Goal: Task Accomplishment & Management: Manage account settings

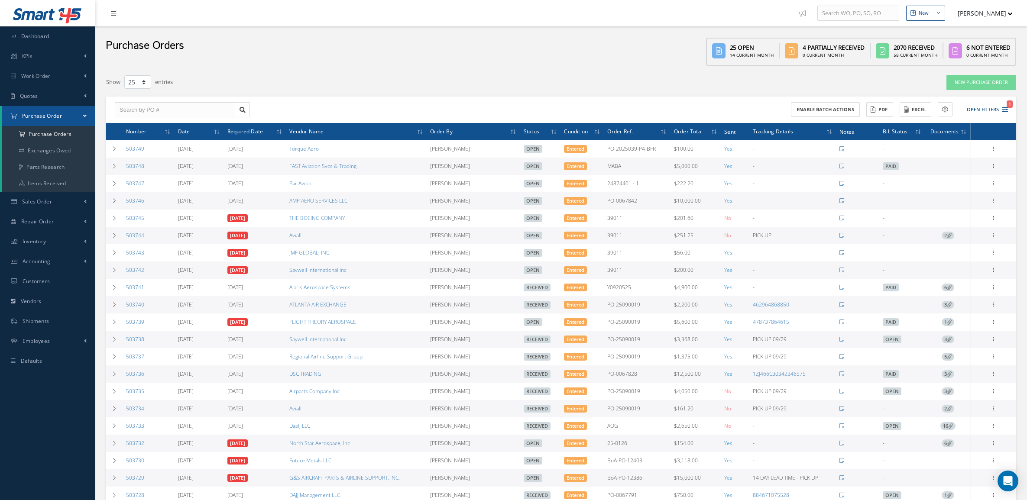
select select "25"
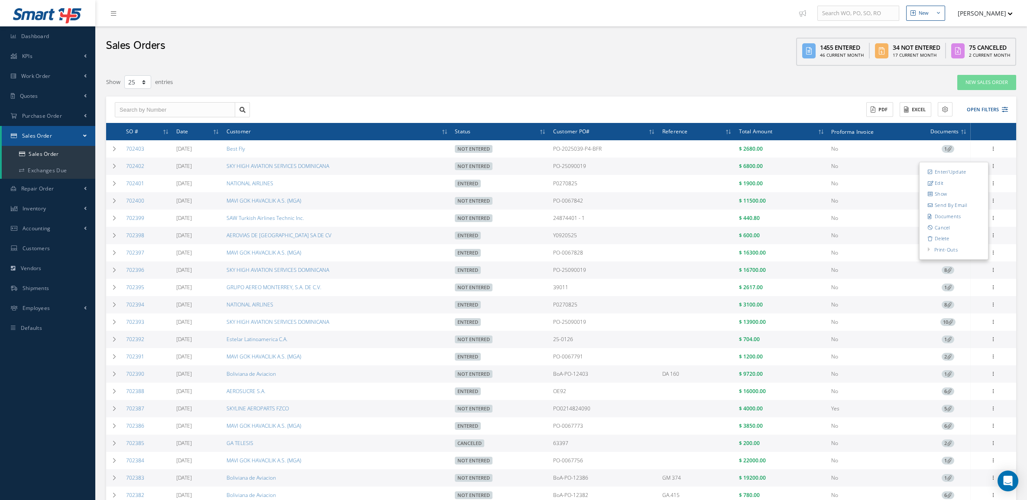
select select "25"
click at [987, 110] on button "Open Filters" at bounding box center [983, 110] width 49 height 14
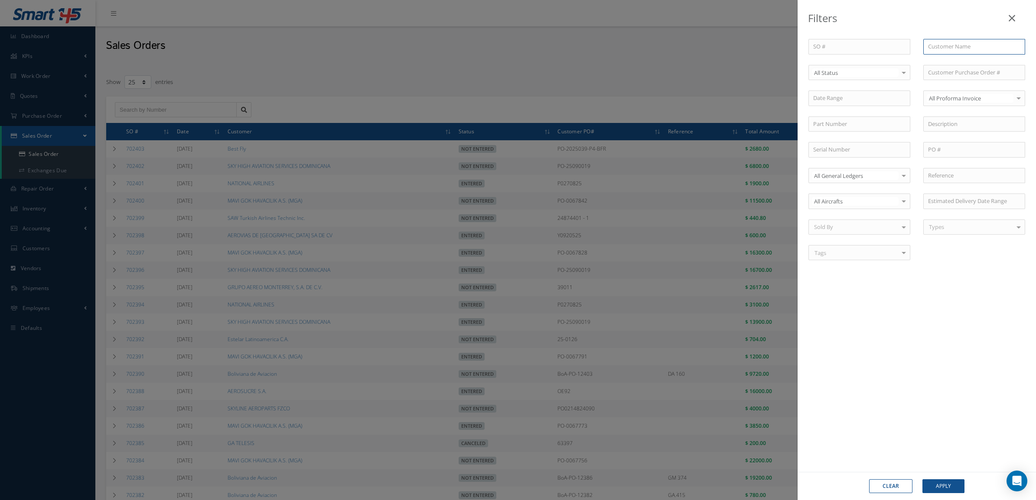
click at [939, 50] on input "text" at bounding box center [974, 47] width 102 height 16
click at [942, 60] on span "NATIONAL AIRLINES" at bounding box center [954, 62] width 53 height 8
type input "NATIONAL AIRLINES"
click at [942, 488] on button "Apply" at bounding box center [943, 487] width 42 height 14
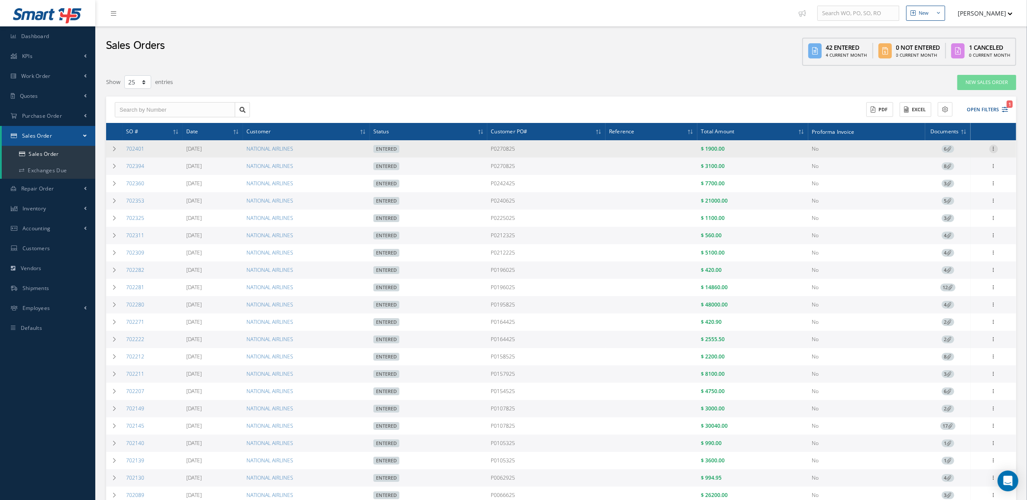
click at [993, 152] on icon at bounding box center [994, 148] width 9 height 7
click at [968, 201] on link "Documents" at bounding box center [954, 206] width 68 height 11
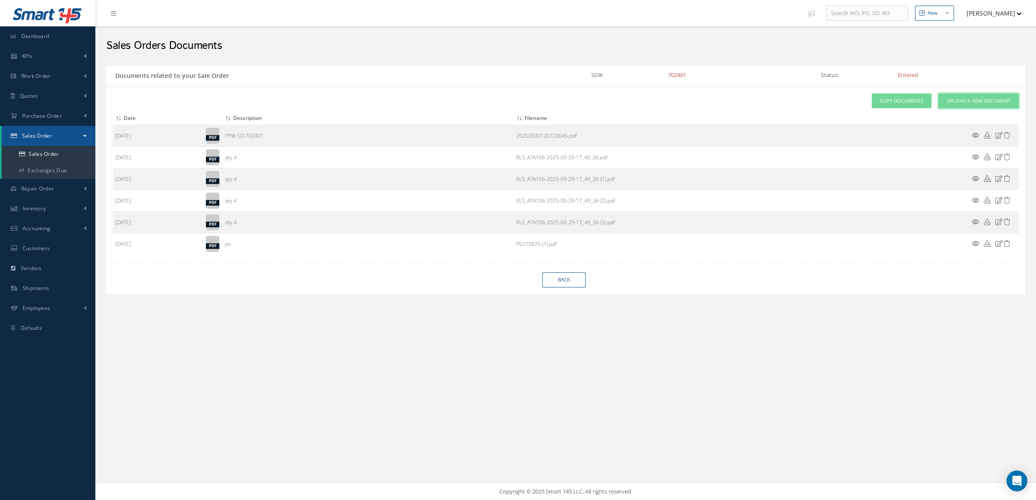
click at [967, 97] on link "Upload a New Document" at bounding box center [978, 101] width 80 height 15
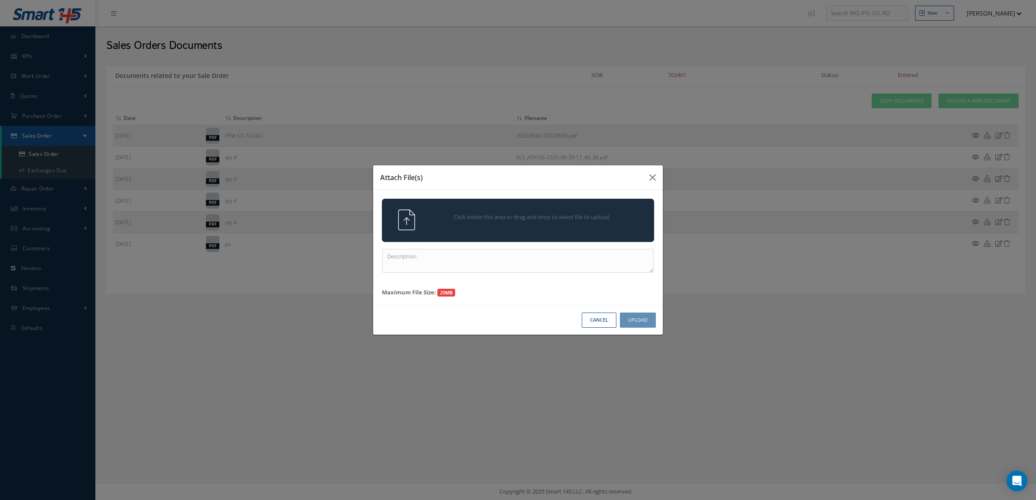
click at [534, 233] on div "Click inside this area or drag and drop to select file to upload." at bounding box center [518, 220] width 272 height 43
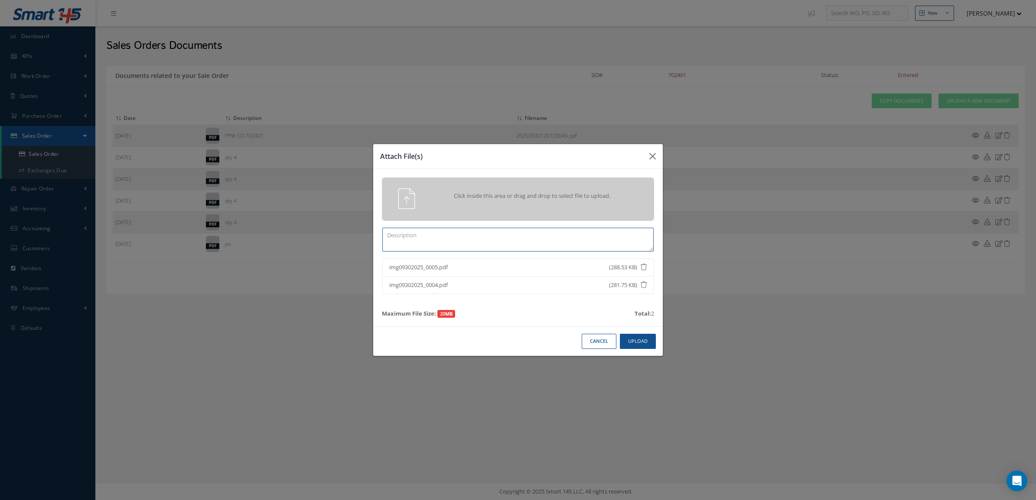
click at [467, 241] on textarea at bounding box center [517, 240] width 271 height 24
type textarea "trace certs"
click at [637, 342] on button "Upload" at bounding box center [638, 341] width 36 height 15
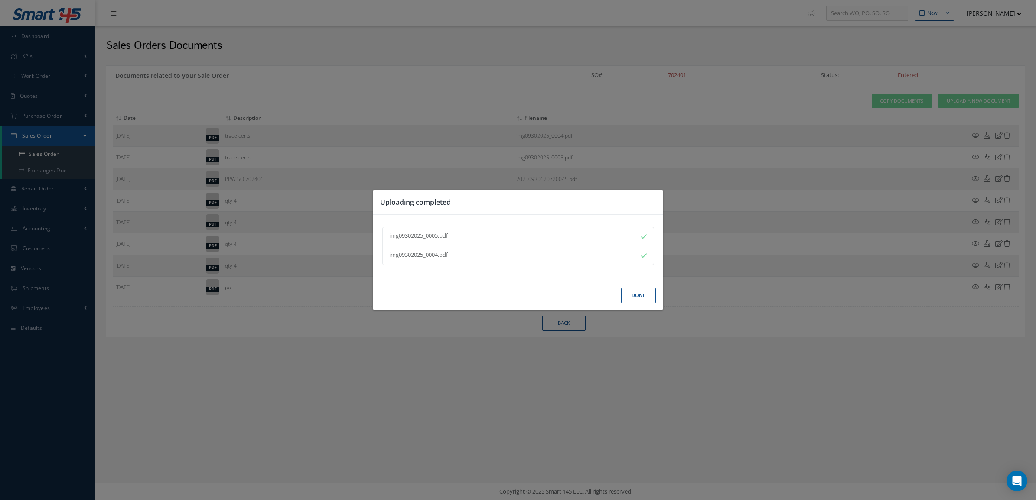
click at [634, 299] on button "Done" at bounding box center [638, 295] width 35 height 15
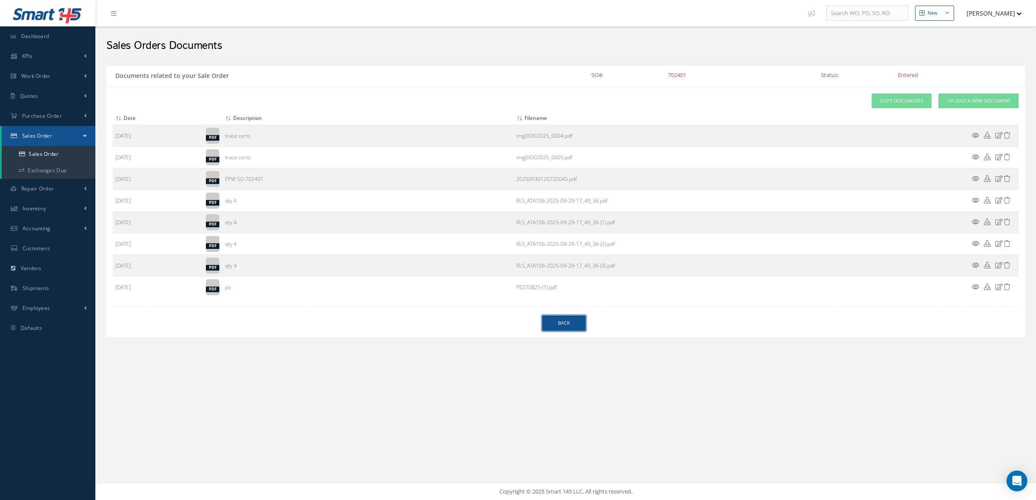
click at [569, 325] on link "Back" at bounding box center [563, 323] width 43 height 15
select select "25"
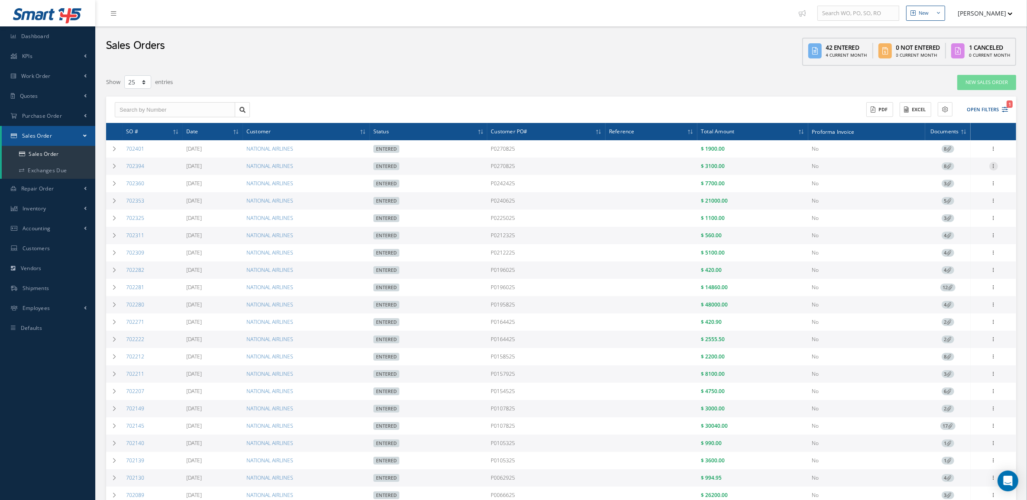
click at [994, 167] on icon at bounding box center [994, 165] width 9 height 7
click at [960, 224] on link "Documents" at bounding box center [954, 223] width 68 height 11
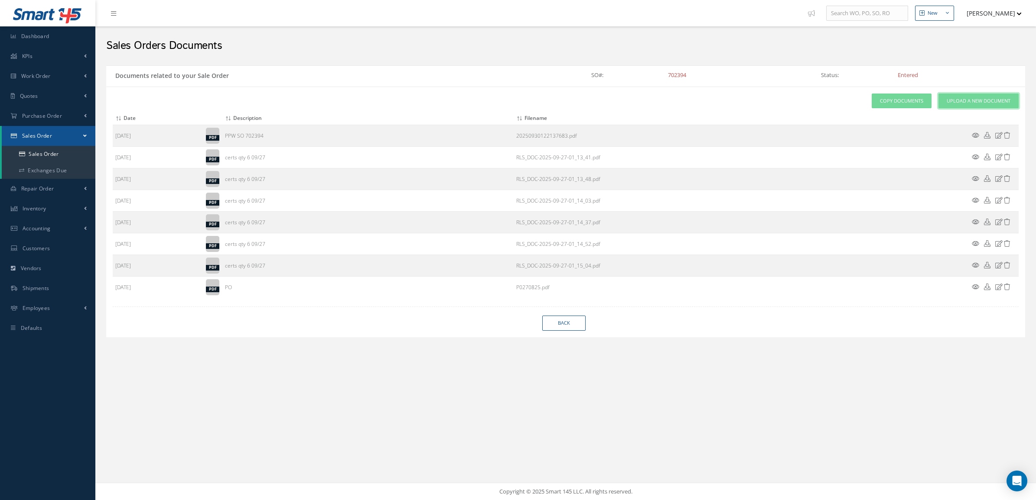
click at [961, 107] on link "Upload a New Document" at bounding box center [978, 101] width 80 height 15
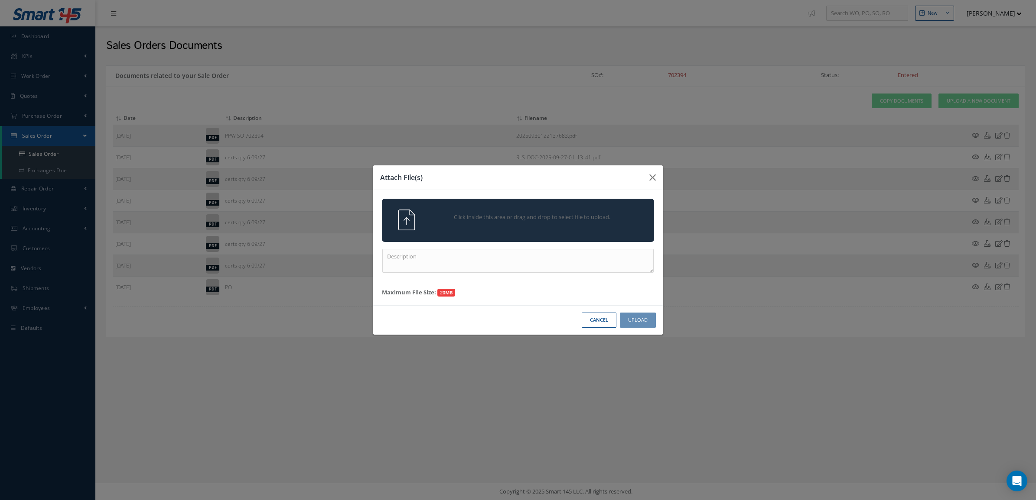
click at [521, 215] on span "Click inside this area or drag and drop to select file to upload." at bounding box center [532, 217] width 197 height 9
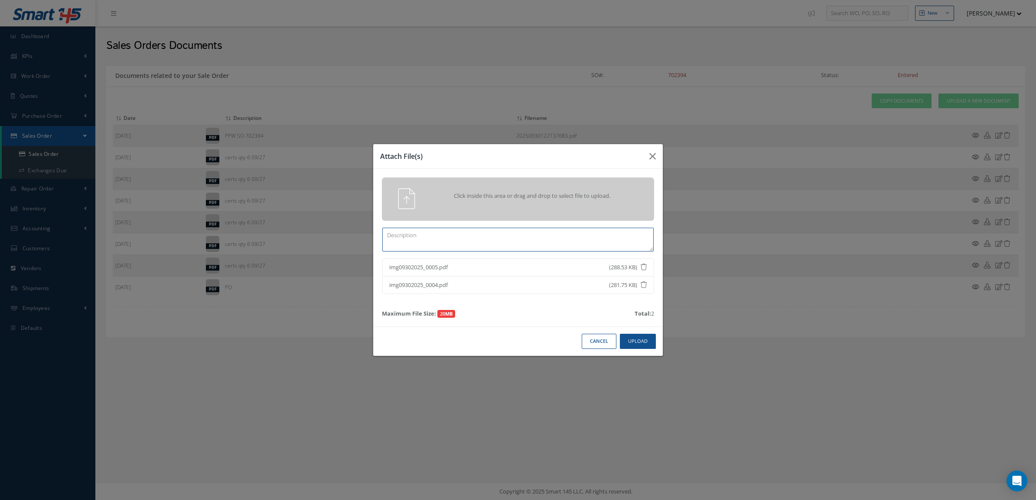
click at [499, 246] on textarea at bounding box center [517, 240] width 271 height 24
type textarea "trace certs"
click at [622, 342] on button "Upload" at bounding box center [638, 341] width 36 height 15
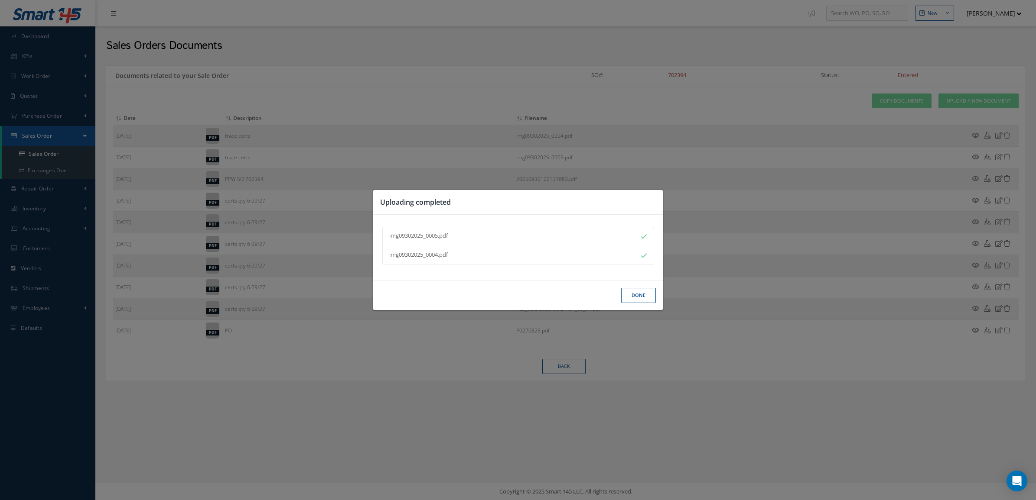
click at [630, 293] on button "Done" at bounding box center [638, 295] width 35 height 15
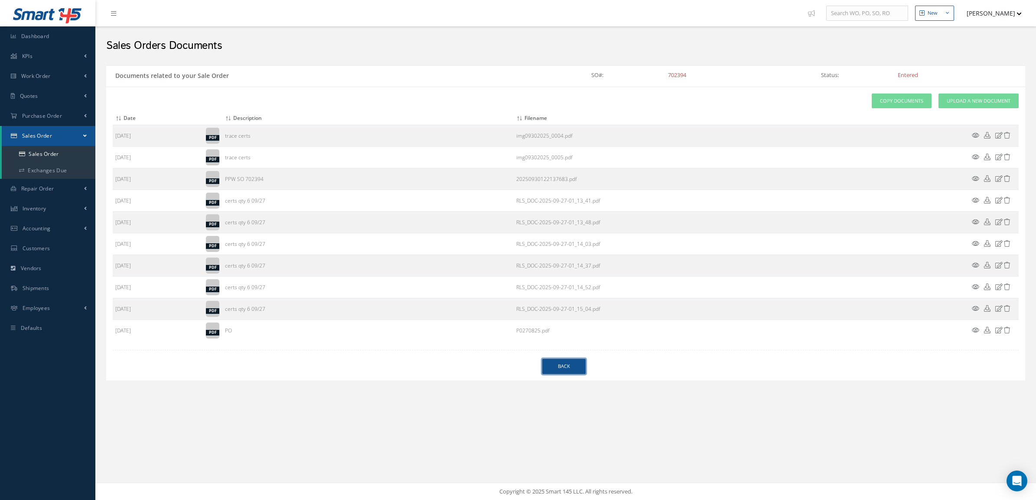
click at [565, 367] on link "Back" at bounding box center [563, 366] width 43 height 15
select select "25"
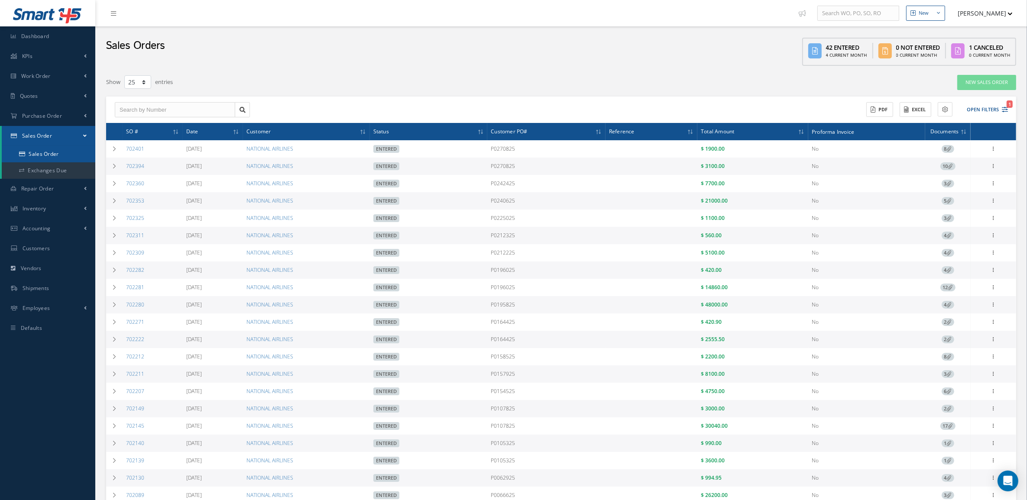
click at [61, 154] on link "Sales Order" at bounding box center [49, 154] width 94 height 16
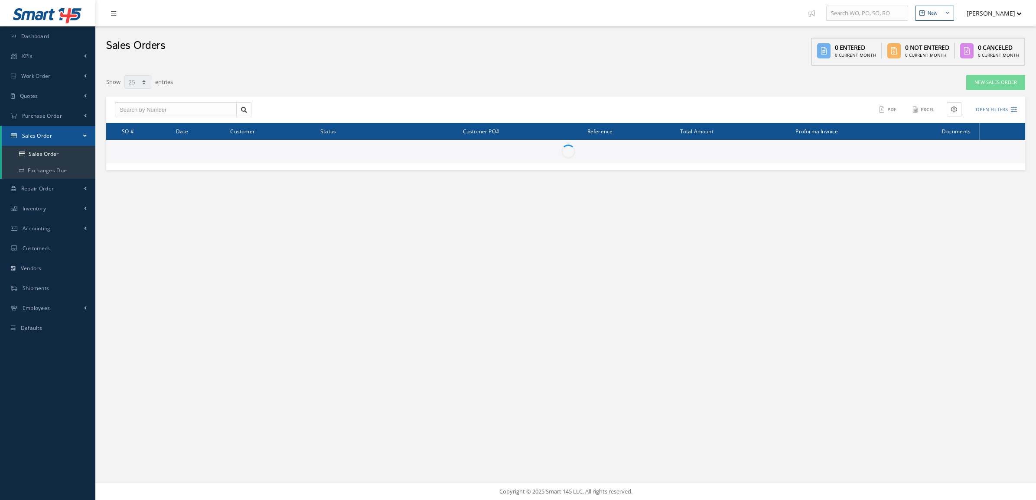
select select "25"
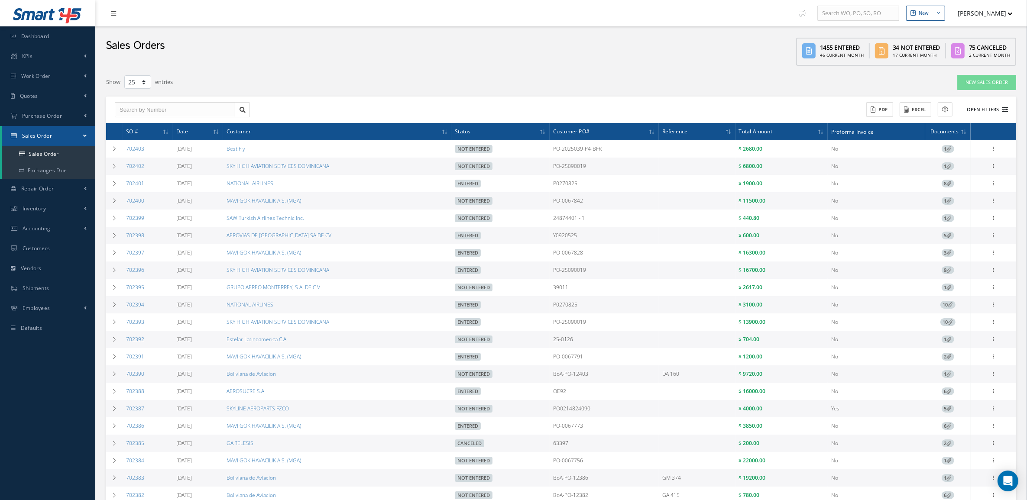
click at [992, 110] on button "Open Filters" at bounding box center [983, 110] width 49 height 14
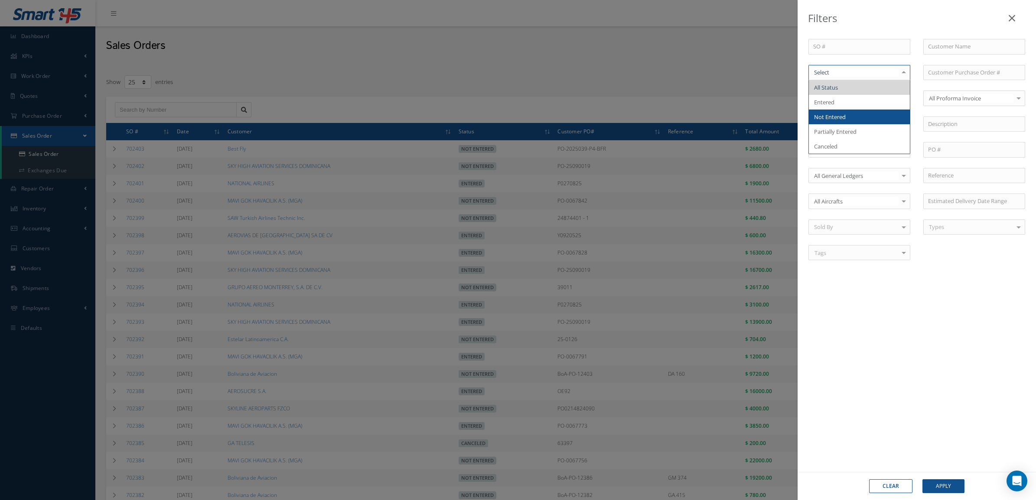
click at [856, 110] on span "Not Entered" at bounding box center [859, 117] width 101 height 15
click at [958, 480] on button "Apply" at bounding box center [943, 487] width 42 height 14
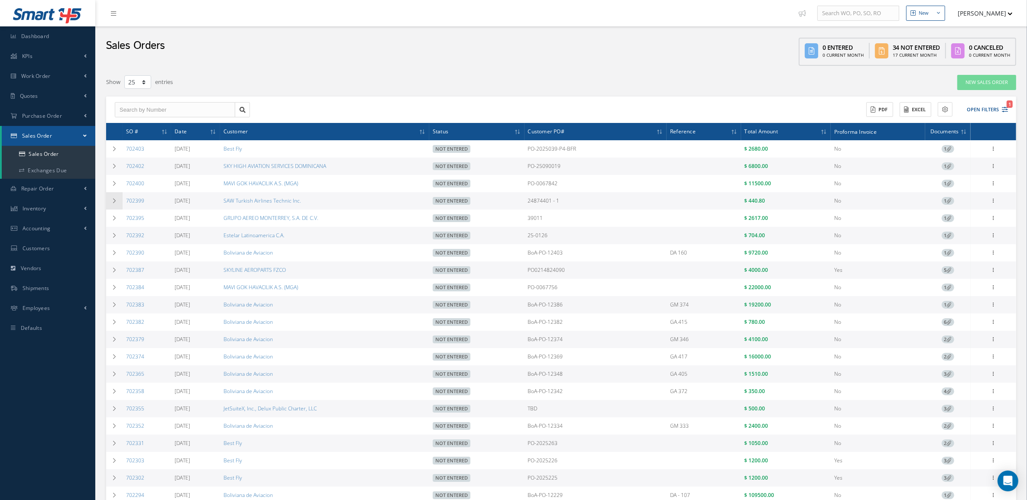
click at [109, 206] on td at bounding box center [114, 200] width 16 height 17
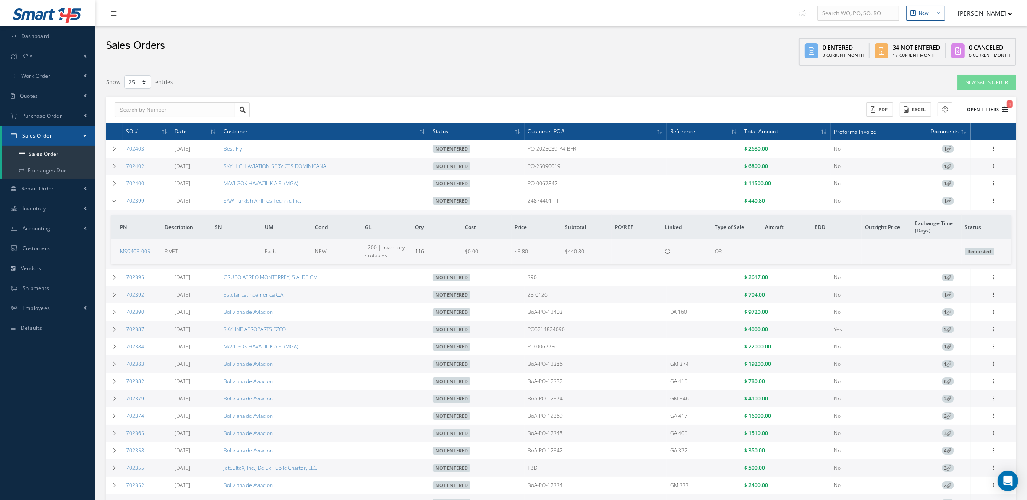
click at [975, 108] on button "Open Filters 1" at bounding box center [983, 110] width 49 height 14
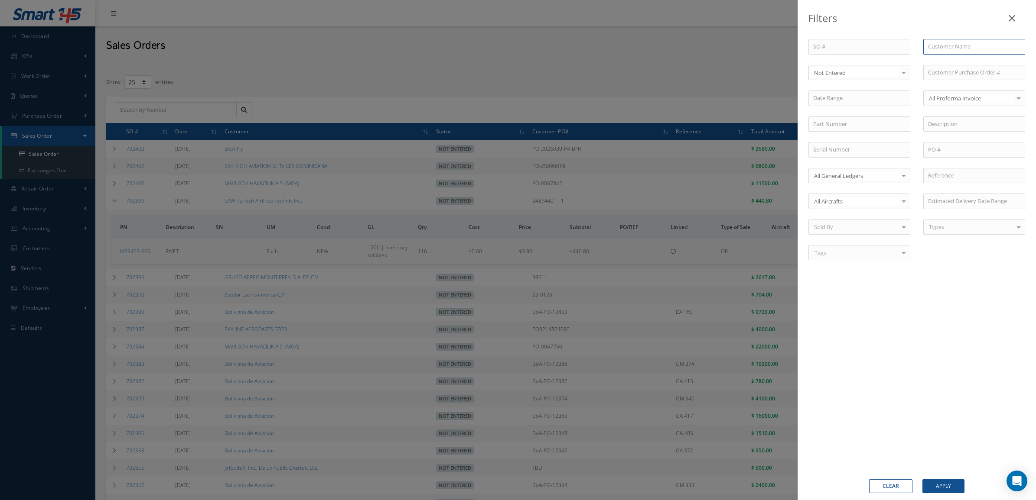
click at [937, 45] on input "text" at bounding box center [974, 47] width 102 height 16
click at [851, 84] on span "All Status" at bounding box center [859, 87] width 101 height 15
click at [936, 49] on input "ga" at bounding box center [974, 47] width 102 height 16
click at [939, 55] on div "GA TELESIS" at bounding box center [973, 63] width 101 height 16
type input "GA TELESIS"
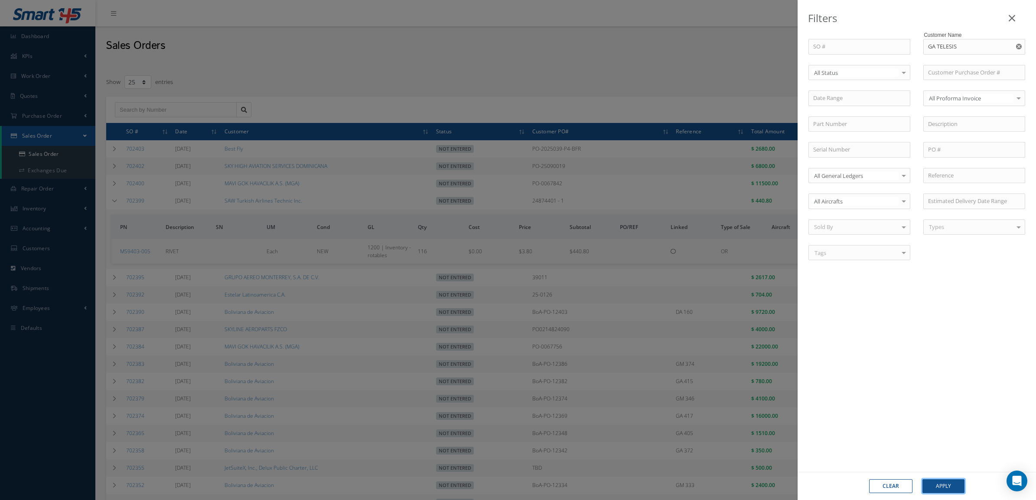
click at [952, 483] on button "Apply" at bounding box center [943, 487] width 42 height 14
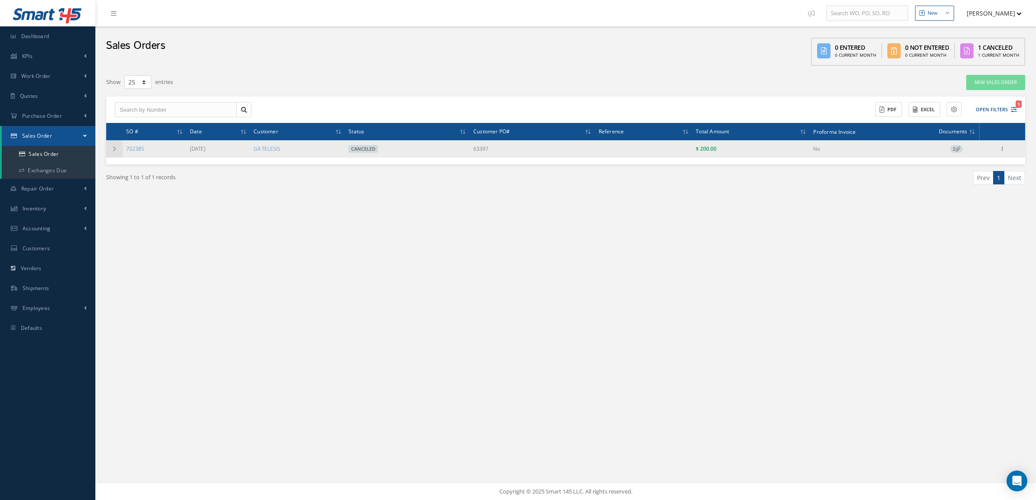
click at [112, 152] on td at bounding box center [114, 148] width 16 height 17
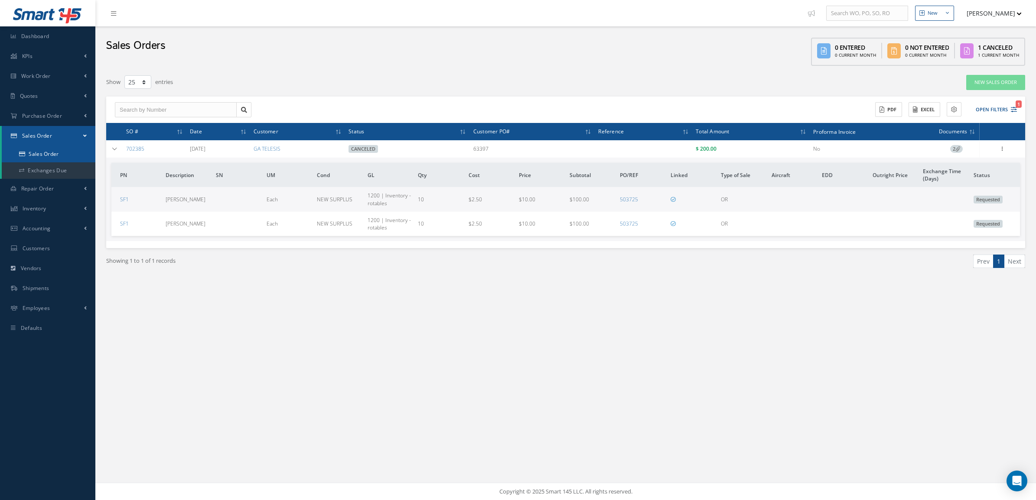
click at [36, 148] on link "Sales Order" at bounding box center [49, 154] width 94 height 16
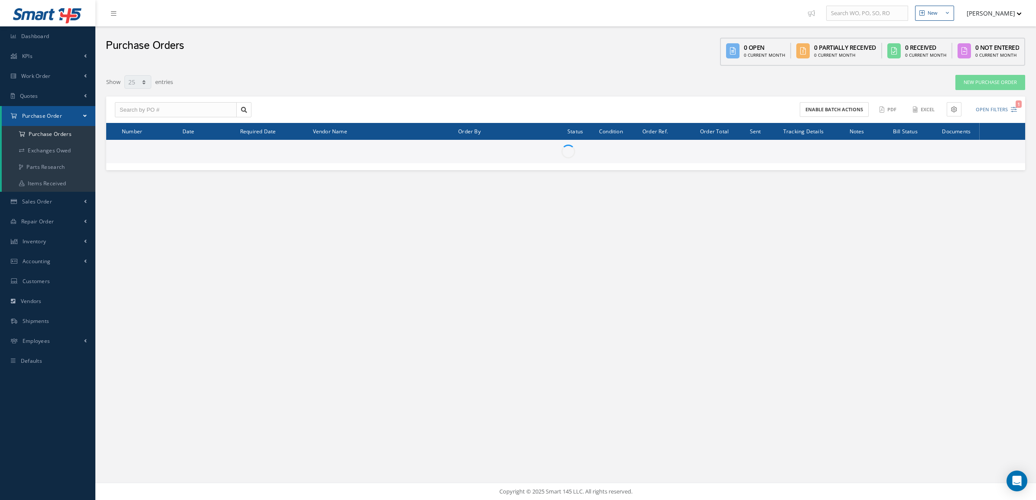
select select "25"
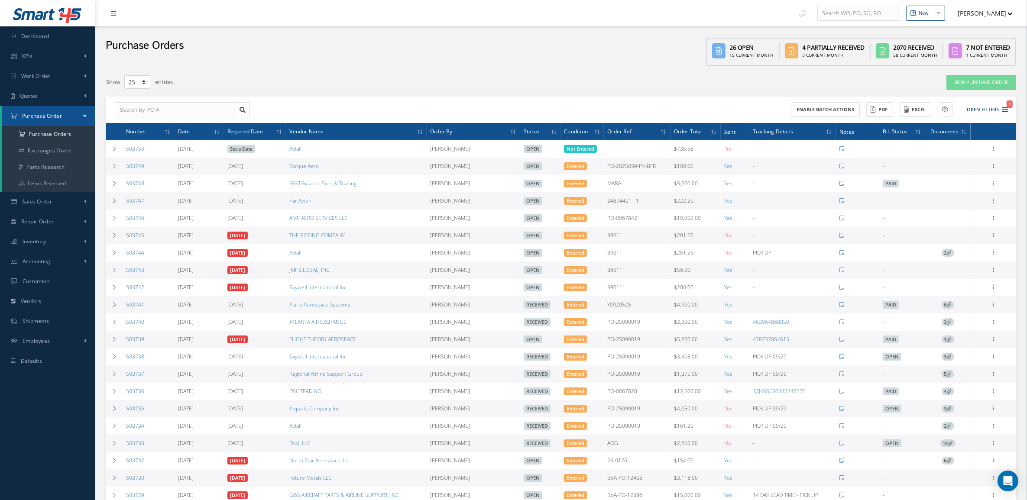
click at [167, 70] on div "Filters PO # Vendor Name Open Partially/Received Received Canceled Edited Open …" at bounding box center [561, 355] width 919 height 570
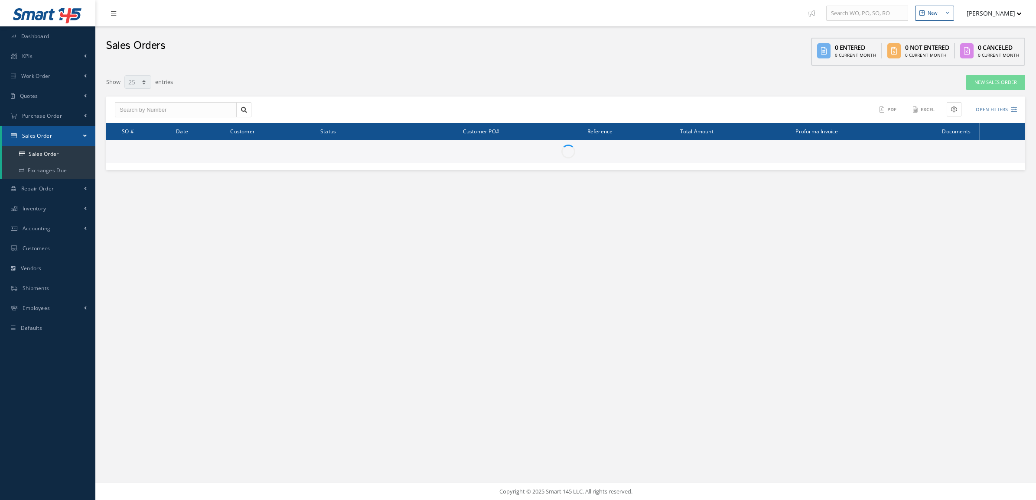
select select "25"
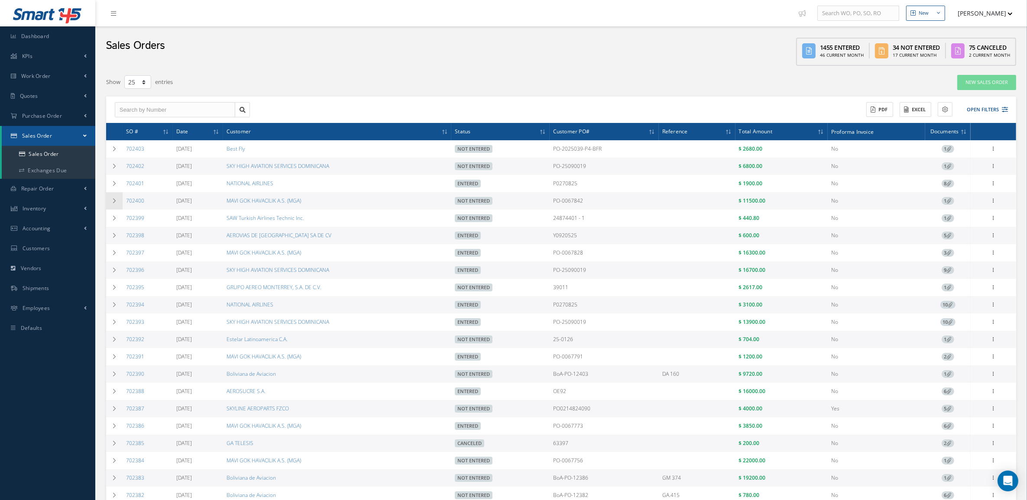
click at [109, 201] on td at bounding box center [114, 200] width 16 height 17
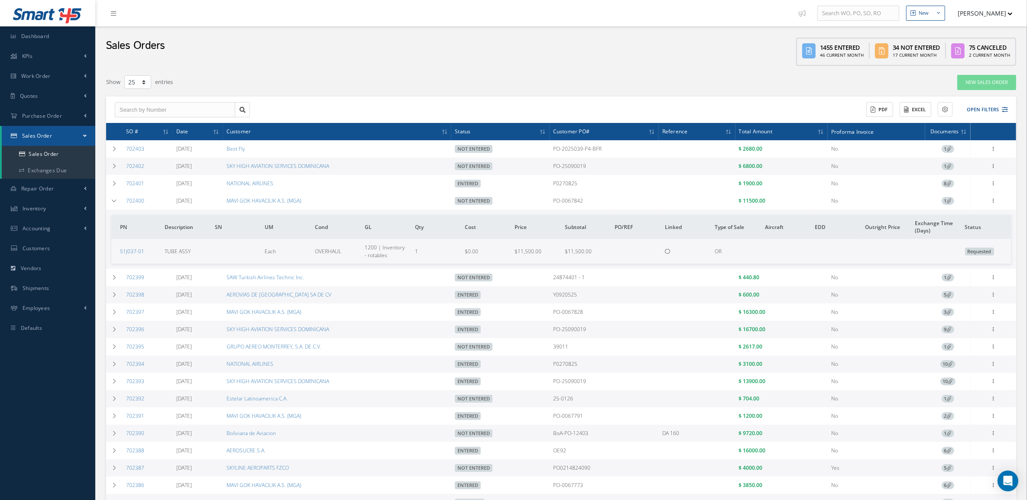
click at [949, 201] on icon at bounding box center [949, 200] width 5 height 5
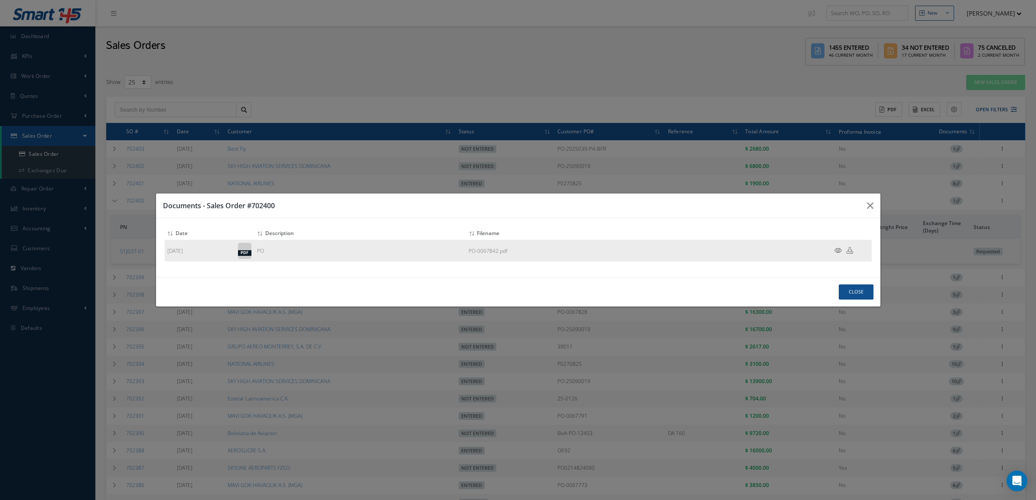
click at [836, 247] on icon at bounding box center [837, 250] width 7 height 6
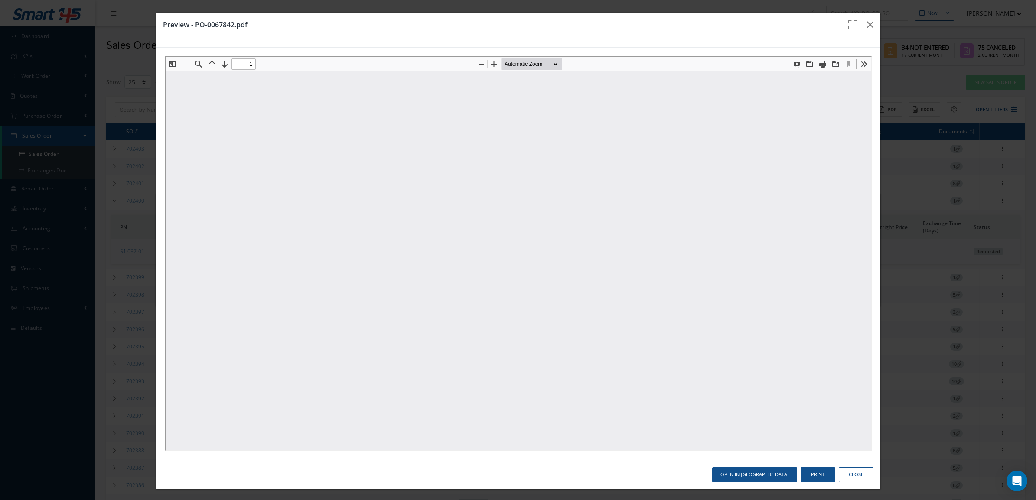
type input "0"
type input "1"
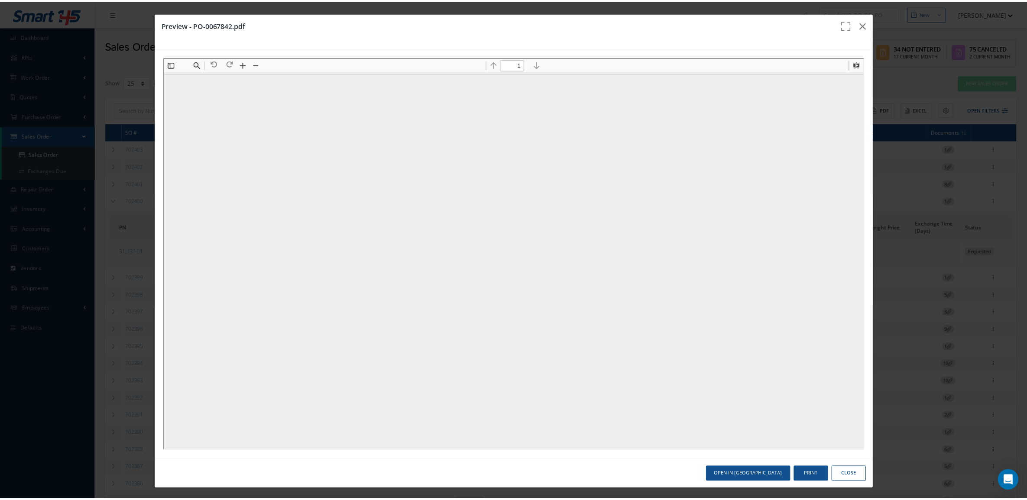
scroll to position [4, 0]
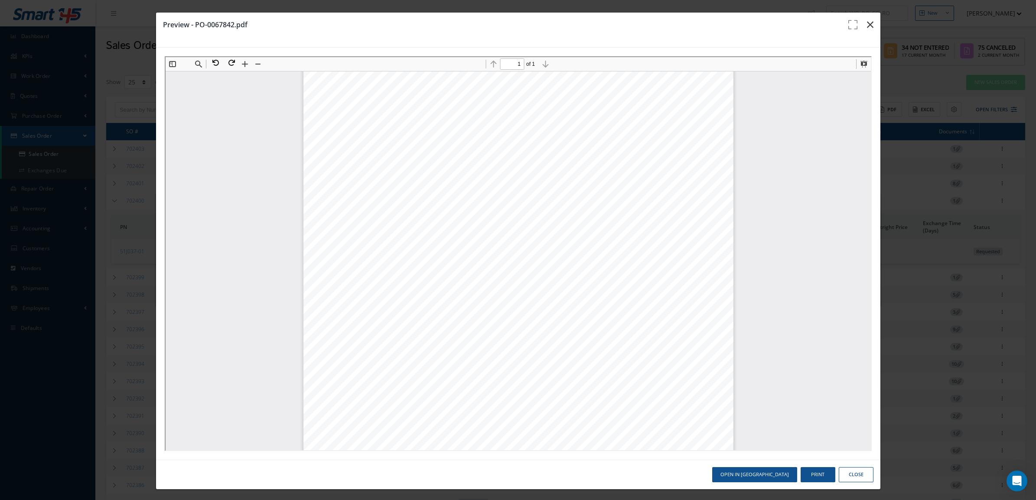
click at [867, 22] on icon "button" at bounding box center [870, 24] width 6 height 10
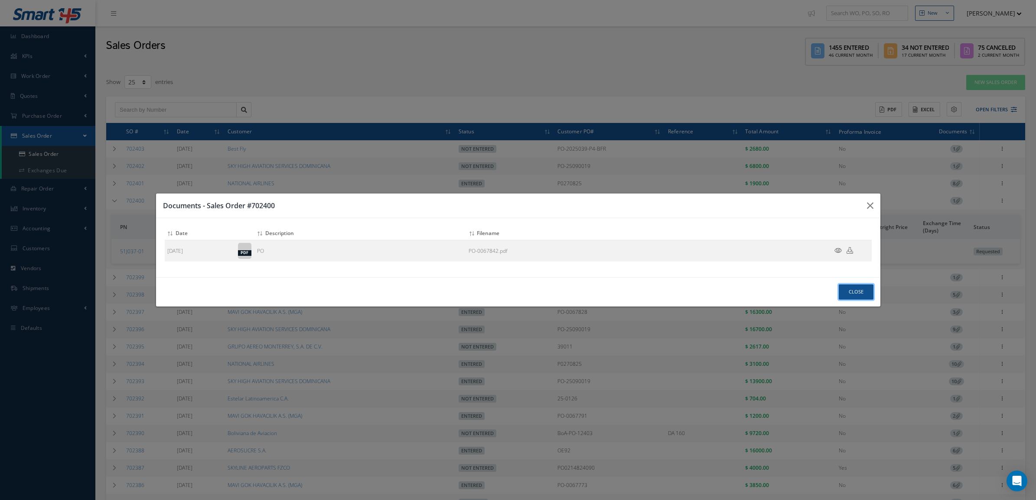
click at [853, 293] on button "Close" at bounding box center [855, 292] width 35 height 15
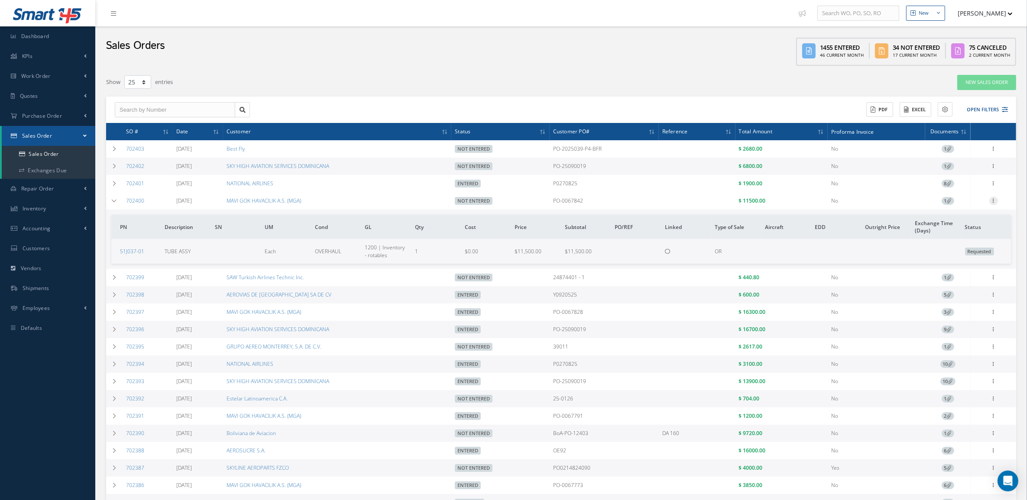
click at [994, 204] on icon at bounding box center [994, 200] width 9 height 7
click at [969, 216] on link "Edit" at bounding box center [954, 217] width 68 height 11
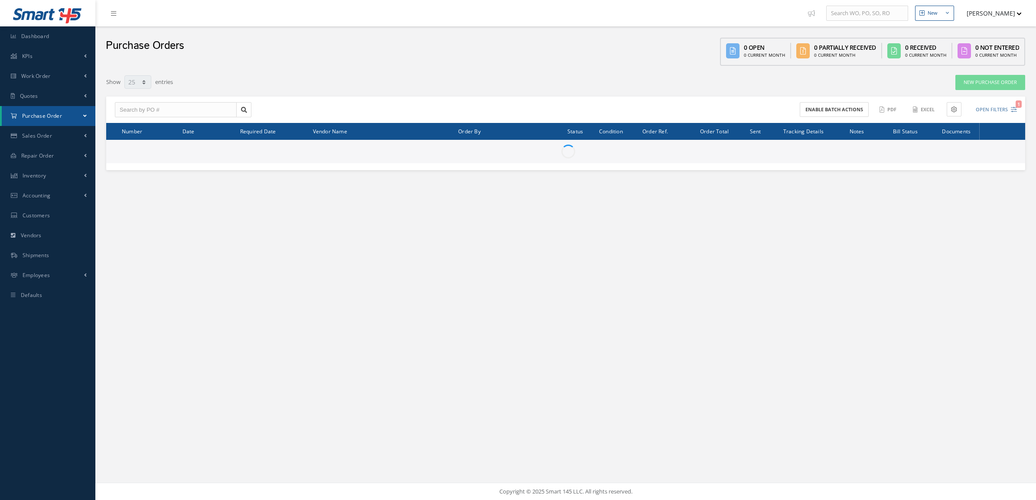
select select "25"
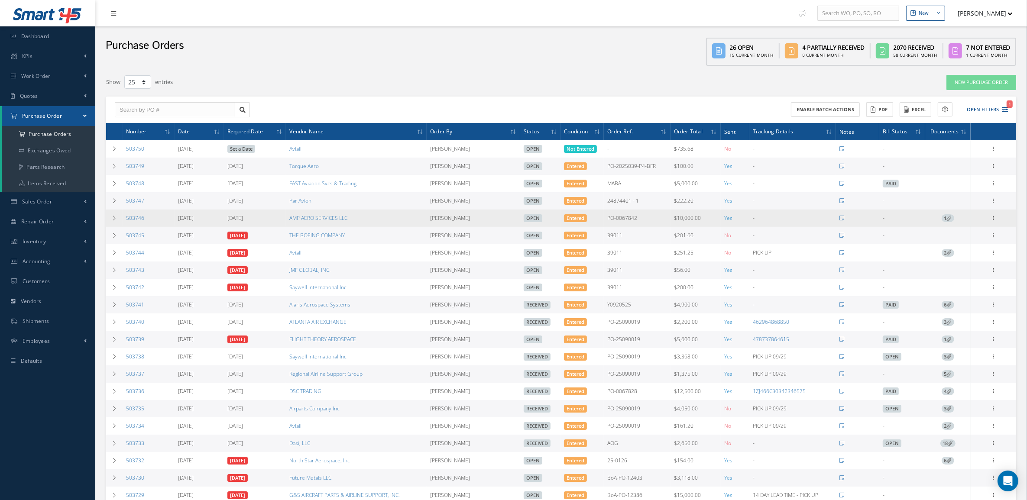
click at [947, 221] on span "1" at bounding box center [948, 218] width 13 height 8
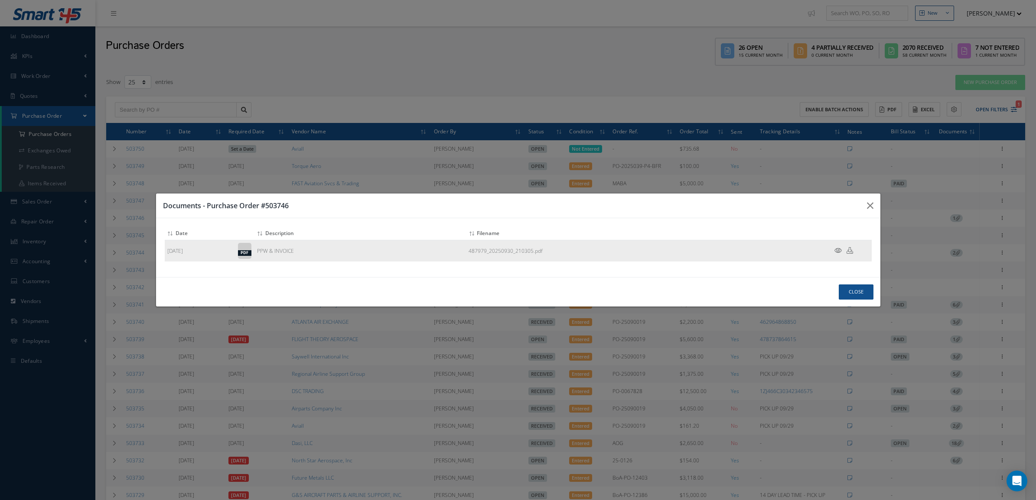
click at [835, 252] on icon at bounding box center [837, 250] width 7 height 6
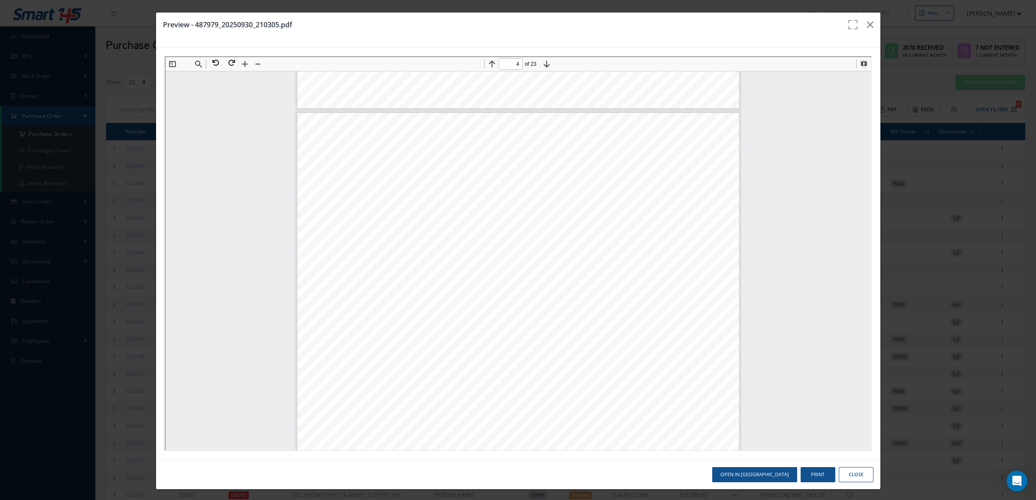
scroll to position [596, 0]
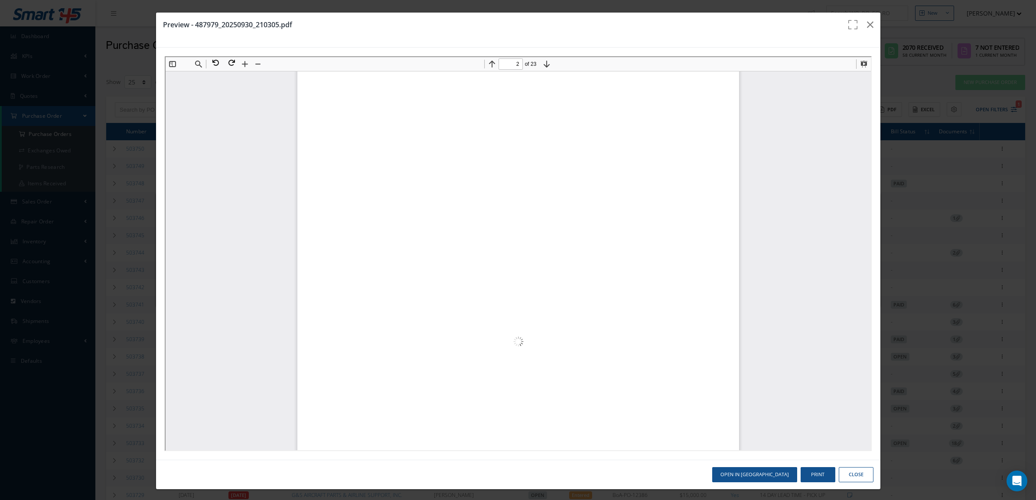
type input "1"
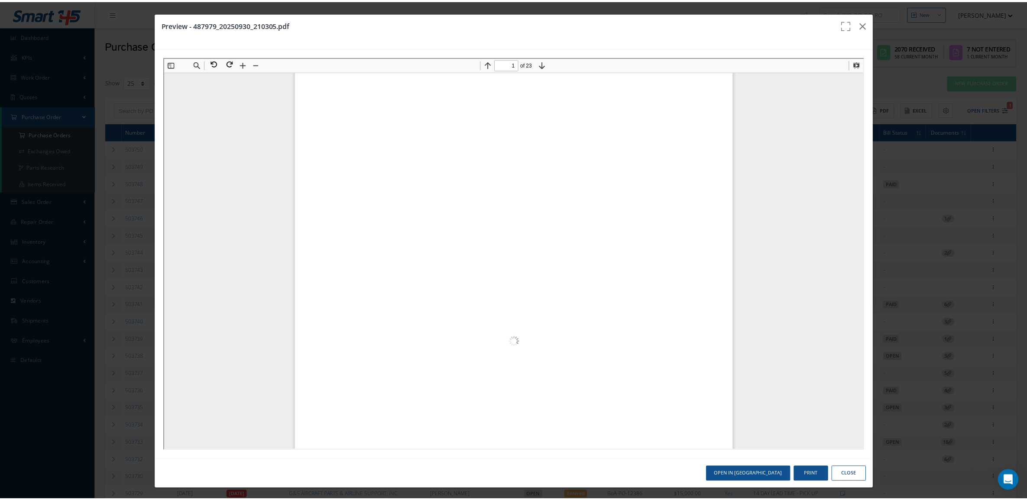
scroll to position [0, 0]
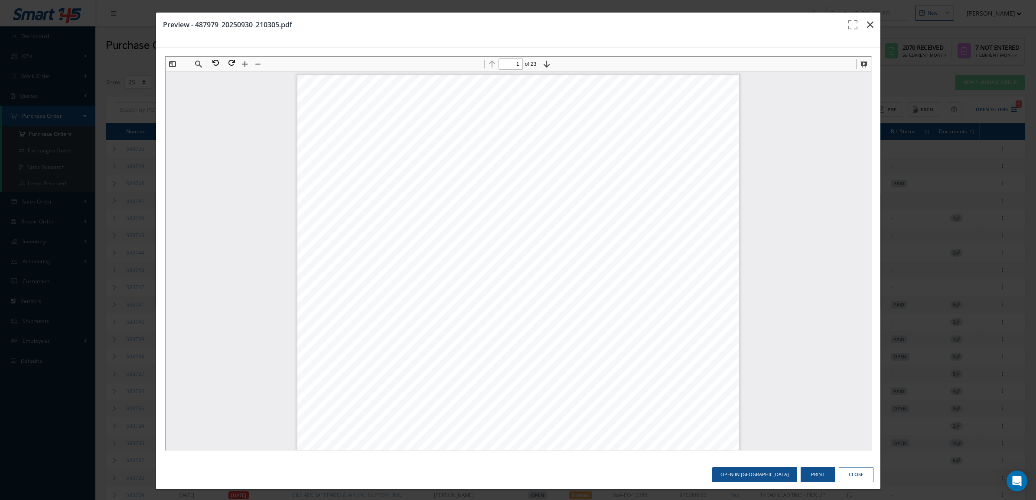
click at [867, 26] on icon "button" at bounding box center [870, 24] width 6 height 10
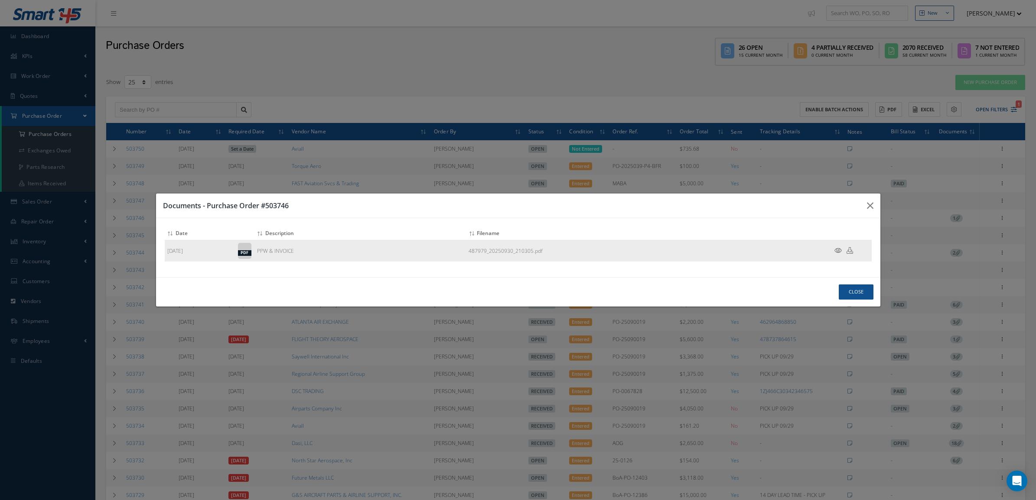
click at [848, 250] on icon at bounding box center [849, 250] width 6 height 6
click at [546, 222] on div "Attach File(s) Click inside this area or drag and drop to select file to upload…" at bounding box center [518, 247] width 724 height 59
click at [843, 295] on button "Close" at bounding box center [855, 292] width 35 height 15
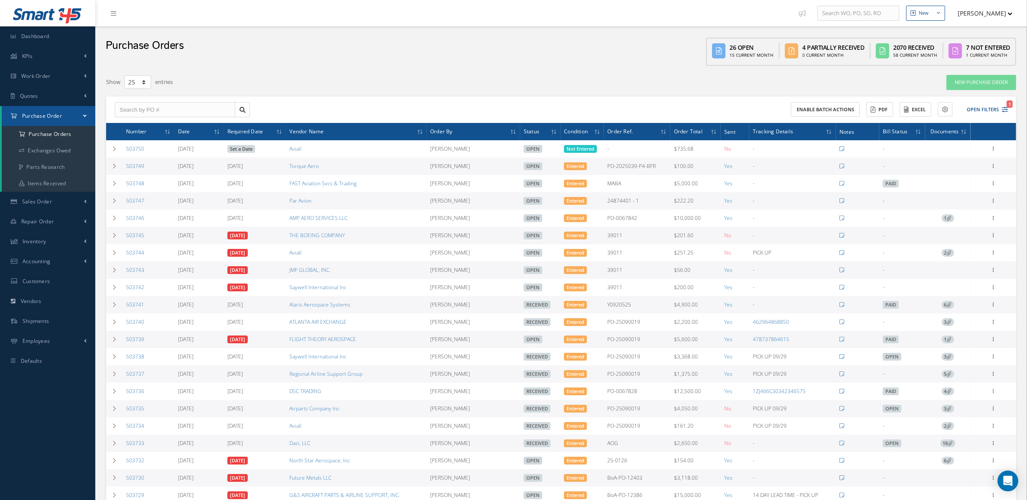
click at [124, 61] on div "Purchase Orders" at bounding box center [145, 48] width 78 height 35
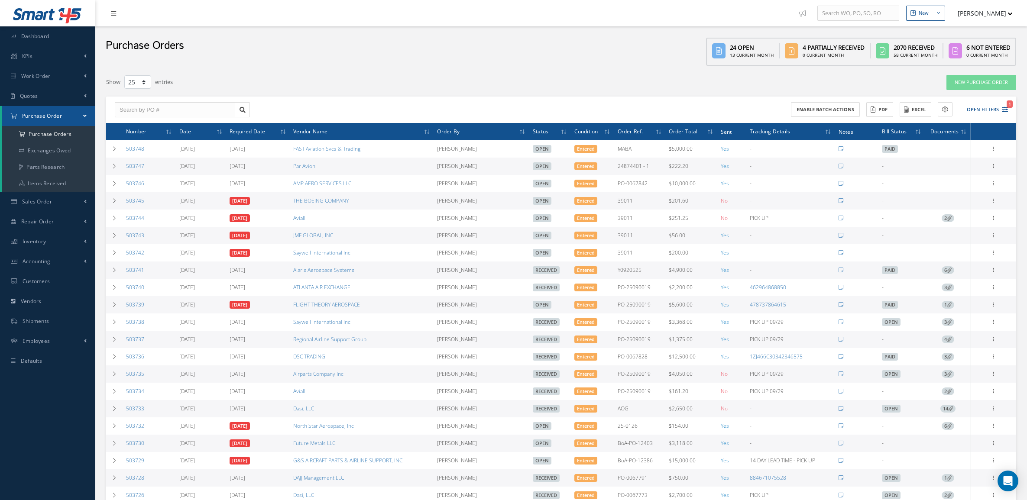
select select "25"
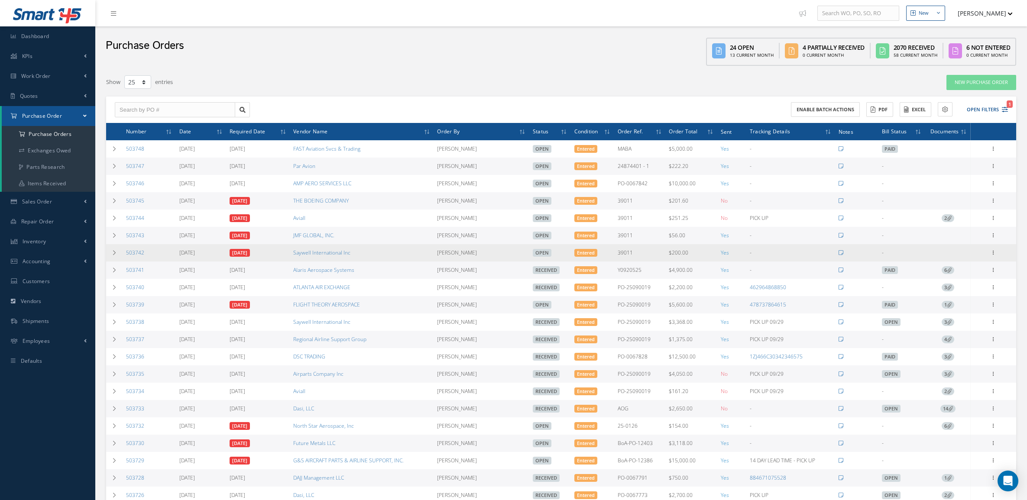
scroll to position [108, 0]
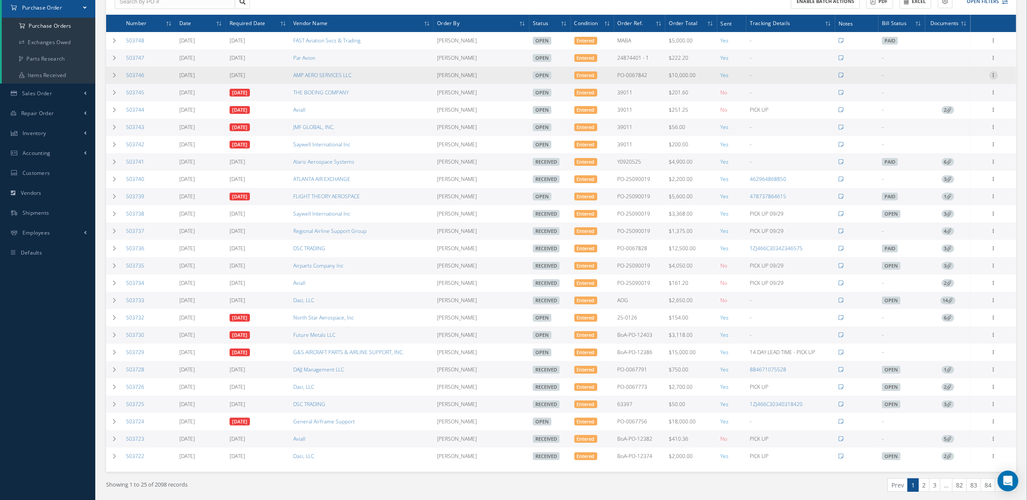
drag, startPoint x: 999, startPoint y: 76, endPoint x: 995, endPoint y: 72, distance: 5.8
click at [997, 74] on div "Receive Show Edit Create Bill Cancel Send By Email Email History Documents Prin…" at bounding box center [993, 75] width 43 height 10
click at [995, 72] on icon at bounding box center [994, 74] width 9 height 7
click at [955, 82] on link "Receive" at bounding box center [954, 80] width 68 height 11
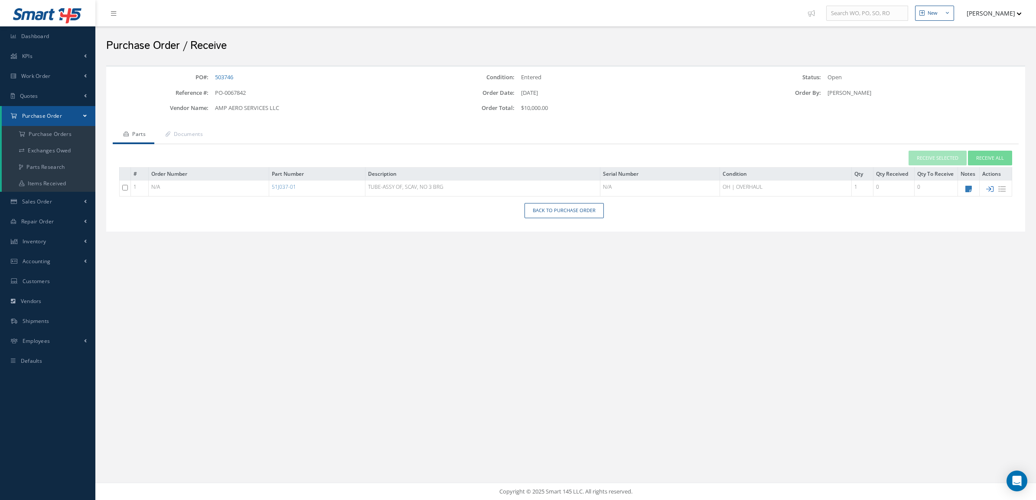
click at [991, 187] on icon at bounding box center [989, 188] width 7 height 7
type input "[DATE]"
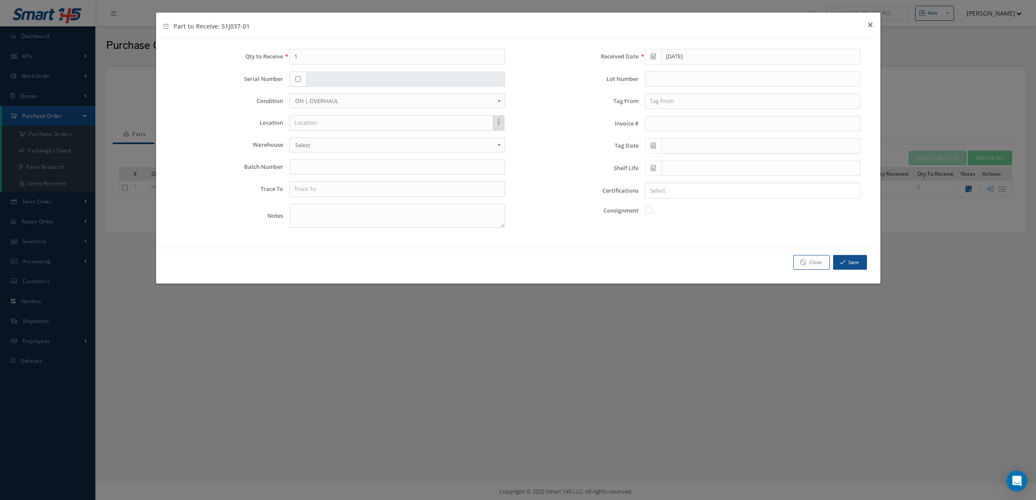
click at [405, 199] on div "Qty to Receive 1 Serial Number Condition OH | OVERHAUL SV | SERVICEABLE RP | RE…" at bounding box center [340, 142] width 356 height 186
click at [402, 194] on input "text" at bounding box center [396, 190] width 215 height 16
type input "e"
type input "EUROATLANTIC AIRWAYS"
click at [679, 102] on input "text" at bounding box center [752, 102] width 215 height 16
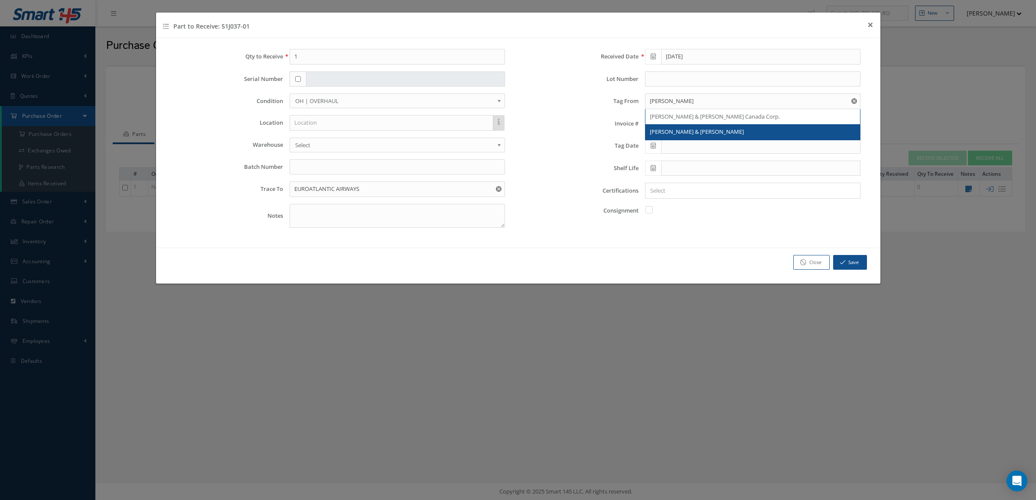
click at [692, 132] on div "Pratt & Whitney" at bounding box center [753, 132] width 206 height 9
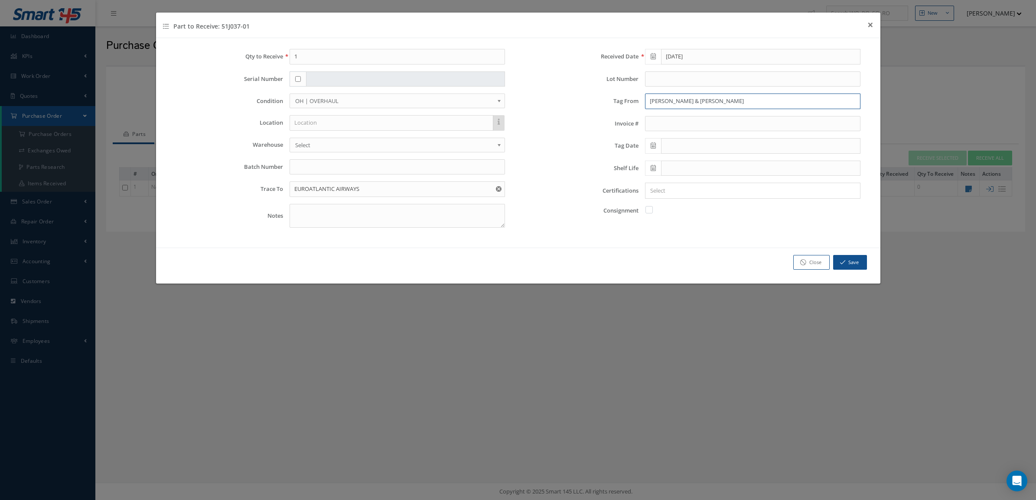
click at [716, 105] on input "Pratt & Whitney" at bounding box center [752, 102] width 215 height 16
type input "Pratt & Whitney COMPONENT SOLUTIONS"
click at [548, 153] on div "Tag Date" at bounding box center [695, 146] width 343 height 16
click at [652, 144] on icon at bounding box center [652, 146] width 5 height 6
click at [675, 159] on th "September 2025" at bounding box center [690, 162] width 65 height 13
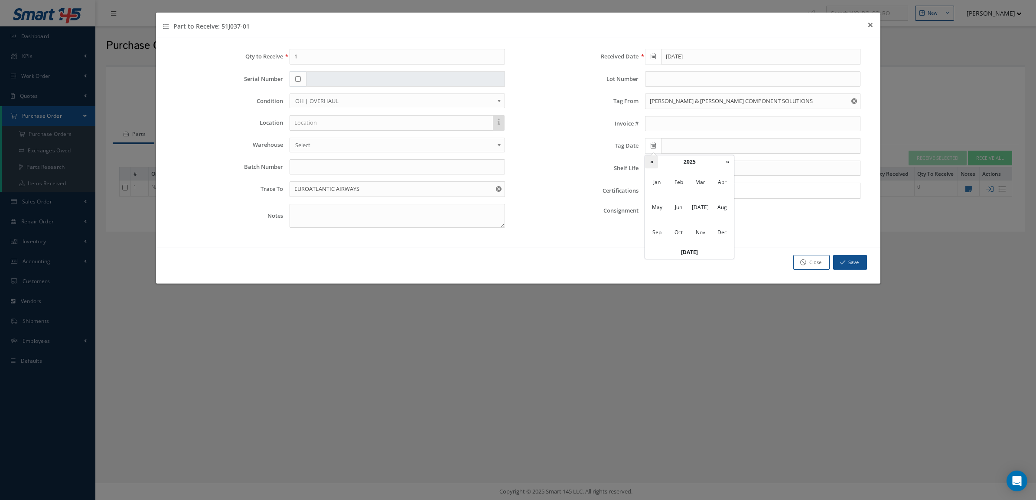
click at [653, 163] on th "«" at bounding box center [651, 162] width 13 height 13
click at [683, 206] on span "Jun" at bounding box center [679, 207] width 20 height 23
click at [719, 201] on td "7" at bounding box center [716, 201] width 13 height 13
type input "06/07/2024"
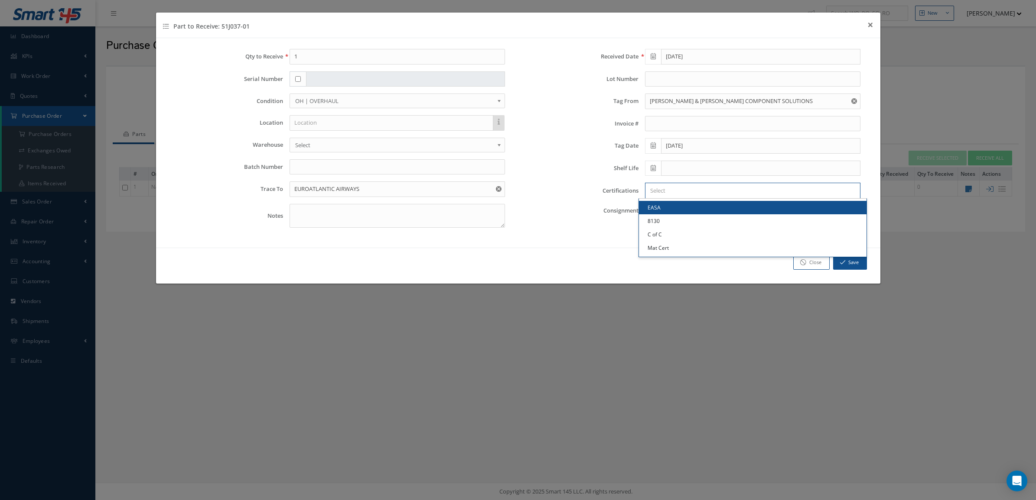
click at [696, 188] on input "Search for option" at bounding box center [750, 190] width 209 height 9
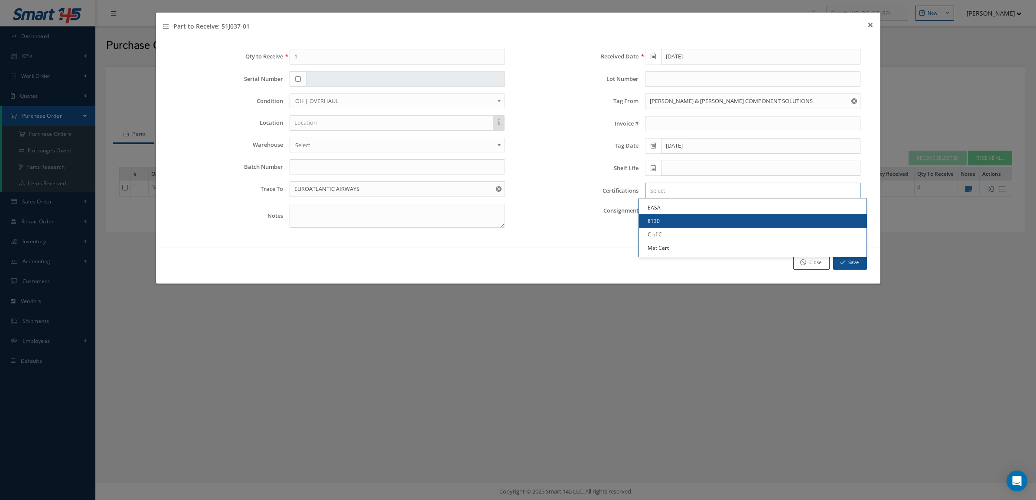
click at [687, 224] on link "8130" at bounding box center [752, 220] width 227 height 13
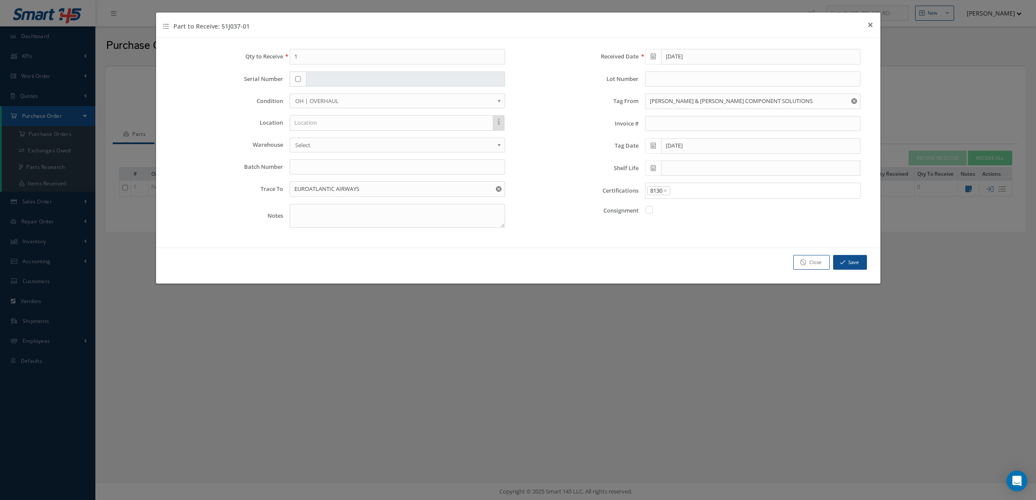
click at [692, 195] on input "Search for option" at bounding box center [763, 190] width 184 height 9
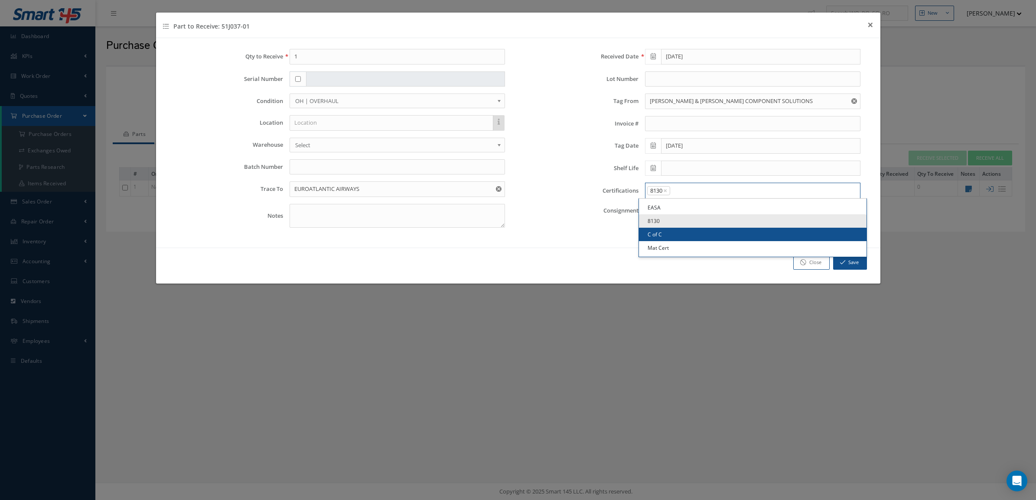
click at [694, 231] on link "C of C" at bounding box center [752, 234] width 227 height 13
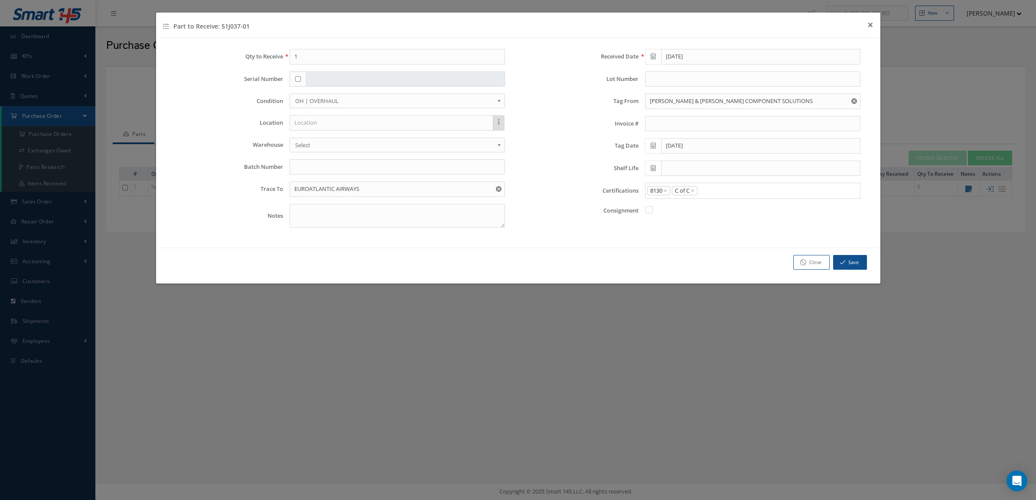
click at [713, 192] on input "Search for option" at bounding box center [776, 190] width 157 height 9
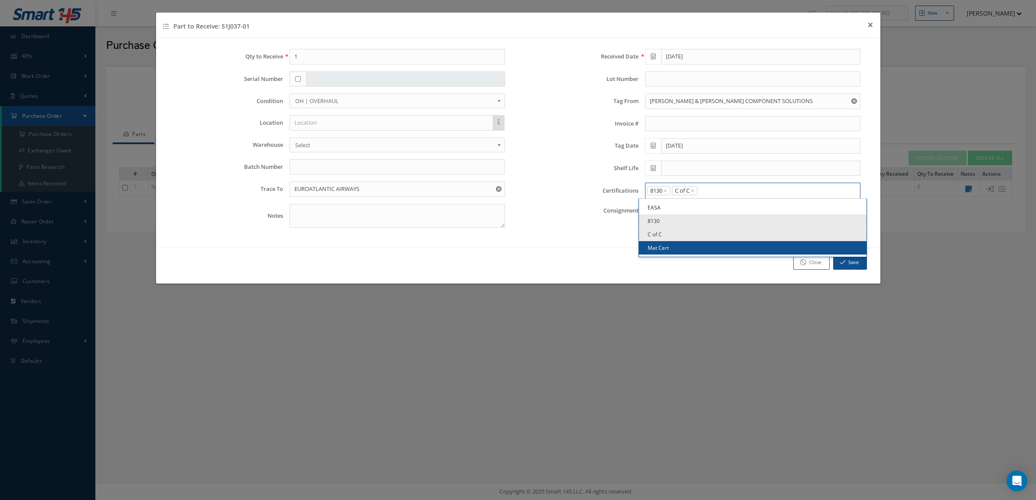
click at [696, 245] on link "Mat Cert" at bounding box center [752, 247] width 227 height 13
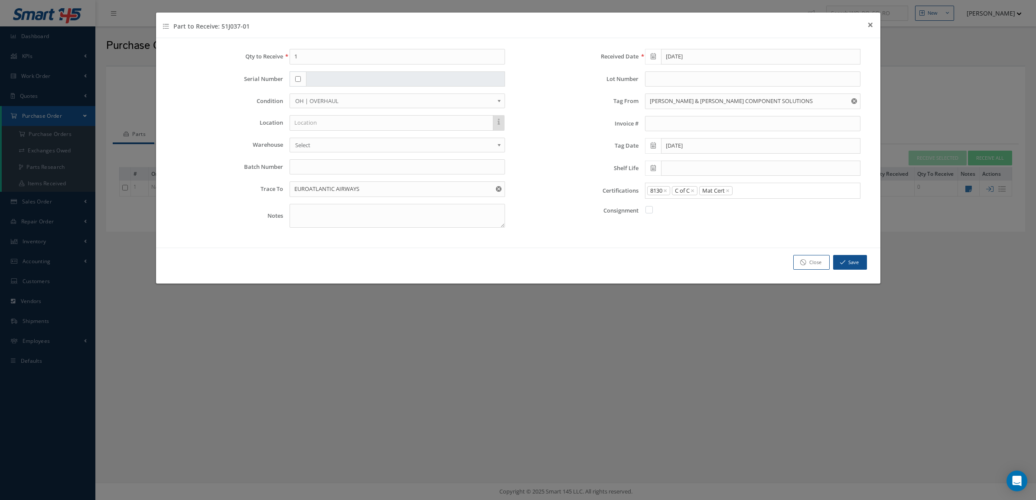
click at [780, 186] on div "8130 × C of C × Mat Cert × × Loading..." at bounding box center [752, 191] width 215 height 16
click at [767, 190] on input "Search for option" at bounding box center [794, 190] width 122 height 9
click at [701, 209] on link "EASA" at bounding box center [752, 207] width 227 height 13
click at [837, 263] on button "Save" at bounding box center [850, 262] width 34 height 15
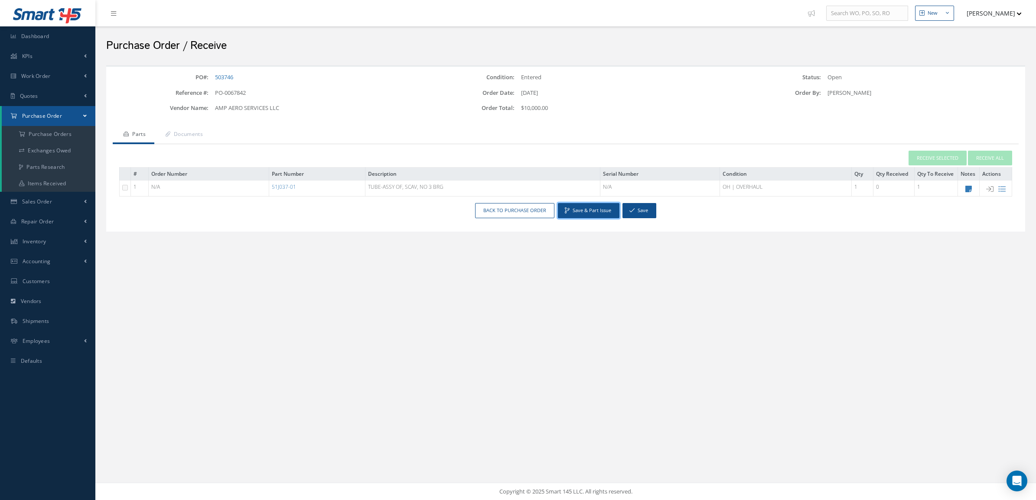
click at [584, 213] on button "Save & Part Issue" at bounding box center [589, 210] width 62 height 15
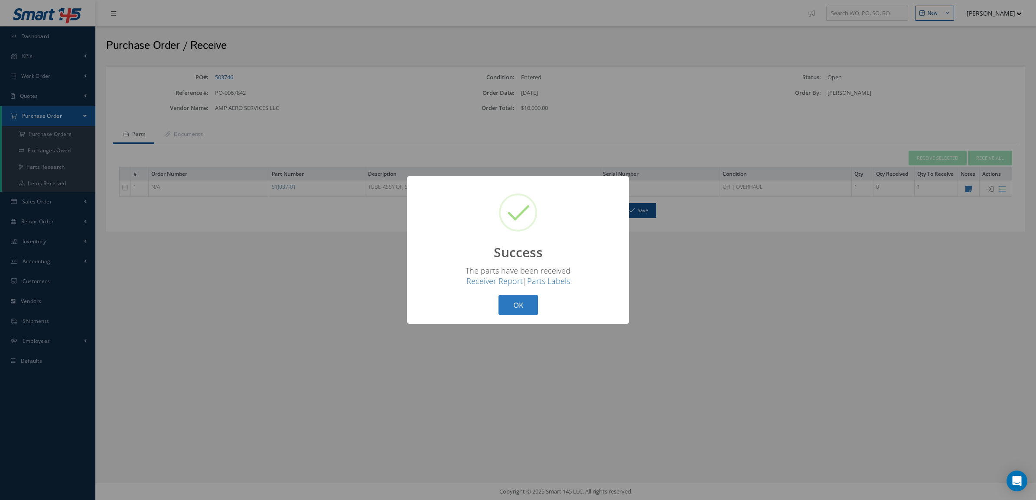
click at [518, 305] on button "OK" at bounding box center [517, 305] width 39 height 20
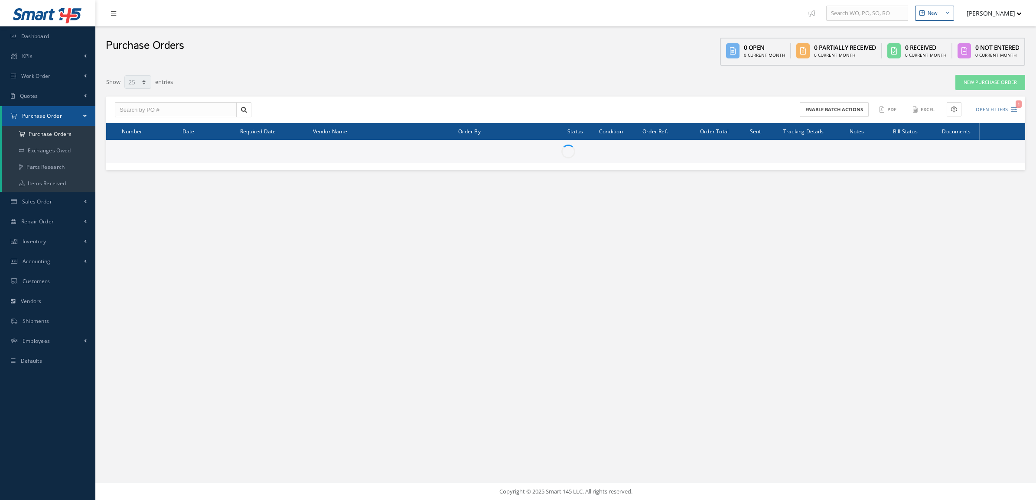
select select "25"
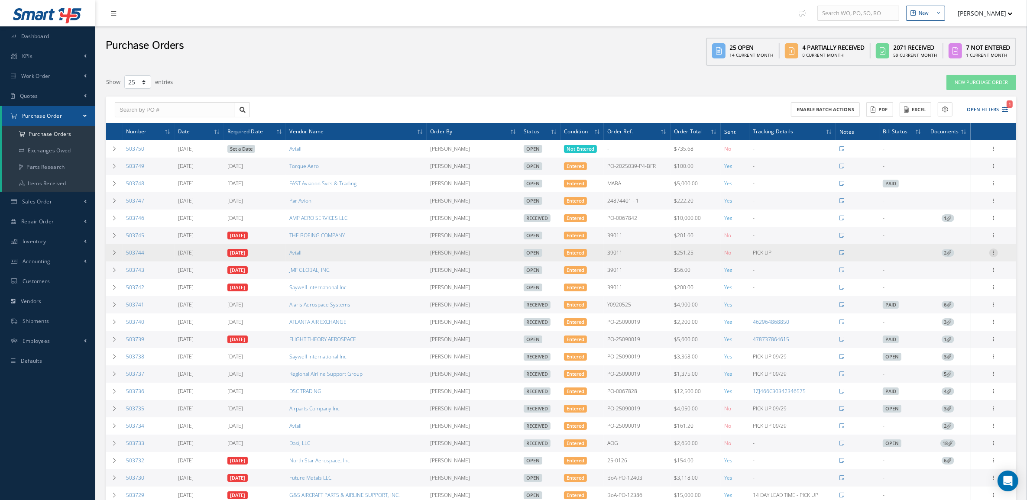
click at [991, 253] on icon at bounding box center [994, 252] width 9 height 7
click at [955, 261] on link "Receive" at bounding box center [954, 258] width 68 height 11
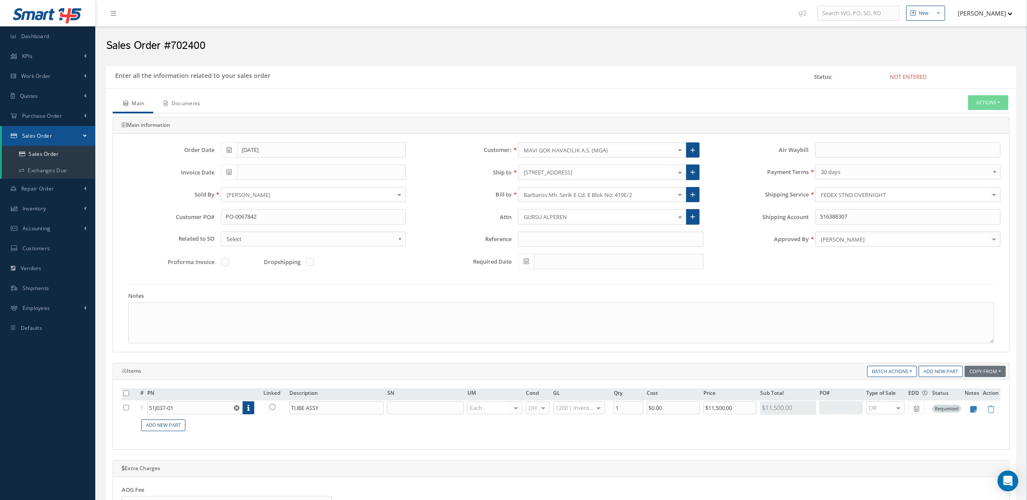
click at [160, 110] on link "Documents" at bounding box center [181, 104] width 56 height 18
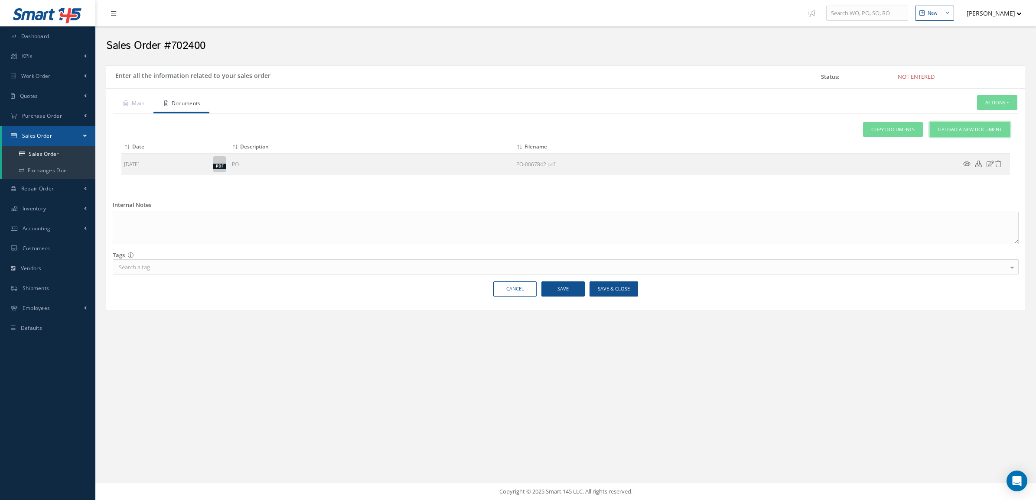
click at [958, 130] on span "Upload a New Document" at bounding box center [970, 129] width 64 height 7
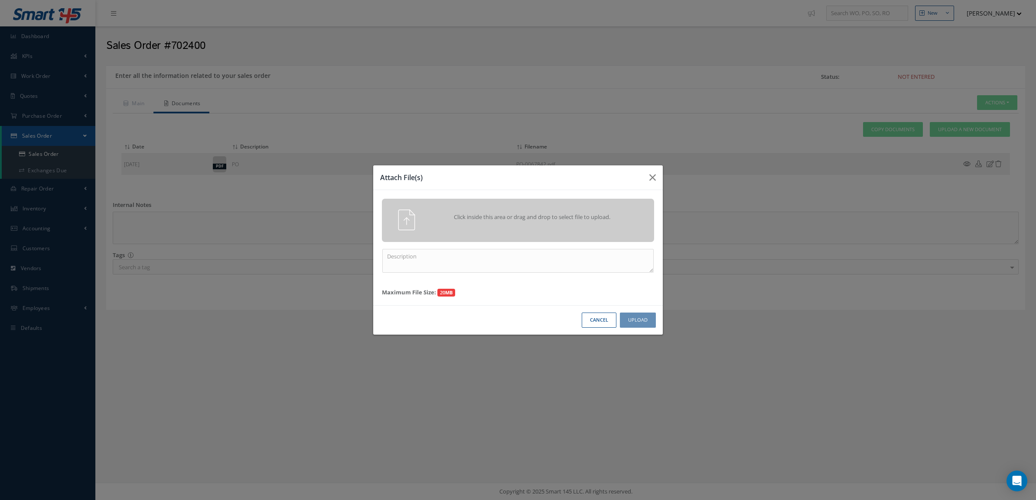
click at [547, 213] on span "Click inside this area or drag and drop to select file to upload." at bounding box center [532, 217] width 197 height 9
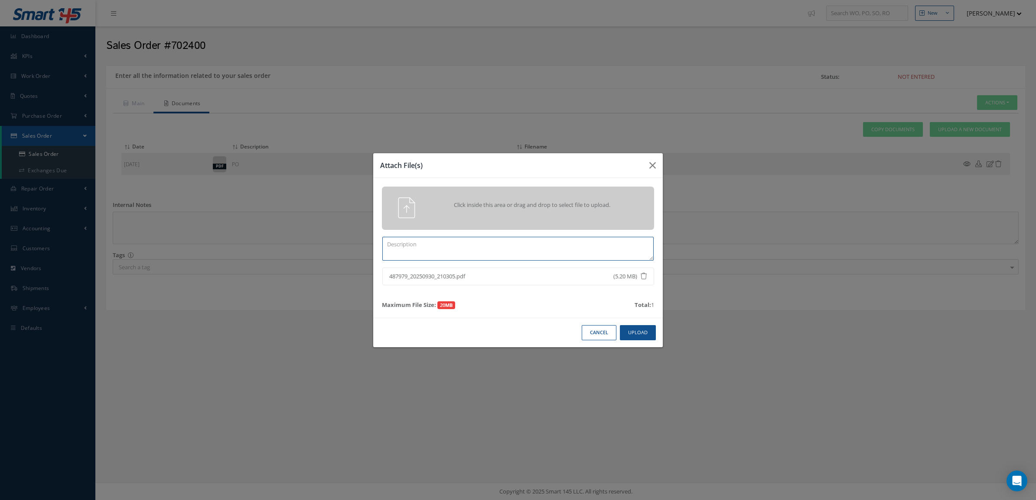
click at [478, 247] on textarea at bounding box center [517, 249] width 271 height 24
type textarea "CERTS"
click at [633, 334] on button "Upload" at bounding box center [638, 332] width 36 height 15
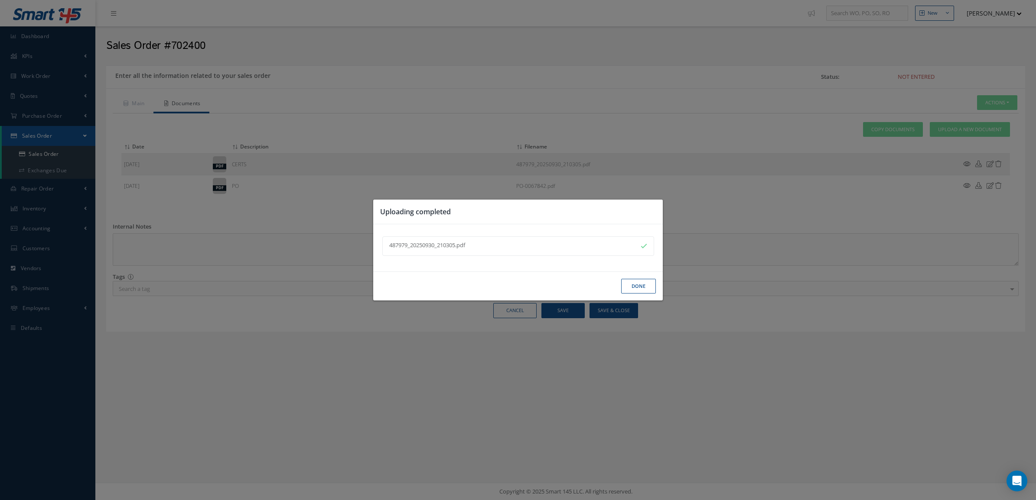
click at [627, 287] on button "Done" at bounding box center [638, 286] width 35 height 15
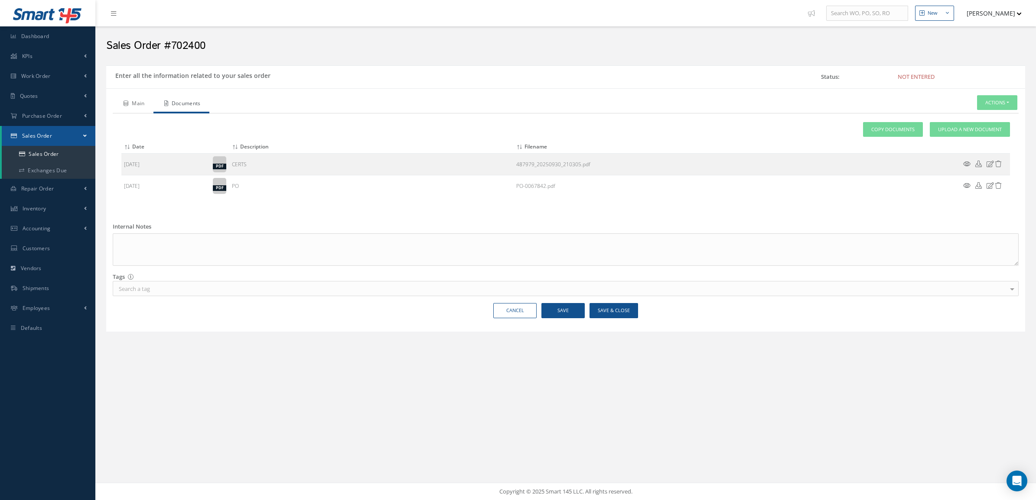
click at [126, 101] on icon at bounding box center [125, 103] width 5 height 5
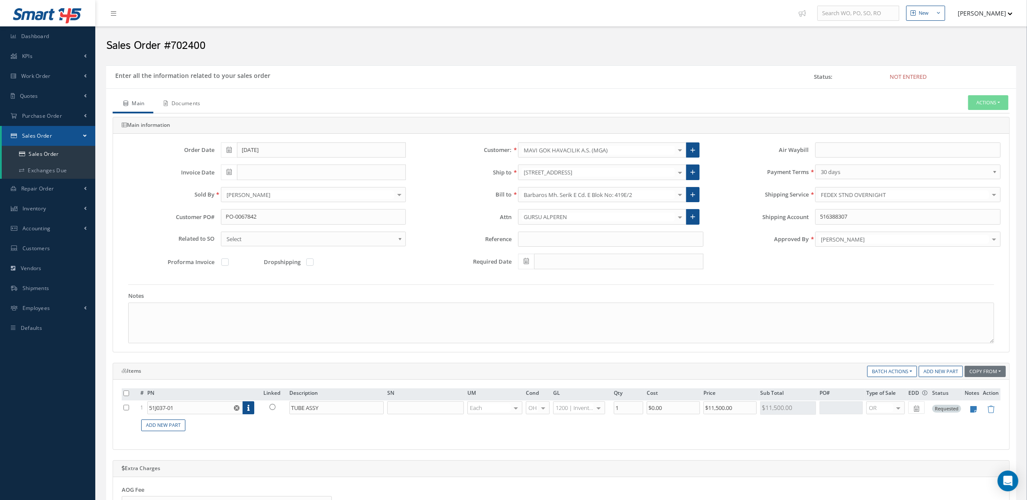
drag, startPoint x: 188, startPoint y: 105, endPoint x: 190, endPoint y: 96, distance: 9.4
click at [188, 104] on link "Documents" at bounding box center [181, 104] width 56 height 18
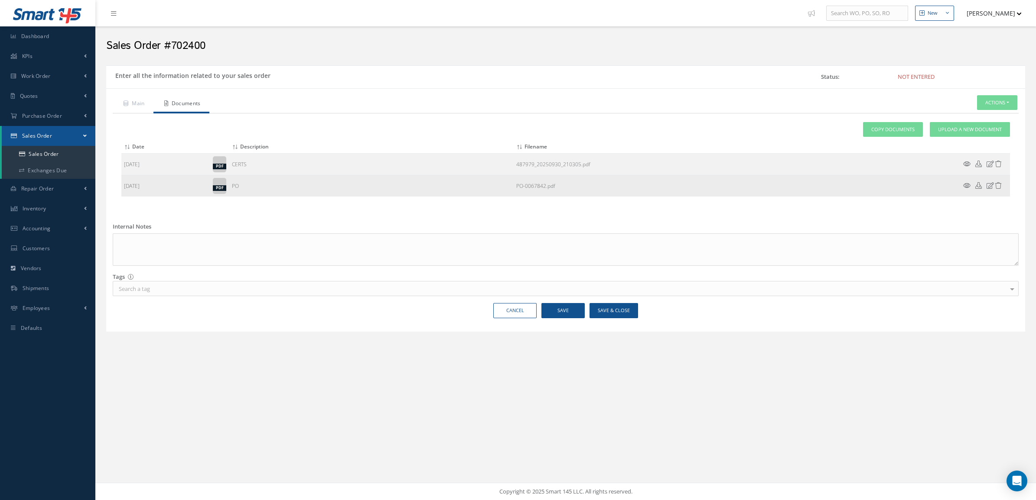
click at [965, 185] on icon at bounding box center [966, 185] width 7 height 6
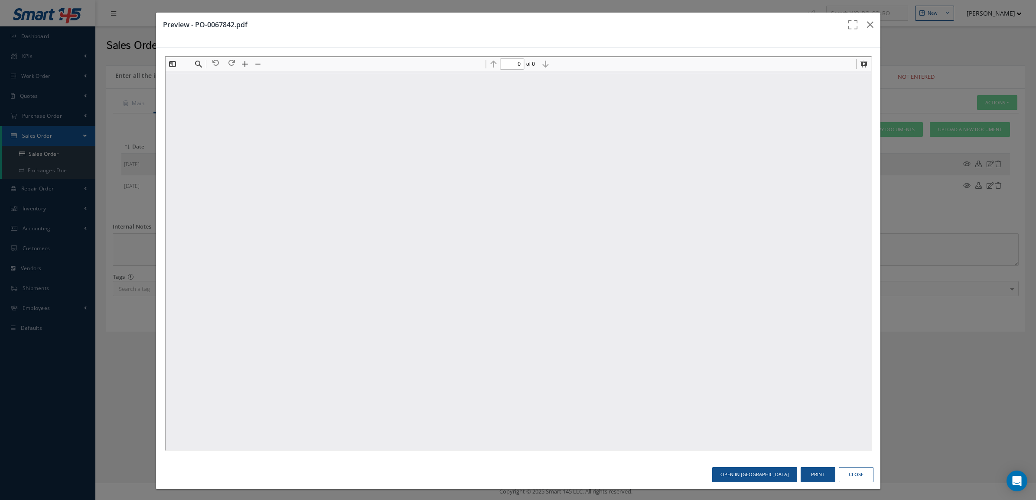
type input "1"
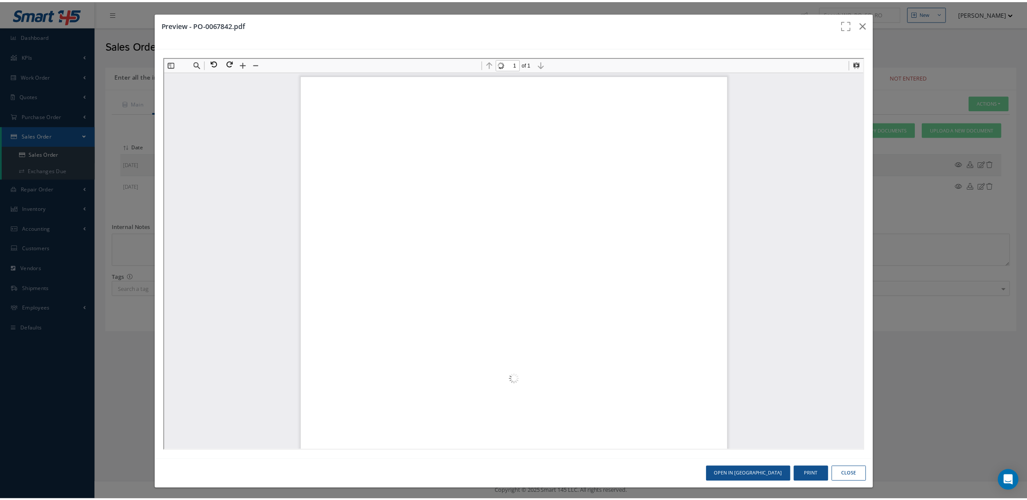
scroll to position [4, 0]
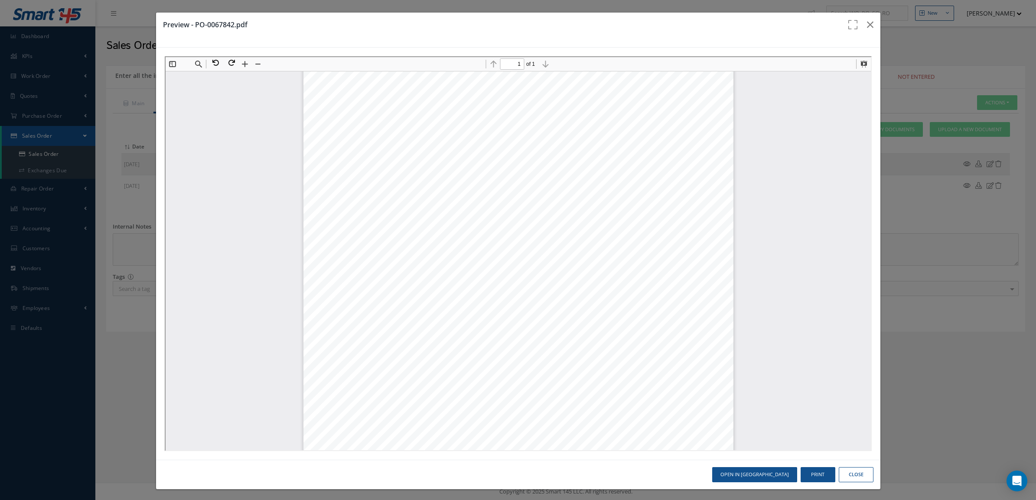
drag, startPoint x: 852, startPoint y: 475, endPoint x: 822, endPoint y: 451, distance: 38.2
click at [852, 474] on button "Close" at bounding box center [855, 475] width 35 height 15
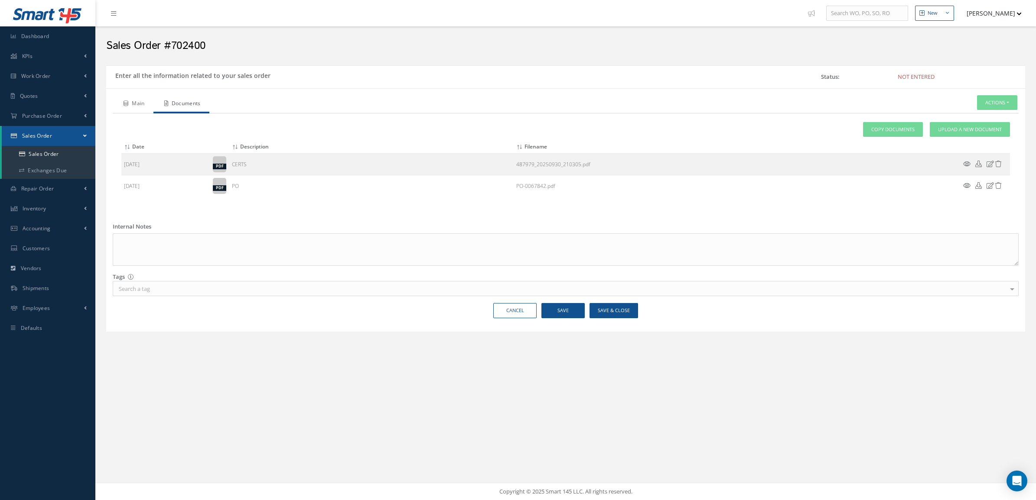
click at [128, 110] on link "Main" at bounding box center [133, 104] width 41 height 18
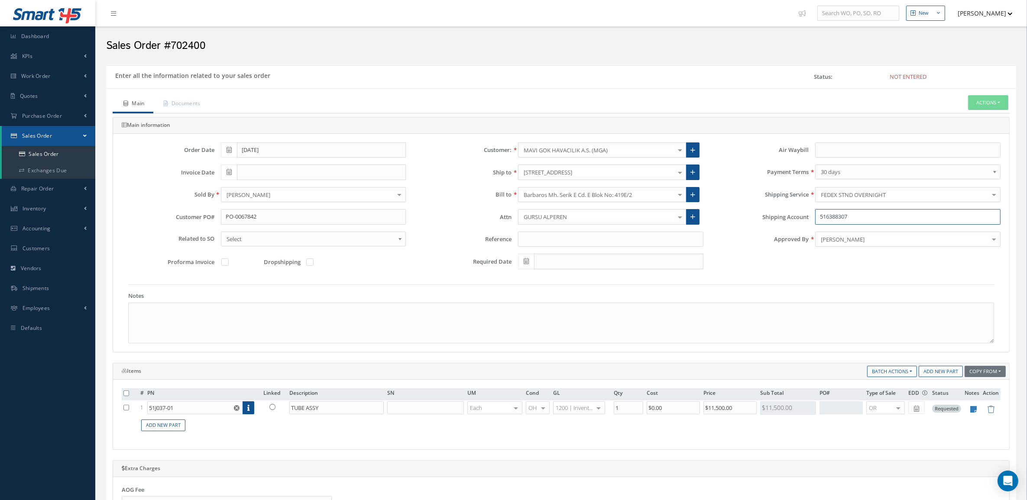
drag, startPoint x: 867, startPoint y: 217, endPoint x: 776, endPoint y: 214, distance: 91.9
click at [776, 214] on div "Shipping Account 516388307" at bounding box center [858, 217] width 297 height 16
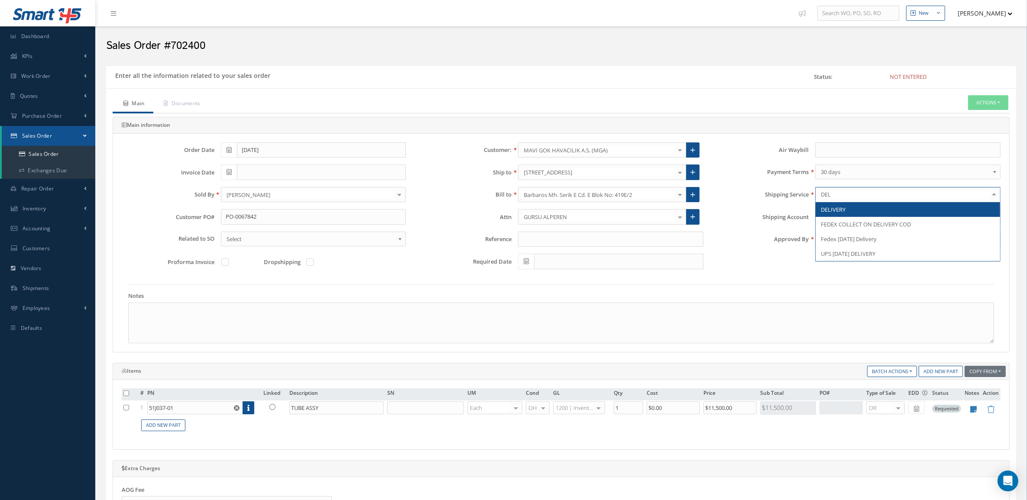
type input "DELI"
click at [858, 208] on span "DELIVERY" at bounding box center [908, 209] width 185 height 15
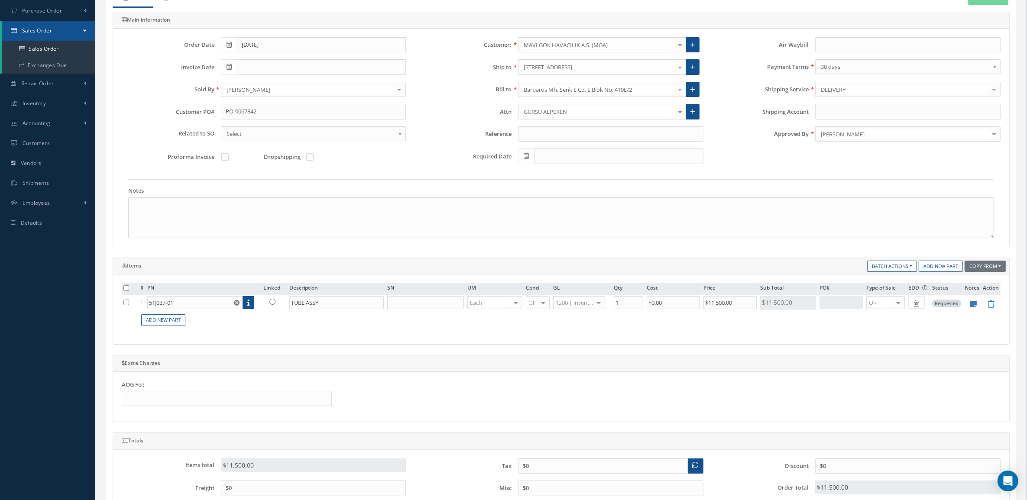
scroll to position [108, 0]
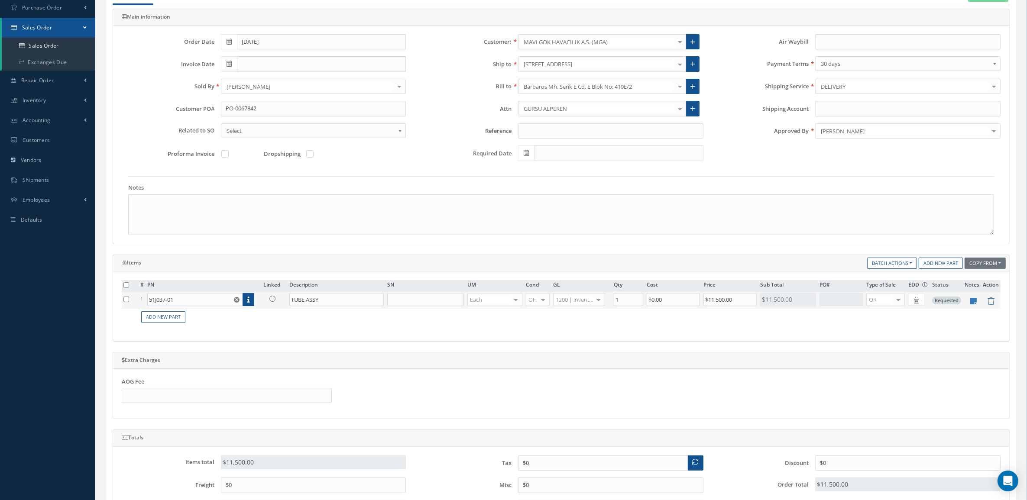
click at [277, 299] on link at bounding box center [274, 298] width 23 height 11
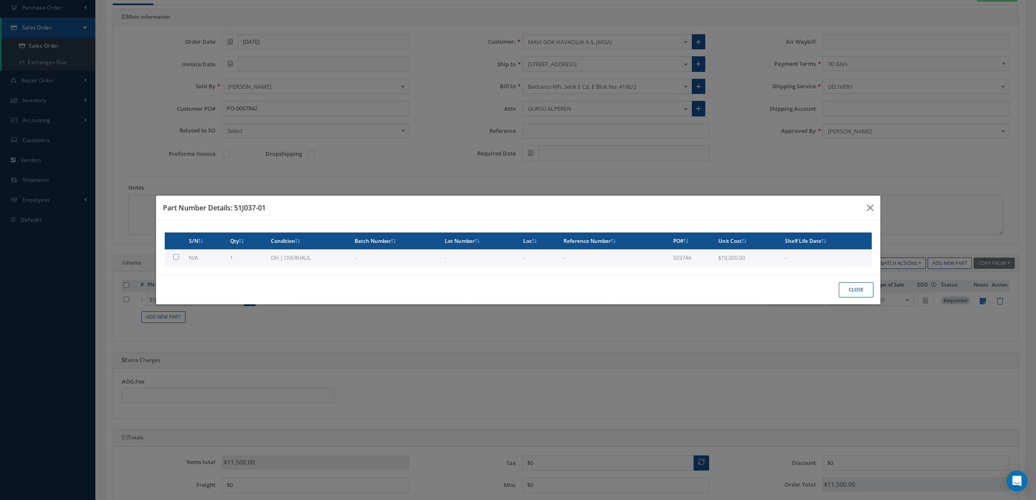
click at [244, 259] on td "1" at bounding box center [247, 258] width 40 height 17
type input "$10,000"
checkbox input "true"
click at [847, 290] on button "Close" at bounding box center [855, 290] width 35 height 15
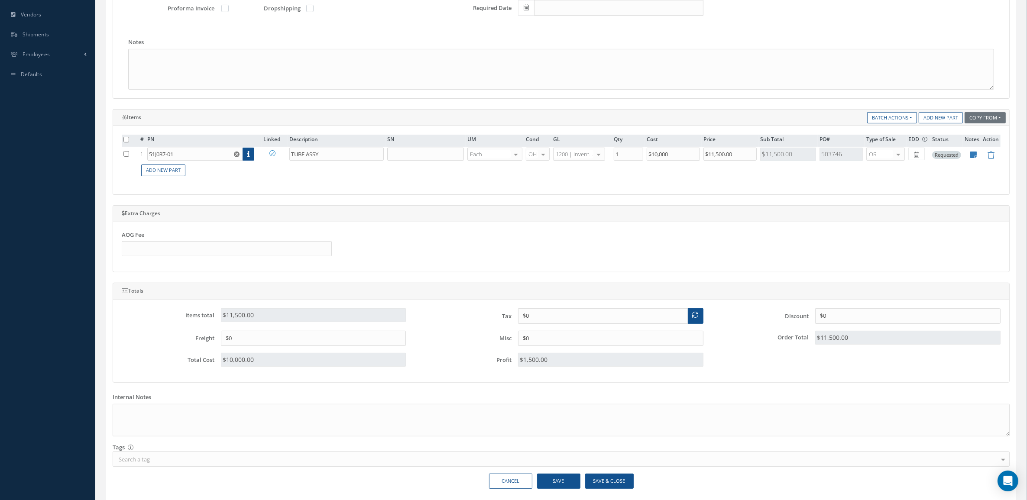
scroll to position [288, 0]
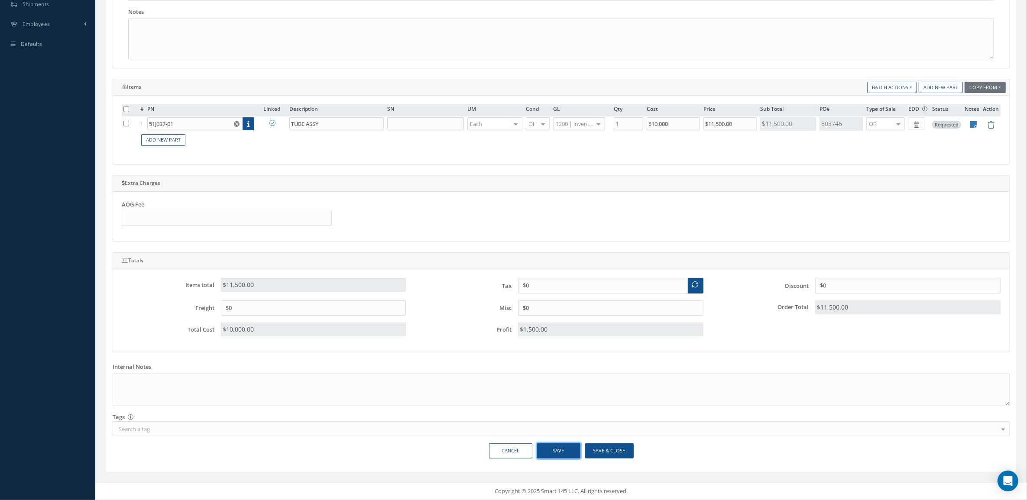
click at [550, 452] on button "Save" at bounding box center [558, 451] width 43 height 15
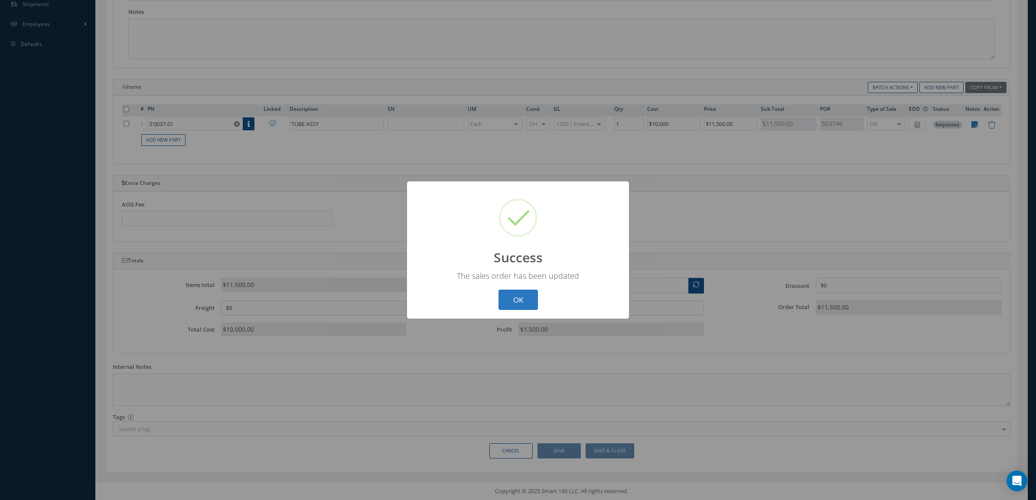
click at [526, 302] on button "OK" at bounding box center [517, 300] width 39 height 20
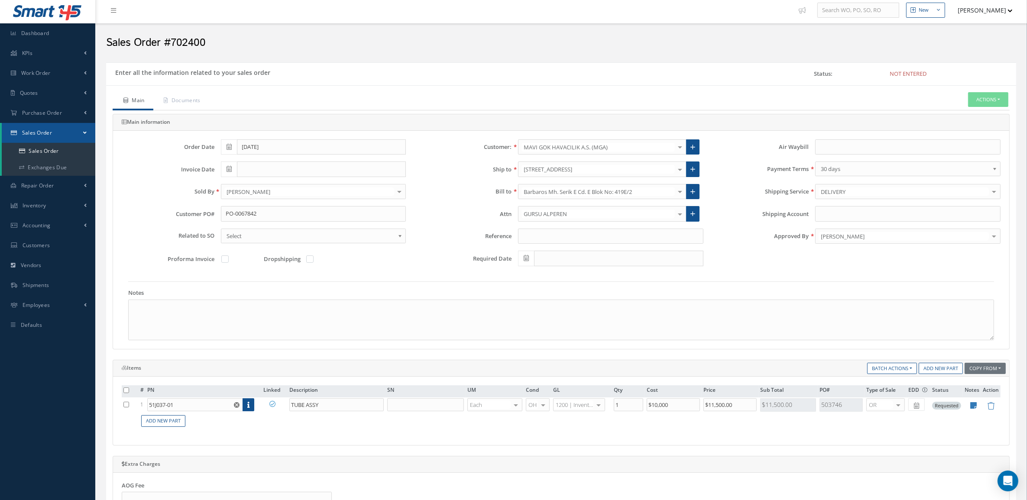
scroll to position [0, 0]
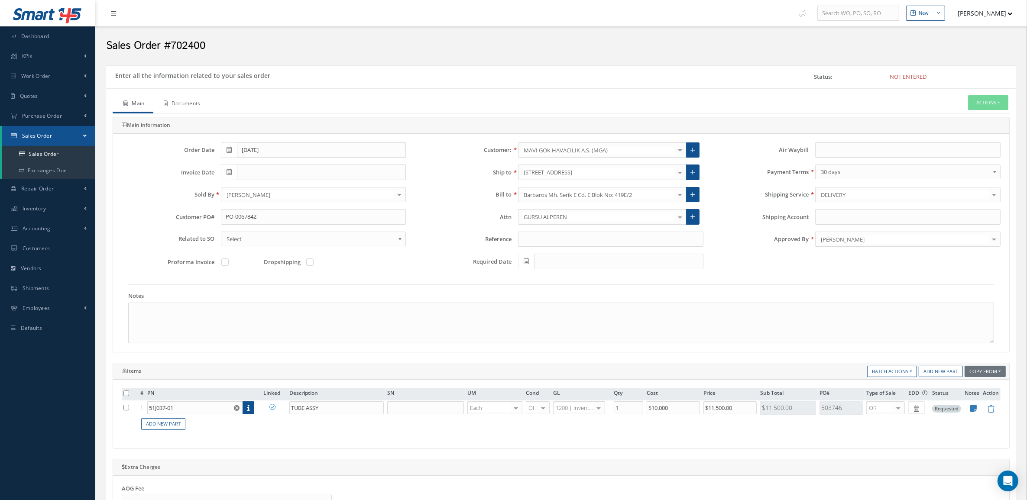
click at [198, 97] on link "Documents" at bounding box center [181, 104] width 56 height 18
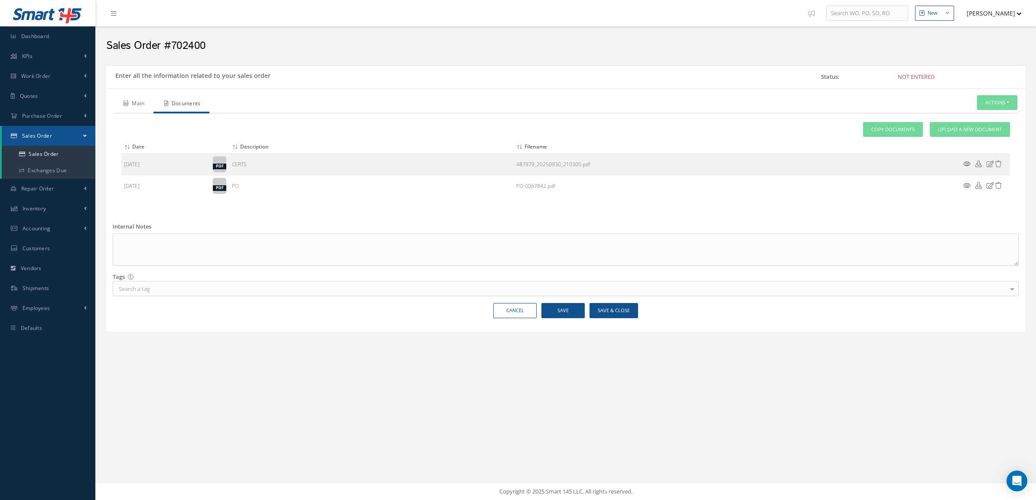
click at [130, 104] on link "Main" at bounding box center [133, 104] width 41 height 18
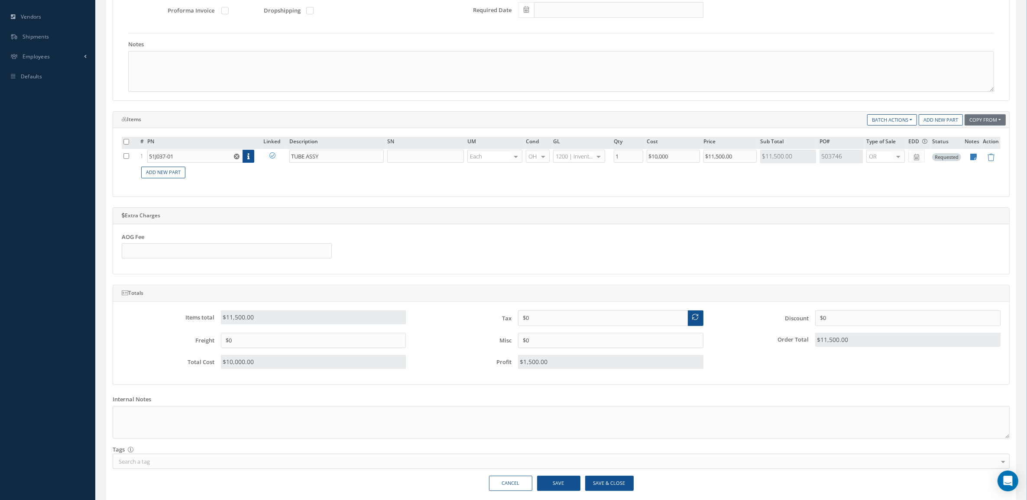
scroll to position [288, 0]
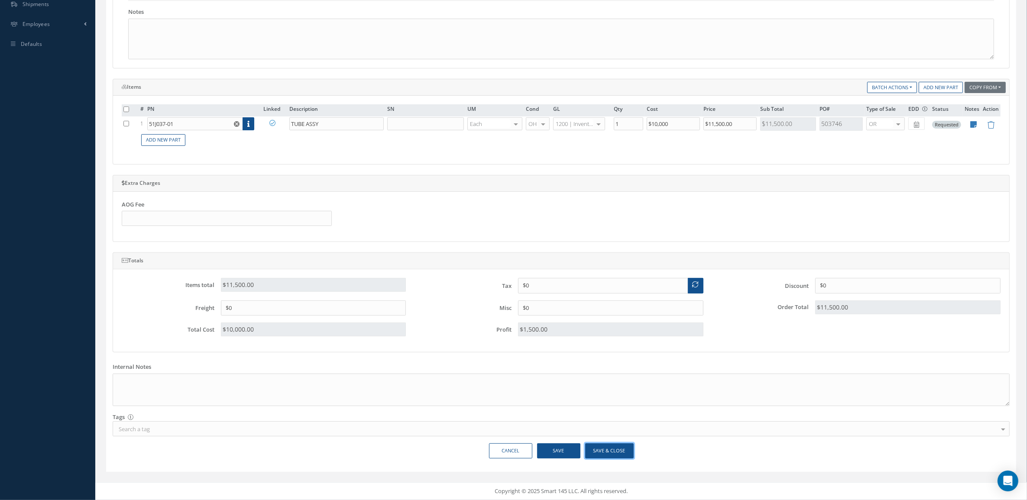
click at [612, 455] on button "Save & Close" at bounding box center [609, 451] width 49 height 15
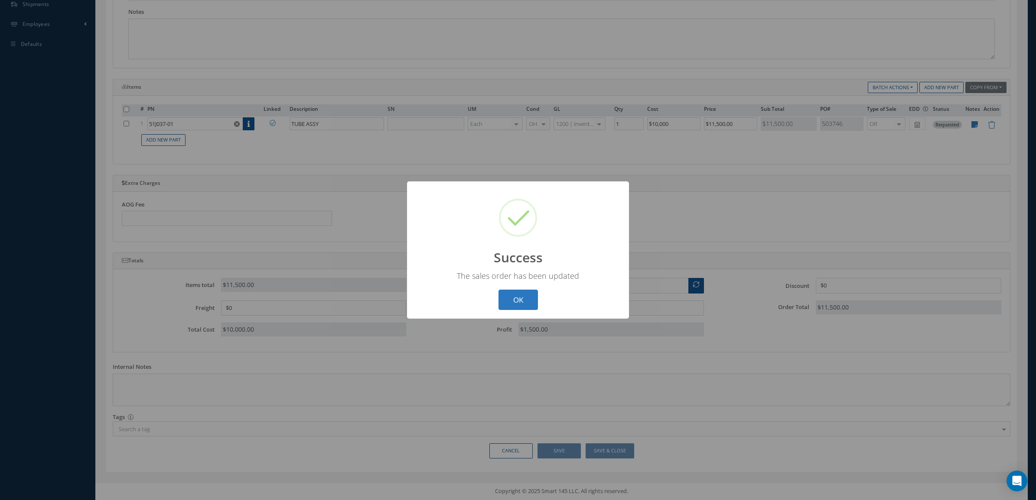
click at [522, 292] on button "OK" at bounding box center [517, 300] width 39 height 20
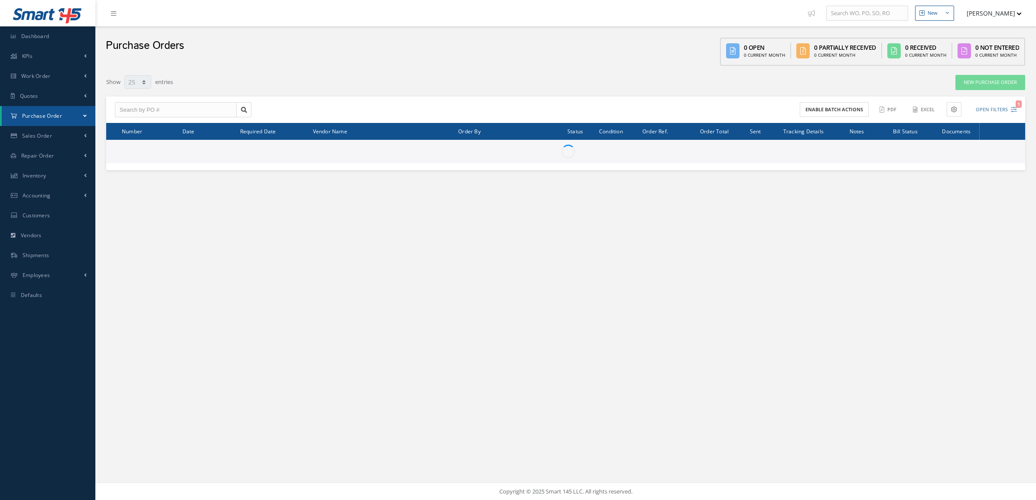
select select "25"
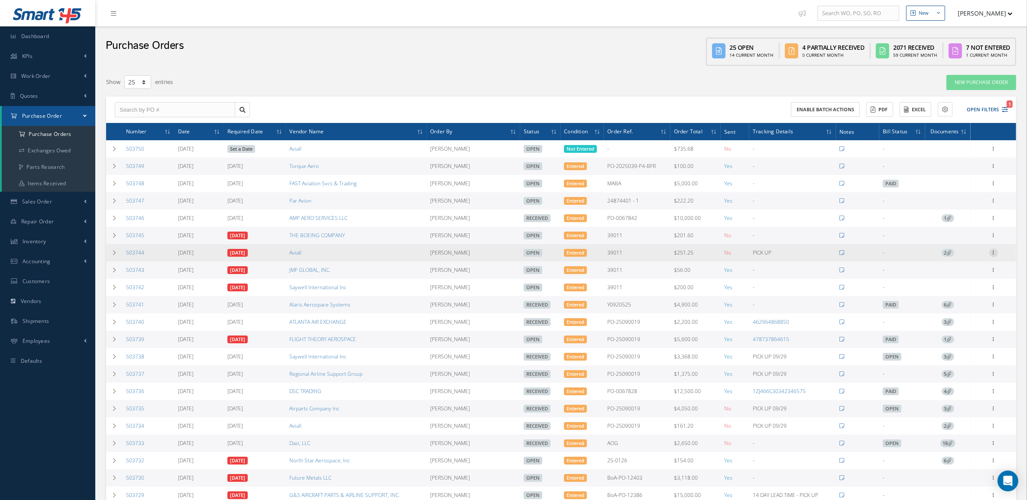
click at [990, 253] on icon at bounding box center [994, 252] width 9 height 7
click at [961, 339] on link "Documents" at bounding box center [954, 336] width 68 height 11
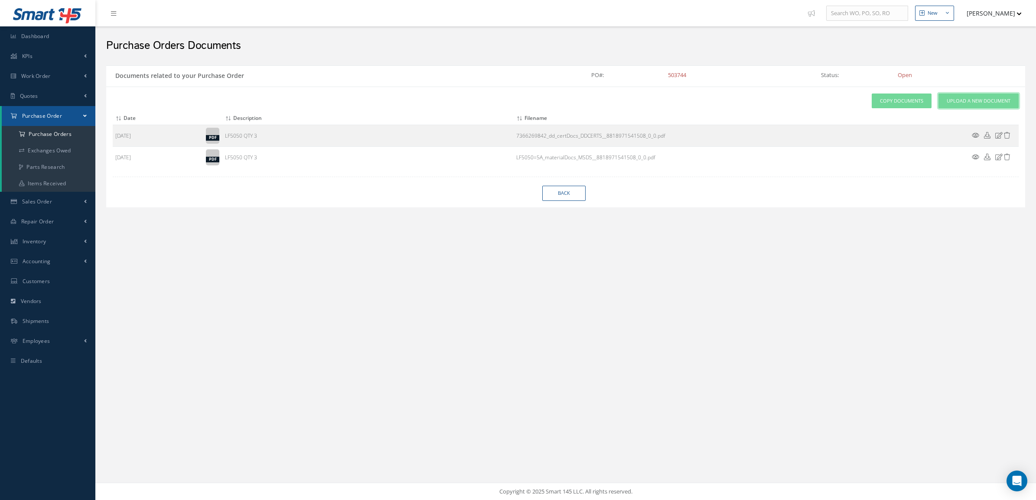
click at [974, 101] on span "Upload a New Document" at bounding box center [978, 100] width 64 height 7
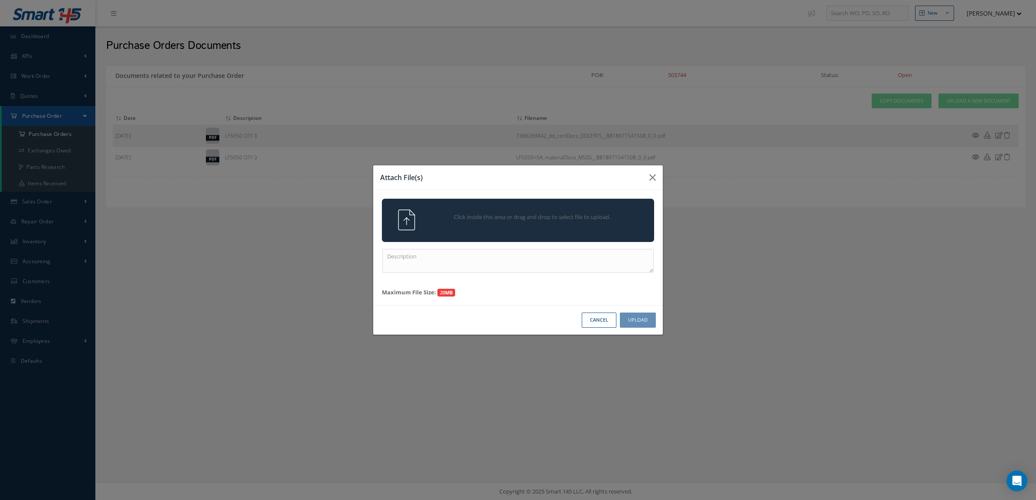
click at [541, 221] on span "Click inside this area or drag and drop to select file to upload." at bounding box center [532, 217] width 197 height 9
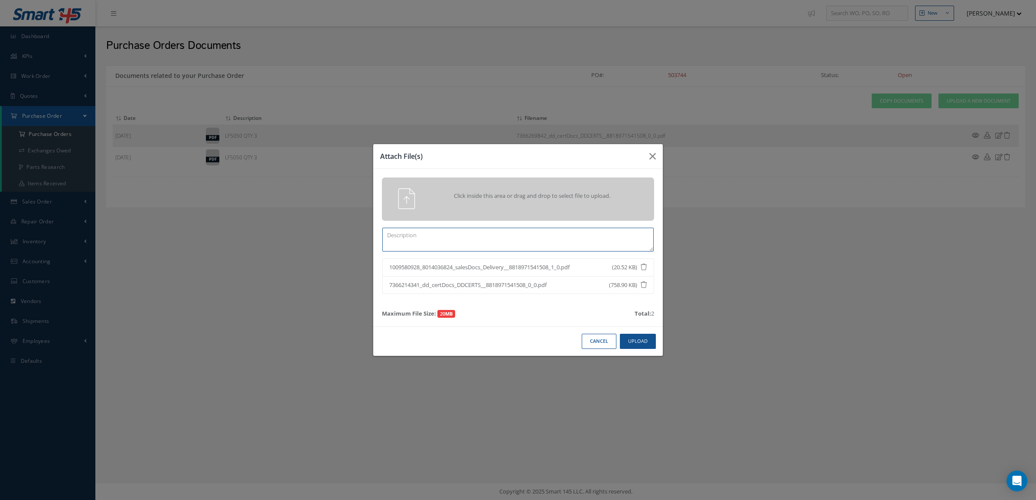
click at [527, 240] on textarea at bounding box center [517, 240] width 271 height 24
type textarea "certs"
click at [647, 337] on button "Upload" at bounding box center [638, 341] width 36 height 15
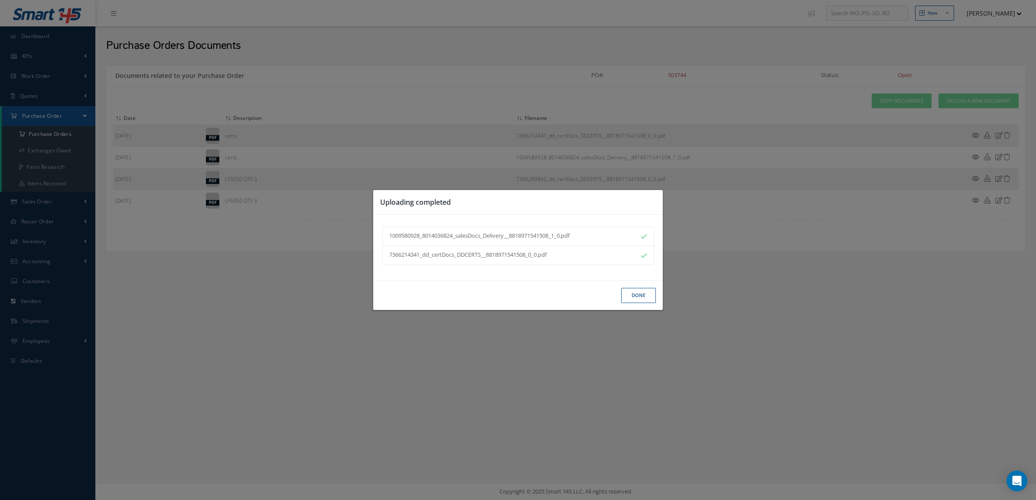
click at [638, 297] on button "Done" at bounding box center [638, 295] width 35 height 15
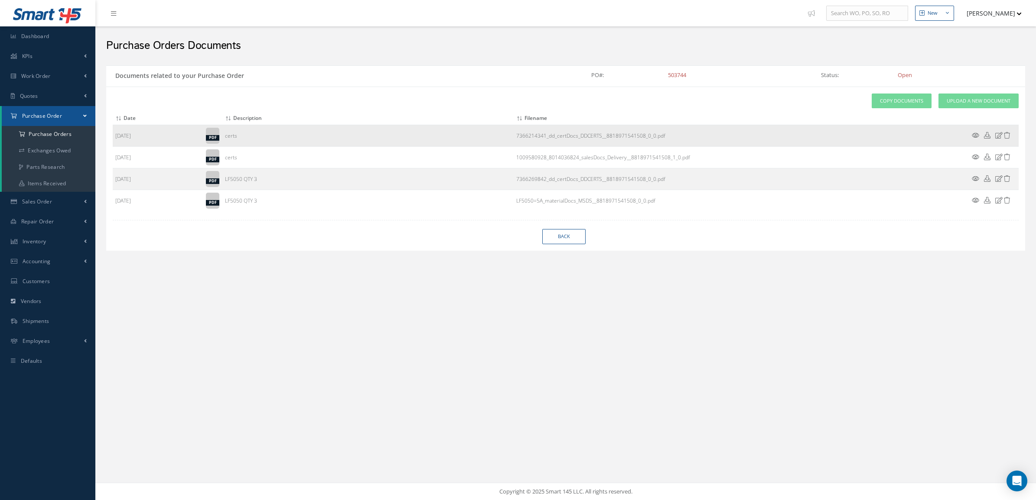
click at [973, 133] on icon at bounding box center [974, 135] width 7 height 6
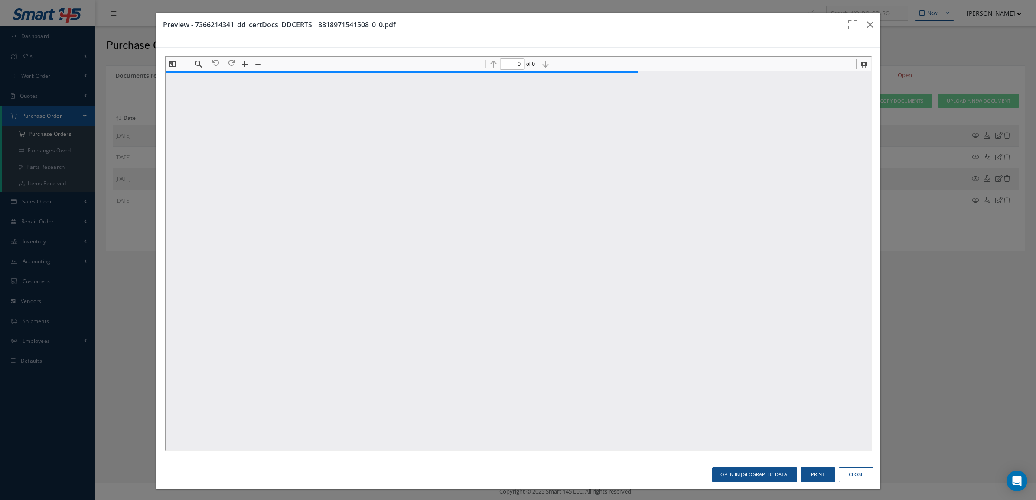
type input "1"
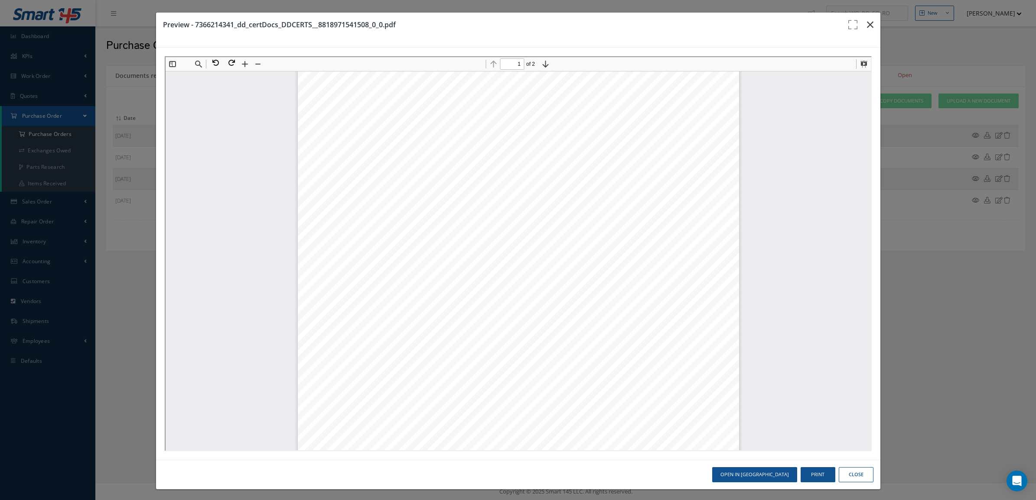
click at [867, 26] on icon "button" at bounding box center [870, 24] width 6 height 10
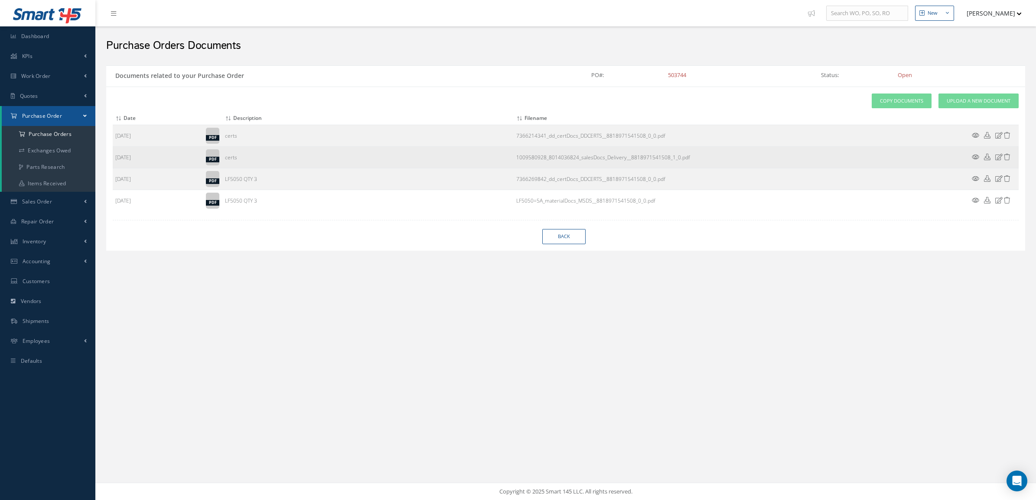
click at [973, 159] on icon at bounding box center [974, 157] width 7 height 6
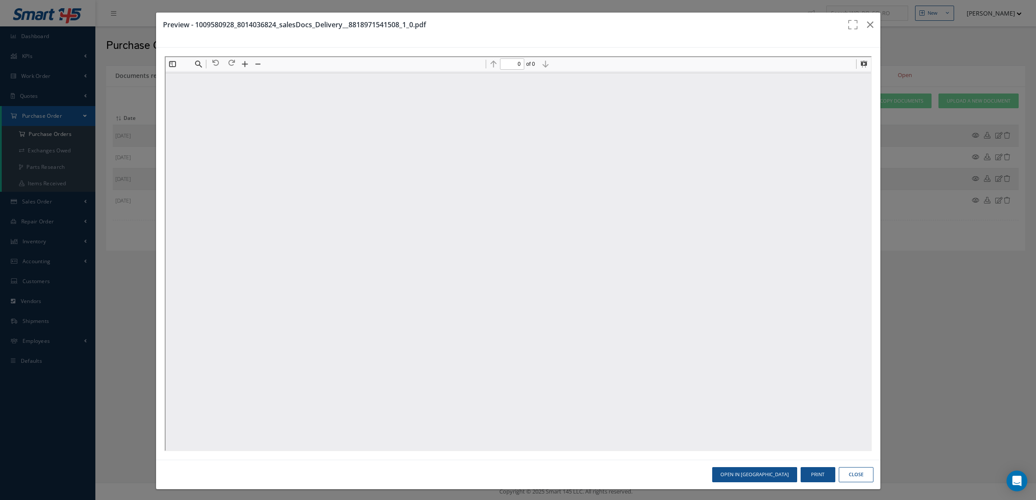
scroll to position [0, 0]
type input "1"
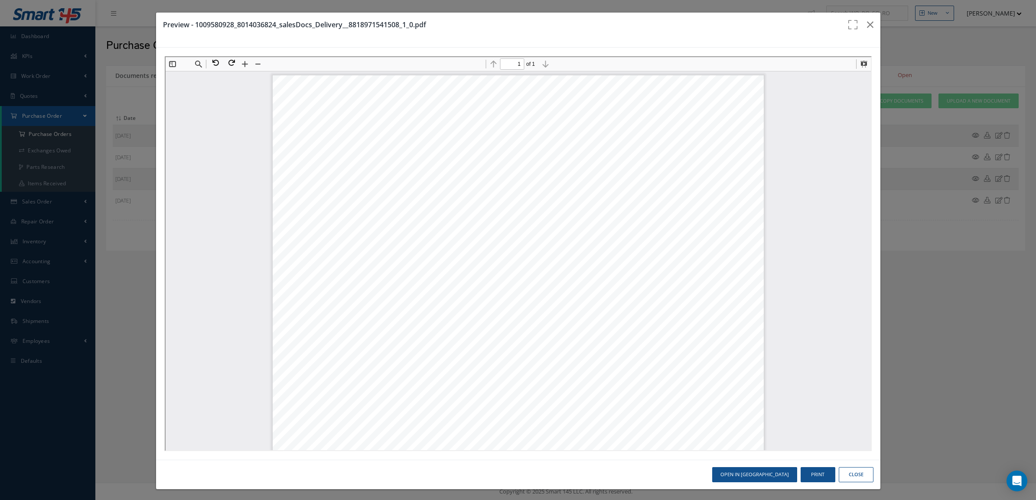
scroll to position [4, 0]
drag, startPoint x: 317, startPoint y: 236, endPoint x: 352, endPoint y: 232, distance: 34.9
click at [352, 232] on span "BATCH 7366214341" at bounding box center [329, 234] width 57 height 6
copy span "7366214341"
click at [867, 28] on icon "button" at bounding box center [870, 24] width 6 height 10
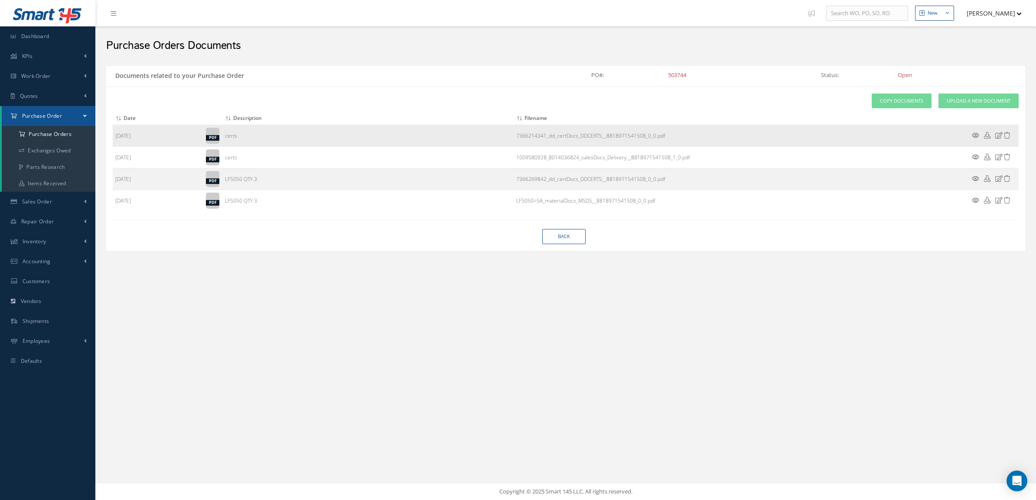
click at [971, 137] on icon at bounding box center [974, 135] width 7 height 6
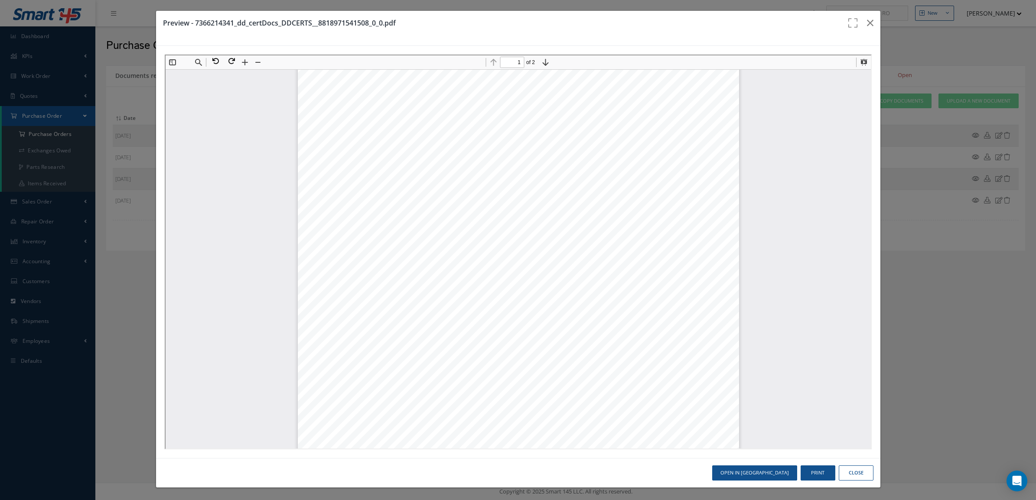
scroll to position [0, 0]
type input "2"
click at [860, 16] on button "button" at bounding box center [870, 23] width 20 height 24
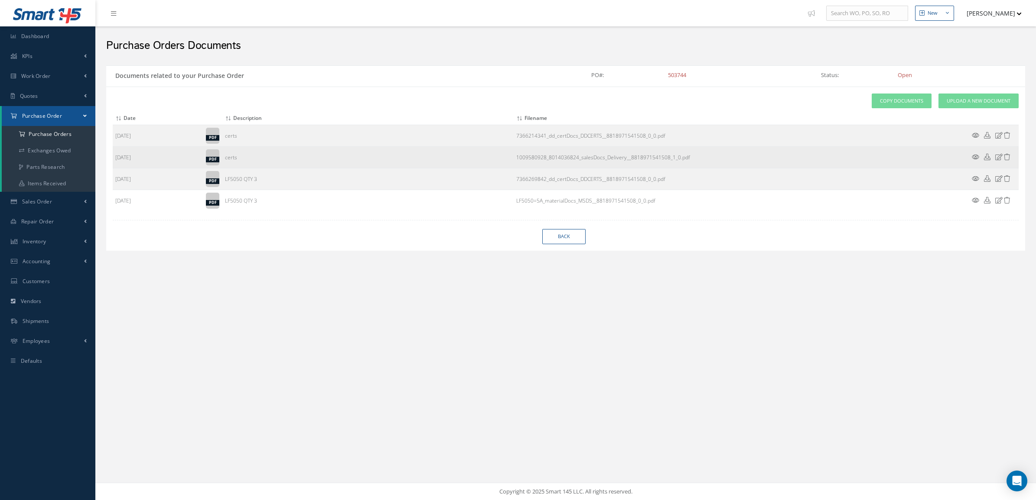
click at [974, 155] on icon at bounding box center [974, 157] width 7 height 6
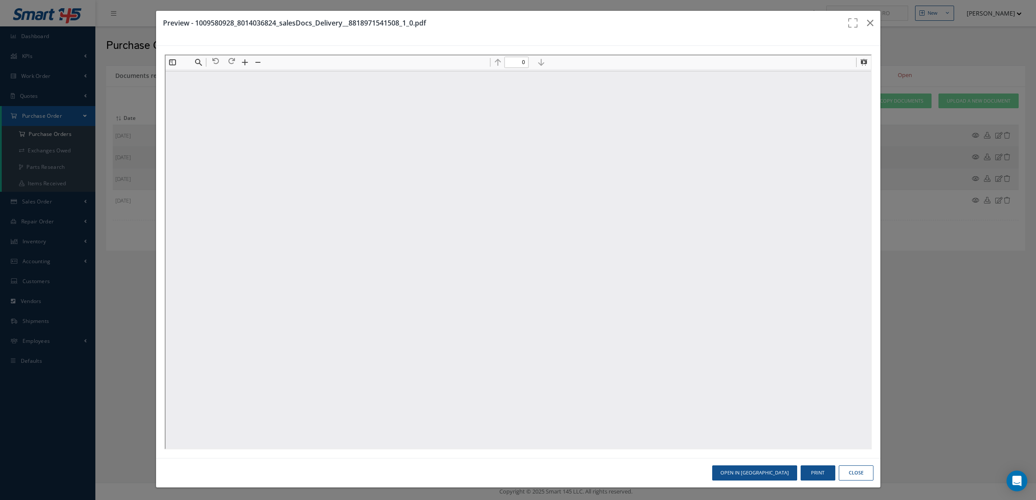
scroll to position [0, 0]
type input "1"
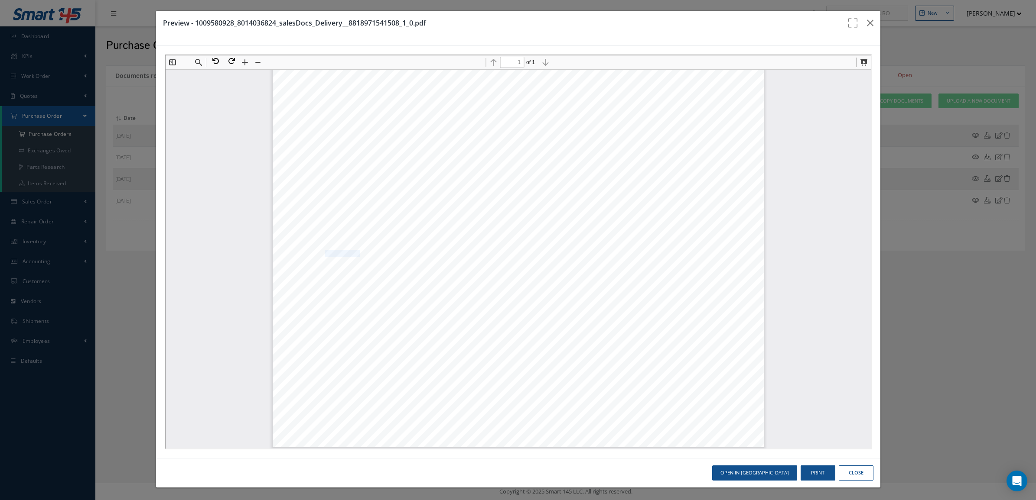
drag, startPoint x: 317, startPoint y: 251, endPoint x: 351, endPoint y: 251, distance: 33.8
click at [351, 251] on span "BATCH 7366269842" at bounding box center [329, 253] width 57 height 6
copy span "7366269842"
click at [867, 20] on icon "button" at bounding box center [870, 23] width 6 height 10
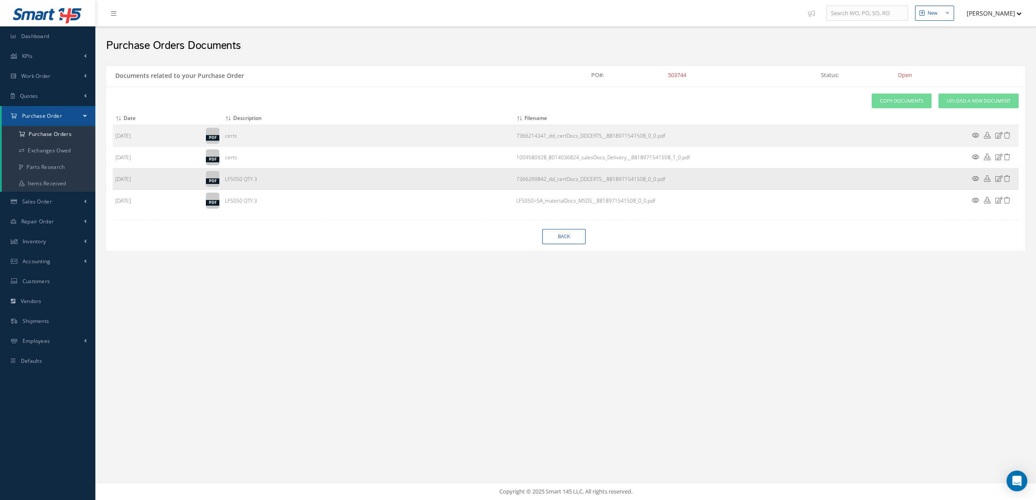
click at [977, 179] on icon at bounding box center [974, 178] width 7 height 6
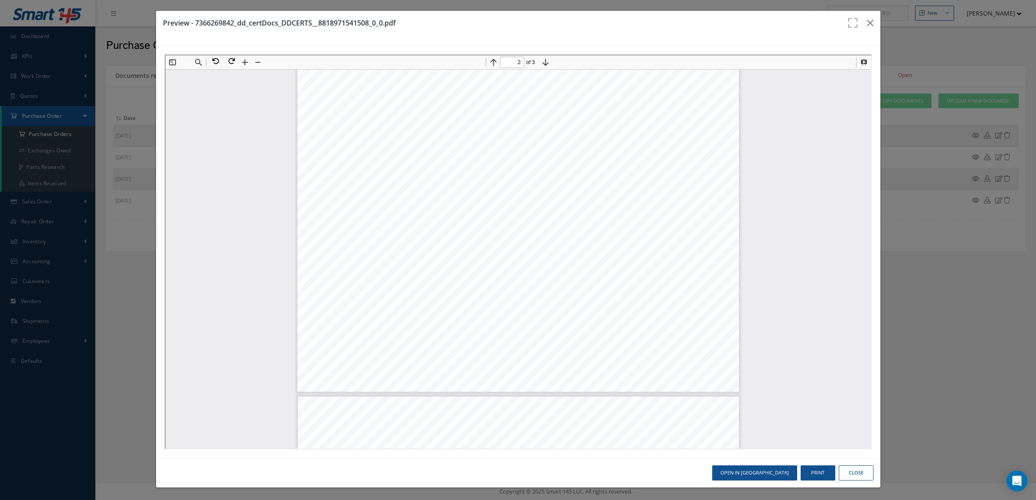
scroll to position [760, 0]
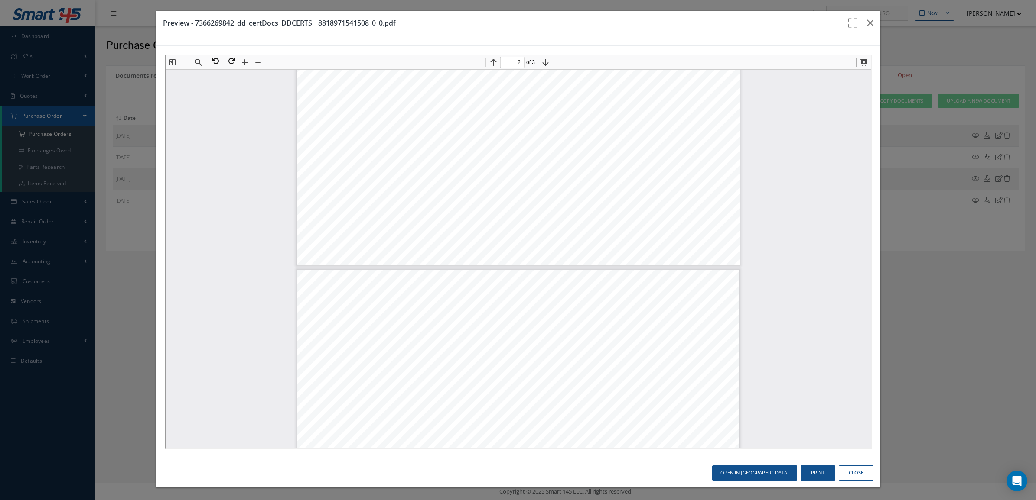
type input "1"
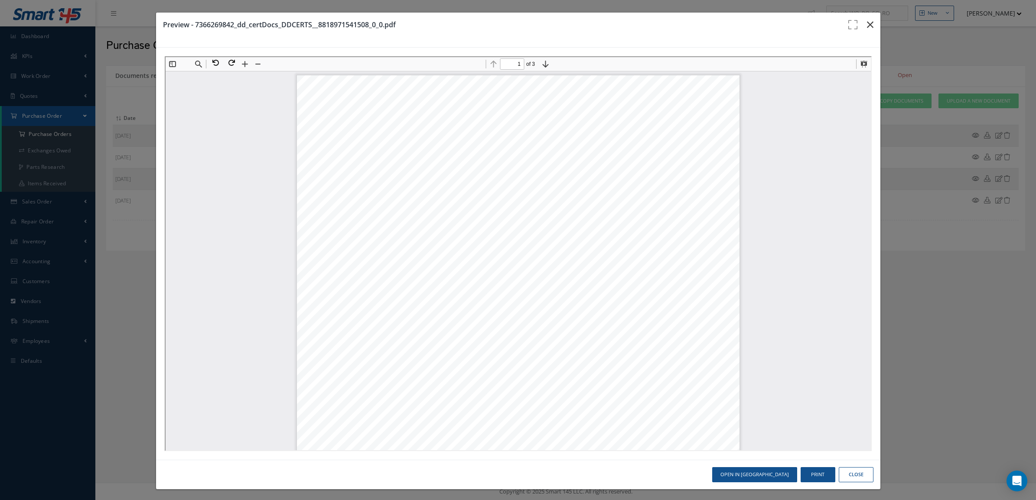
click at [867, 24] on icon "button" at bounding box center [870, 24] width 6 height 10
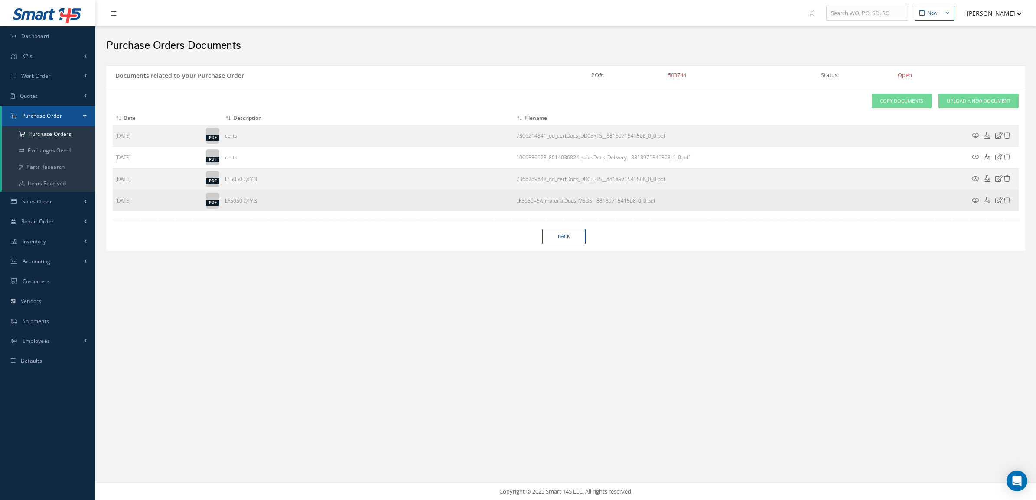
click at [975, 201] on icon at bounding box center [974, 200] width 7 height 6
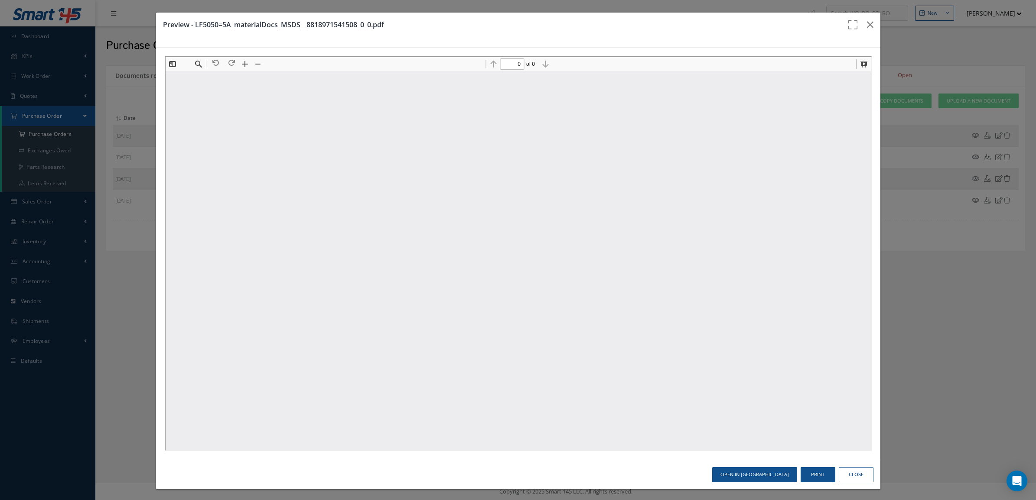
type input "1"
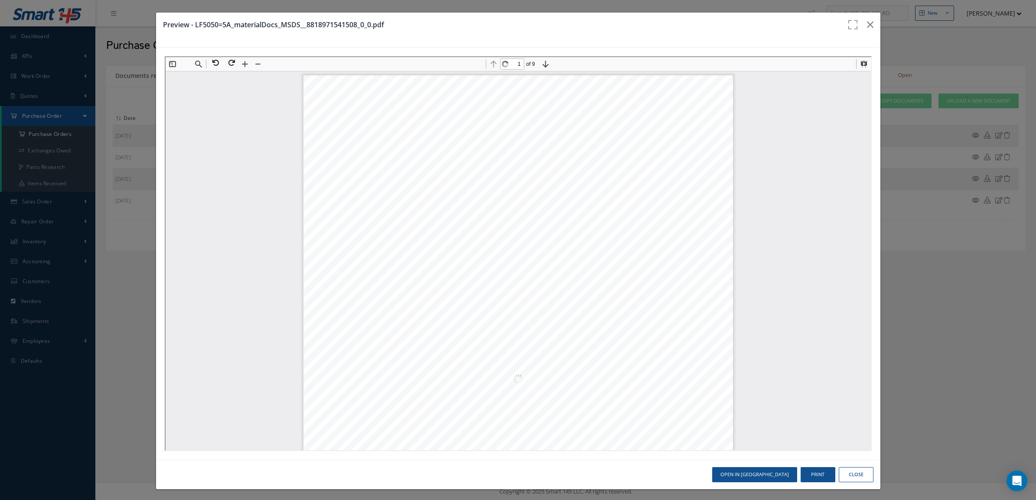
scroll to position [4, 0]
click at [867, 24] on icon "button" at bounding box center [870, 24] width 6 height 10
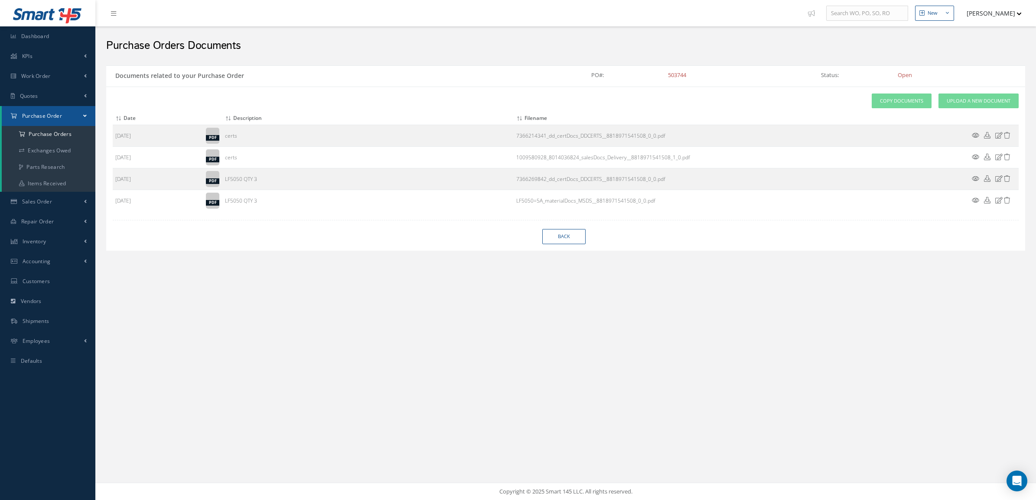
click at [975, 181] on icon at bounding box center [974, 178] width 7 height 6
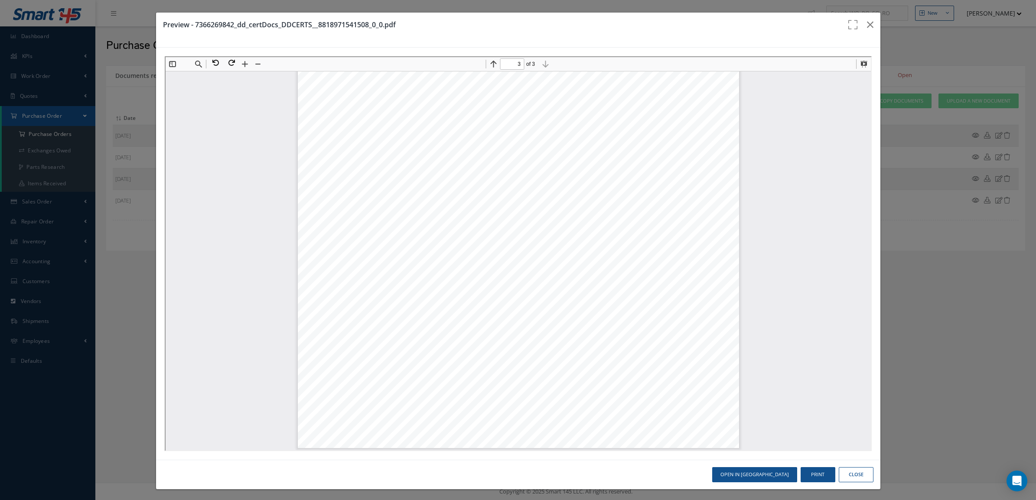
scroll to position [1139, 0]
type input "2"
click at [237, 66] on button at bounding box center [243, 63] width 12 height 12
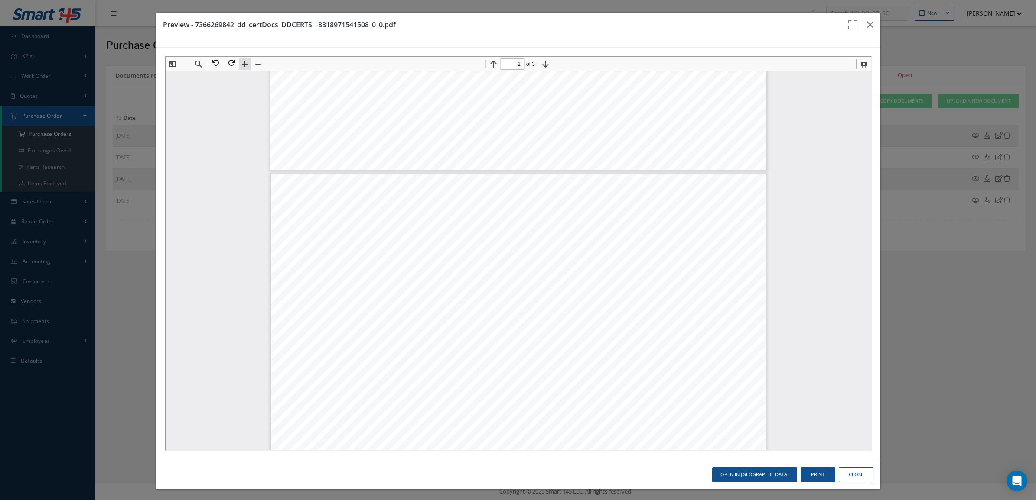
click at [238, 65] on button at bounding box center [243, 63] width 12 height 12
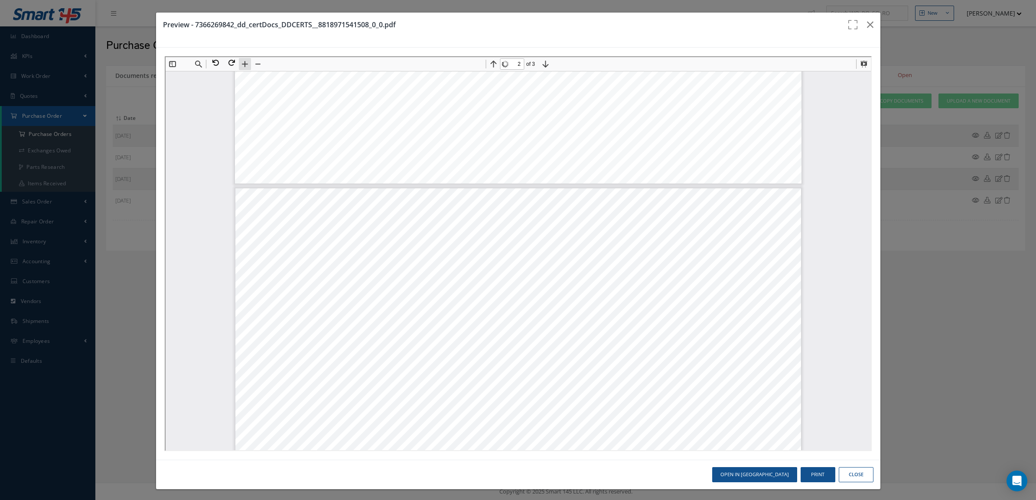
click at [238, 65] on button at bounding box center [243, 63] width 12 height 12
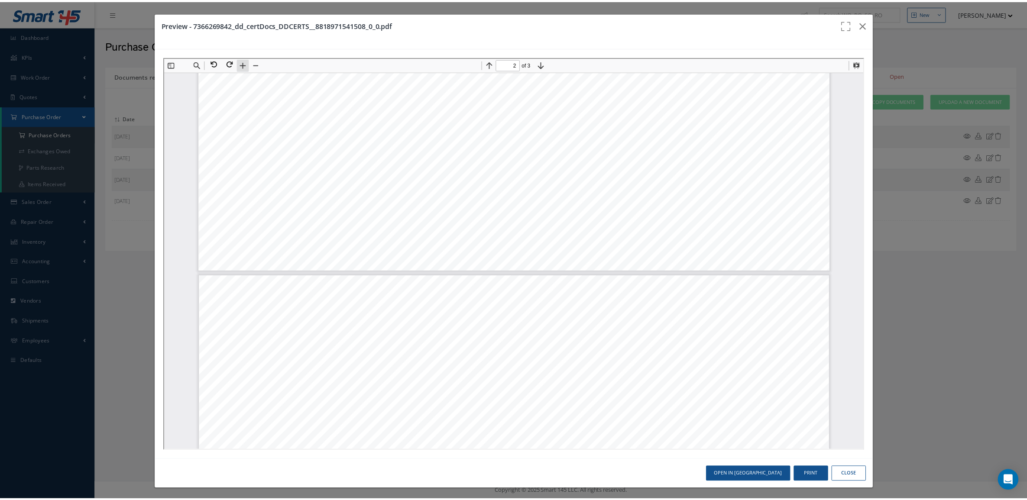
scroll to position [1460, 0]
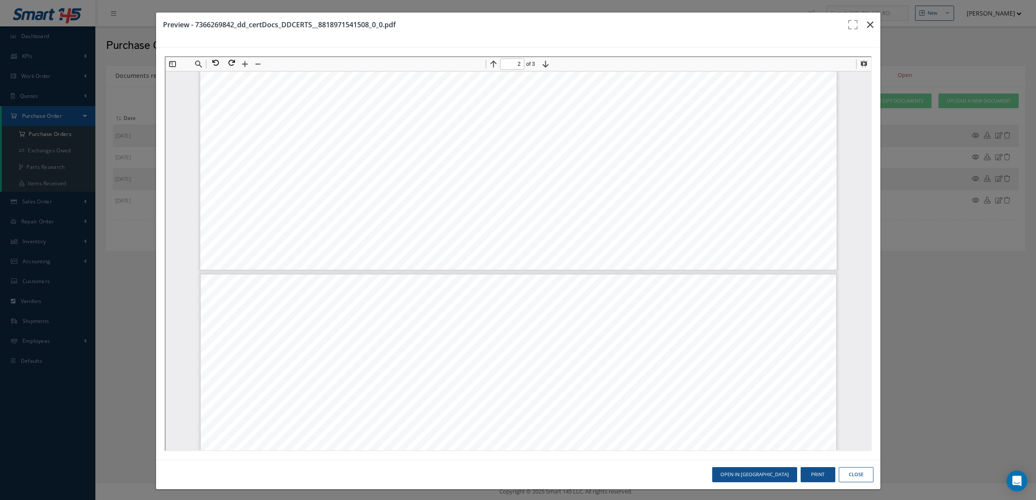
click at [866, 22] on button "button" at bounding box center [870, 25] width 20 height 24
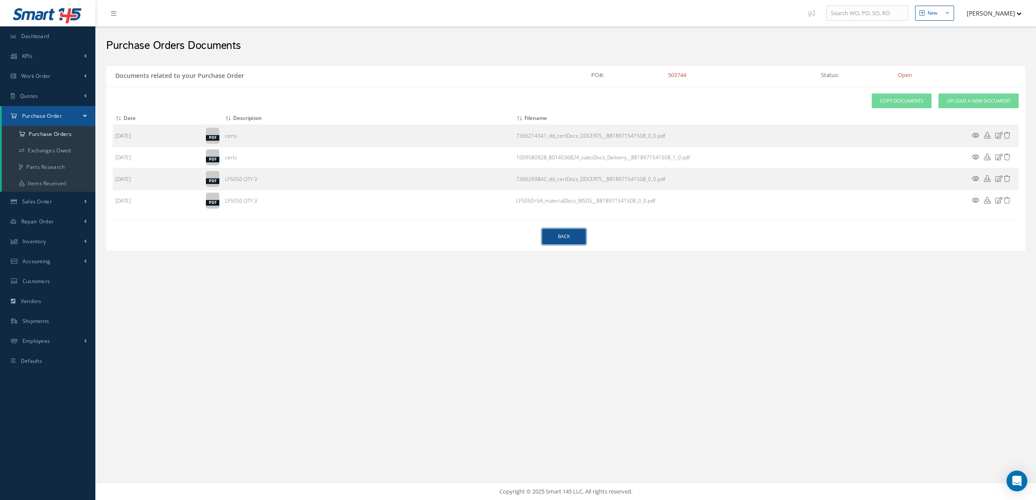
click at [570, 233] on link "Back" at bounding box center [563, 236] width 43 height 15
select select "25"
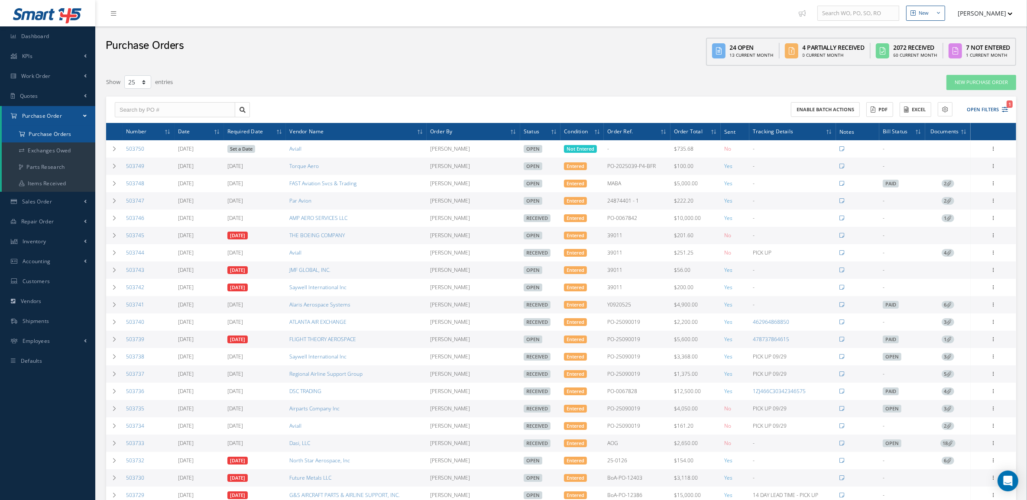
click at [35, 140] on a=1&status_id=2&status_id=3&status_id=5&collapsedFilters"] "Purchase Orders" at bounding box center [49, 134] width 94 height 16
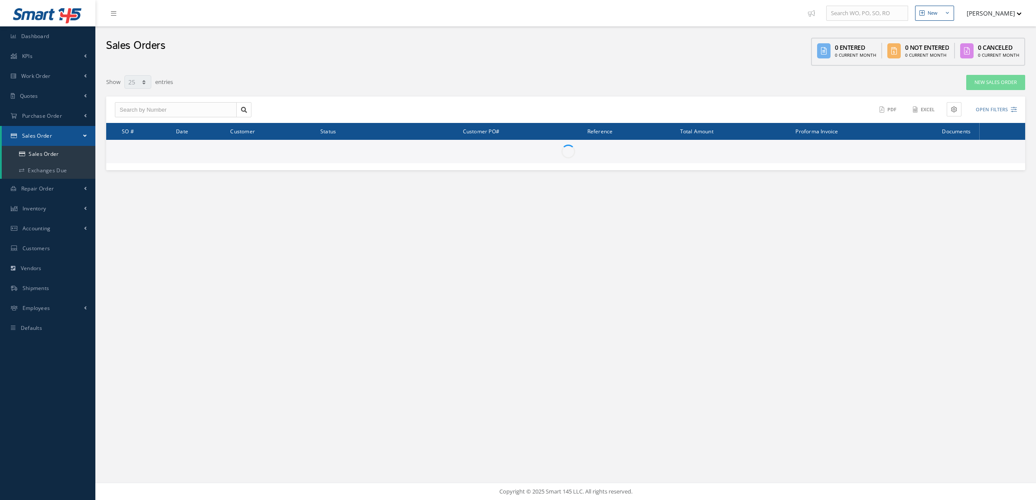
select select "25"
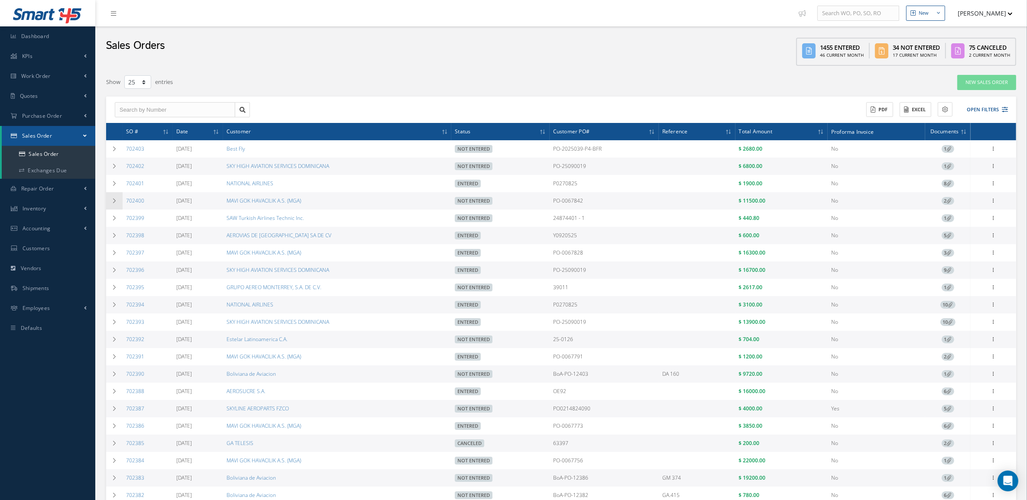
click at [117, 196] on td at bounding box center [114, 200] width 16 height 17
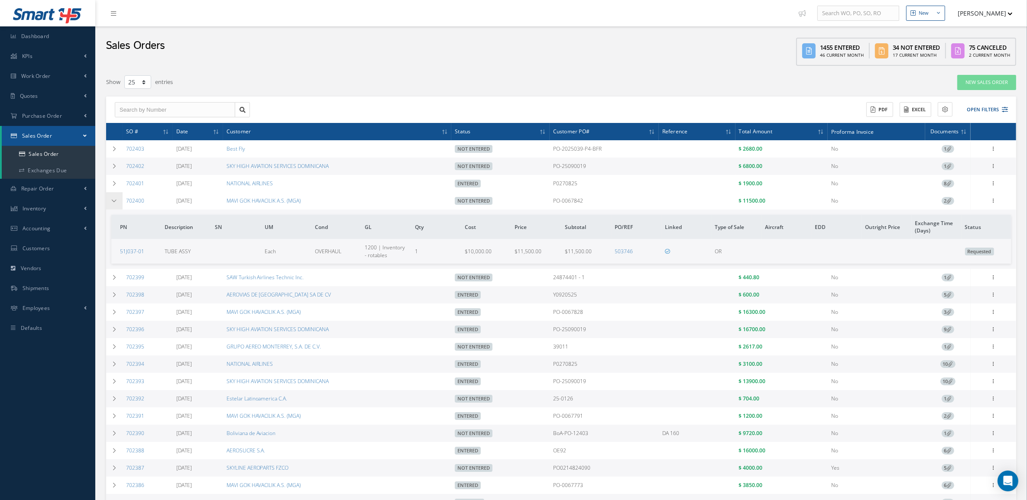
click at [112, 198] on icon at bounding box center [114, 200] width 6 height 5
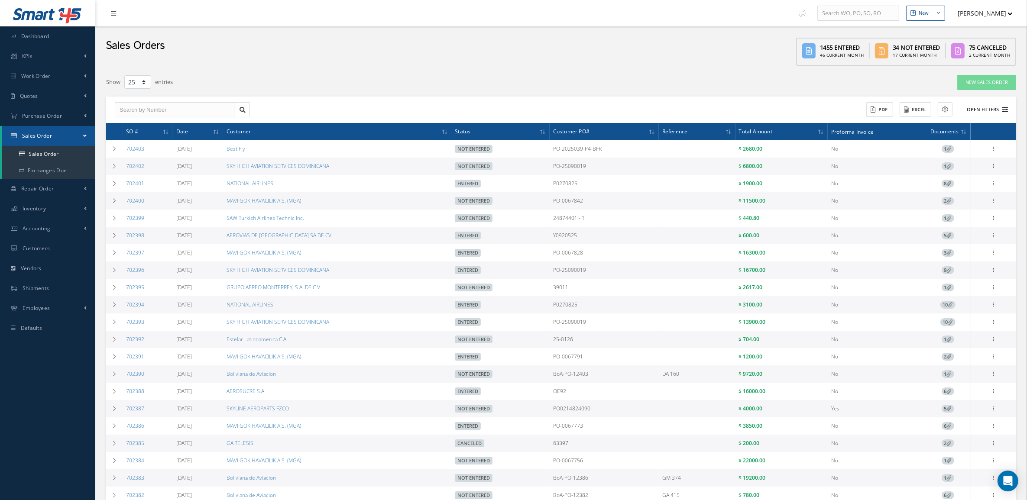
click at [991, 111] on button "Open Filters" at bounding box center [983, 110] width 49 height 14
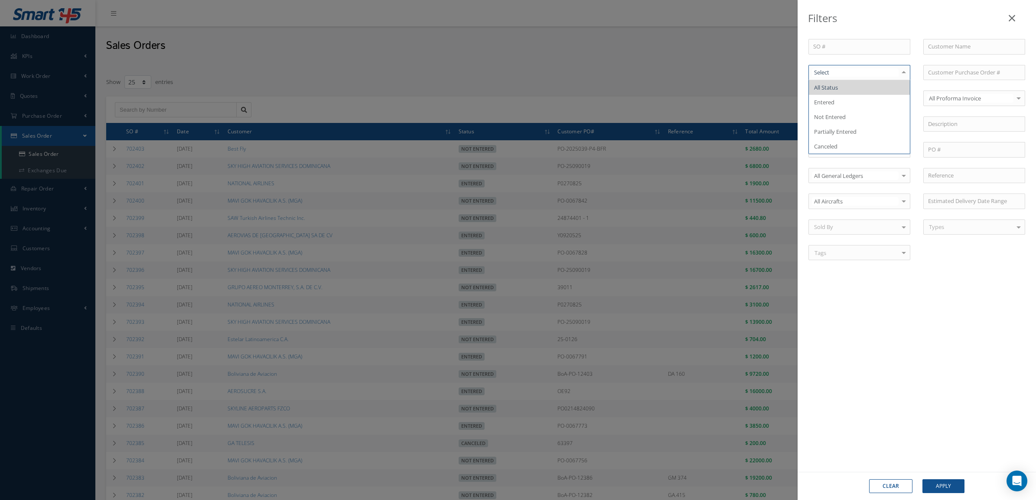
drag, startPoint x: 856, startPoint y: 74, endPoint x: 851, endPoint y: 85, distance: 12.1
click at [846, 116] on span "Not Entered" at bounding box center [859, 117] width 101 height 15
click at [939, 486] on button "Apply" at bounding box center [943, 487] width 42 height 14
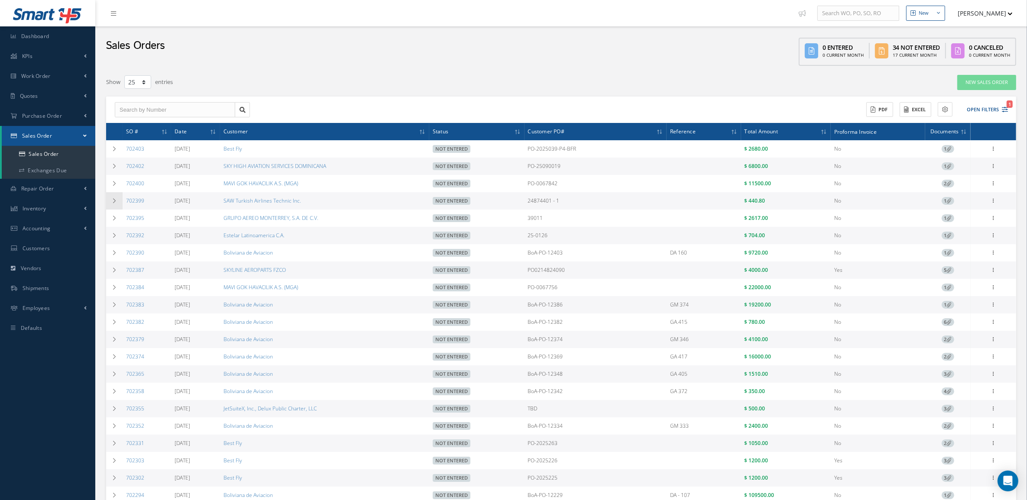
click at [109, 202] on td at bounding box center [114, 200] width 16 height 17
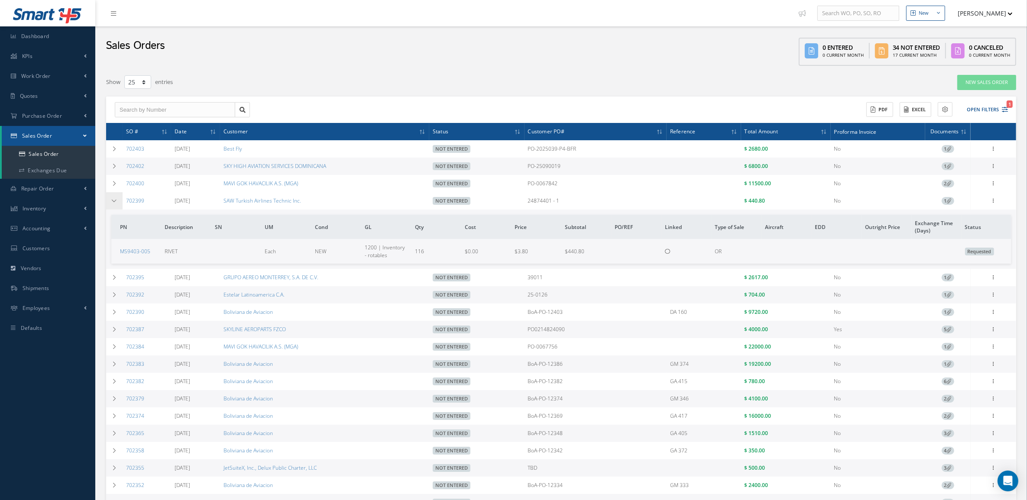
click at [118, 206] on td at bounding box center [114, 200] width 16 height 17
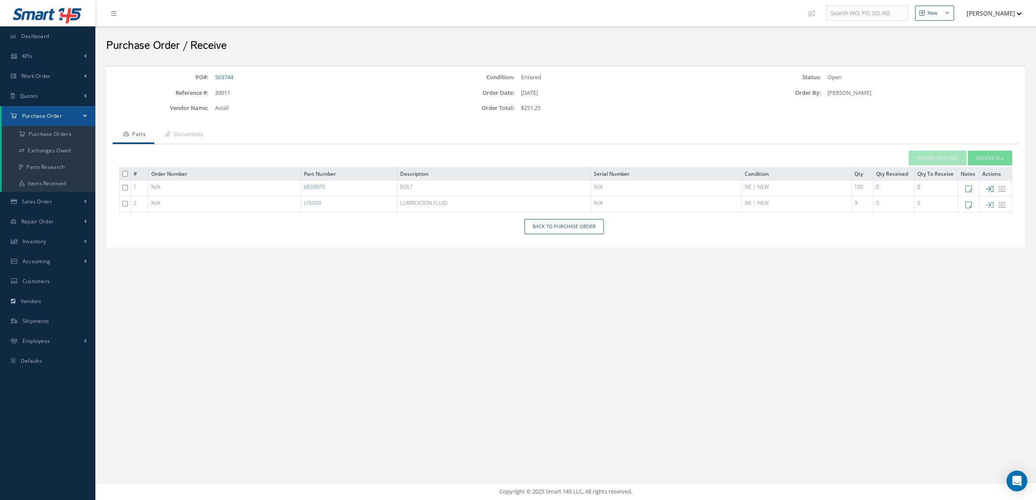
click at [991, 188] on icon at bounding box center [989, 188] width 7 height 7
type input "[DATE]"
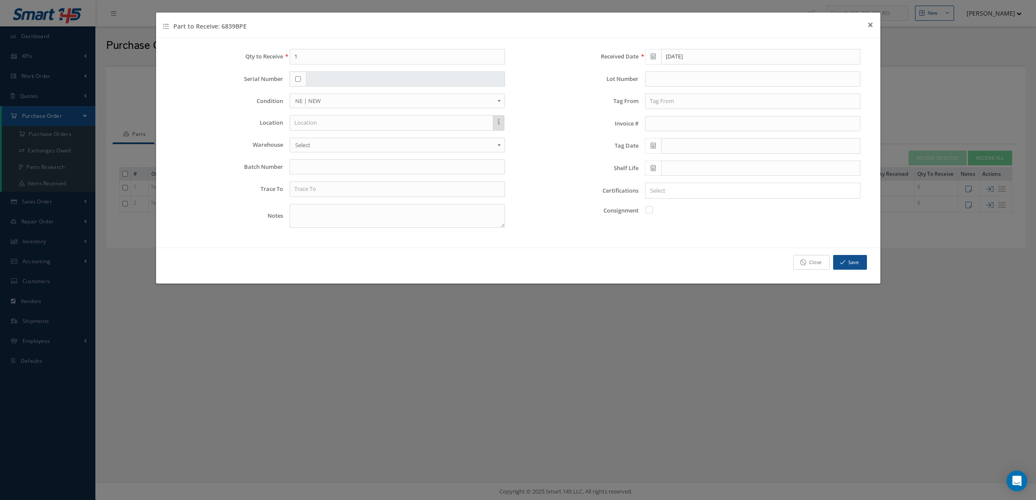
click at [824, 261] on link "Close" at bounding box center [811, 262] width 36 height 15
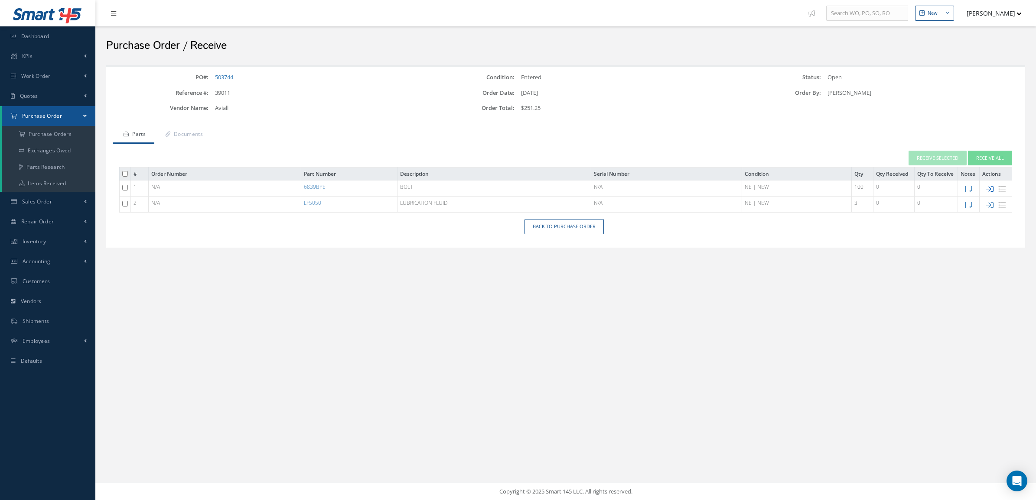
click at [989, 192] on icon at bounding box center [989, 188] width 7 height 7
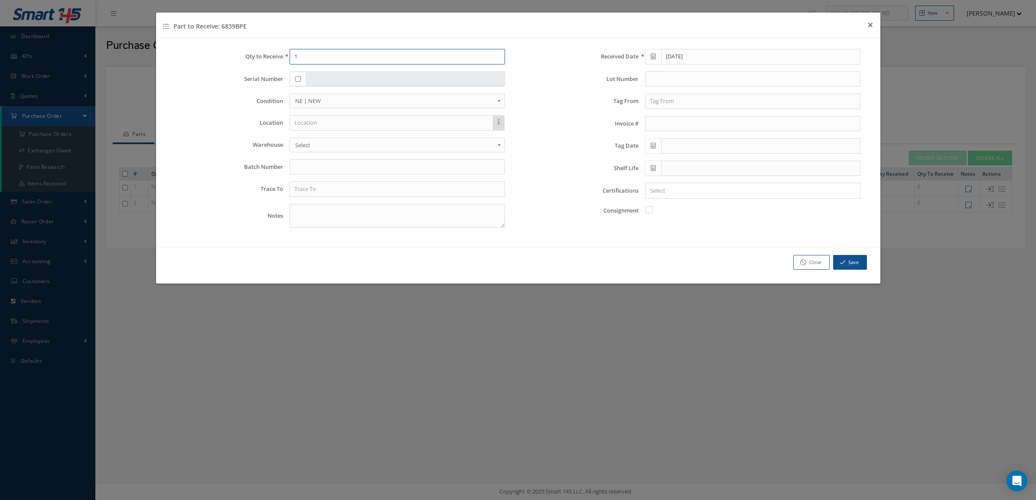
click at [312, 52] on input "1" at bounding box center [396, 57] width 215 height 16
type input "100"
click at [328, 169] on input "text" at bounding box center [396, 167] width 215 height 16
paste input "7366214341"
click at [293, 169] on input "7366214341" at bounding box center [396, 167] width 215 height 16
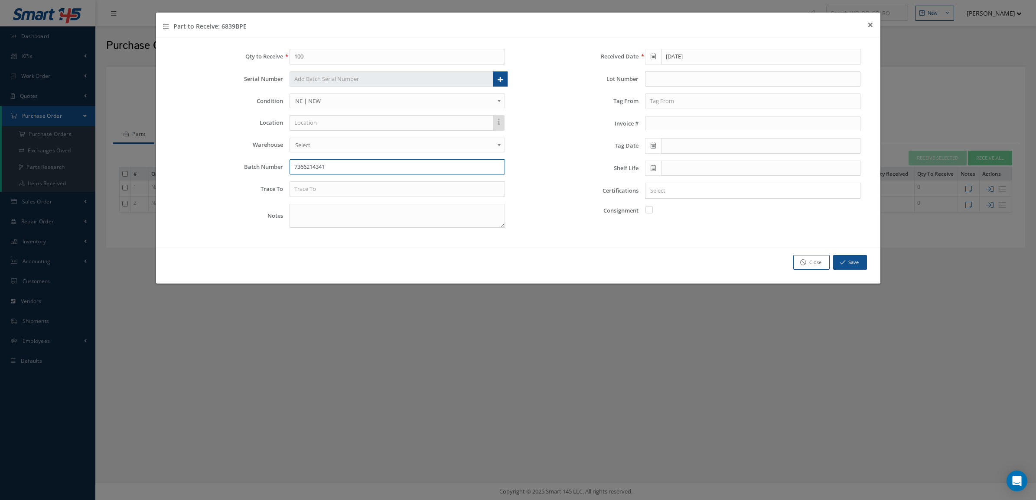
type input "7366214341"
click at [525, 186] on div "Certifications × Loading..." at bounding box center [695, 191] width 343 height 16
click at [670, 194] on input "Search for option" at bounding box center [750, 190] width 209 height 9
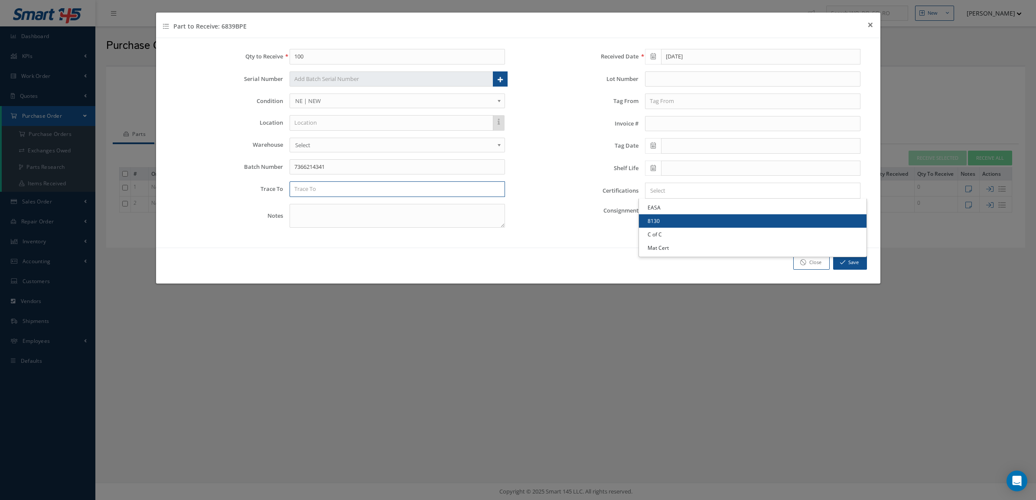
click at [404, 194] on input "text" at bounding box center [396, 190] width 215 height 16
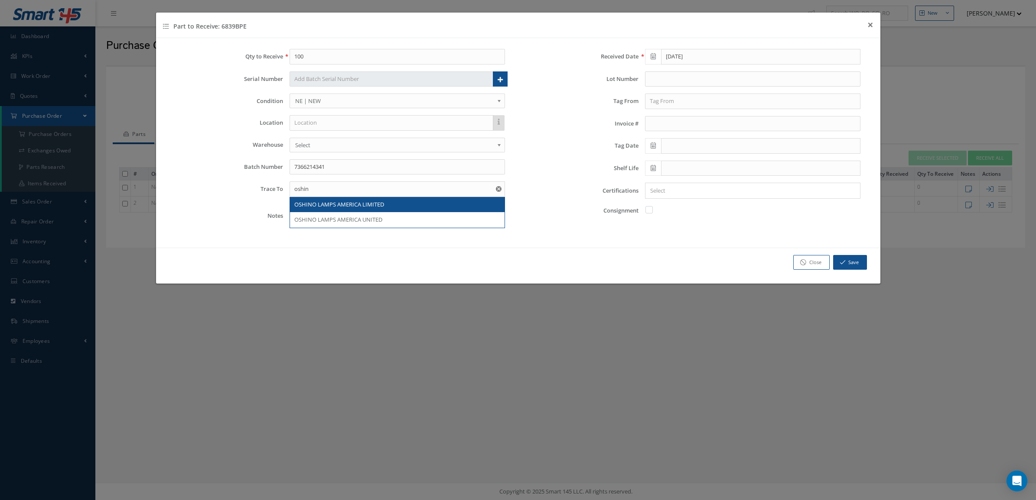
click at [424, 204] on div "OSHINO LAMPS AMERICA LIMITED" at bounding box center [397, 205] width 206 height 9
type input "OSHINO LAMPS AMERICA LIMITED"
click at [653, 77] on input "text" at bounding box center [752, 79] width 215 height 16
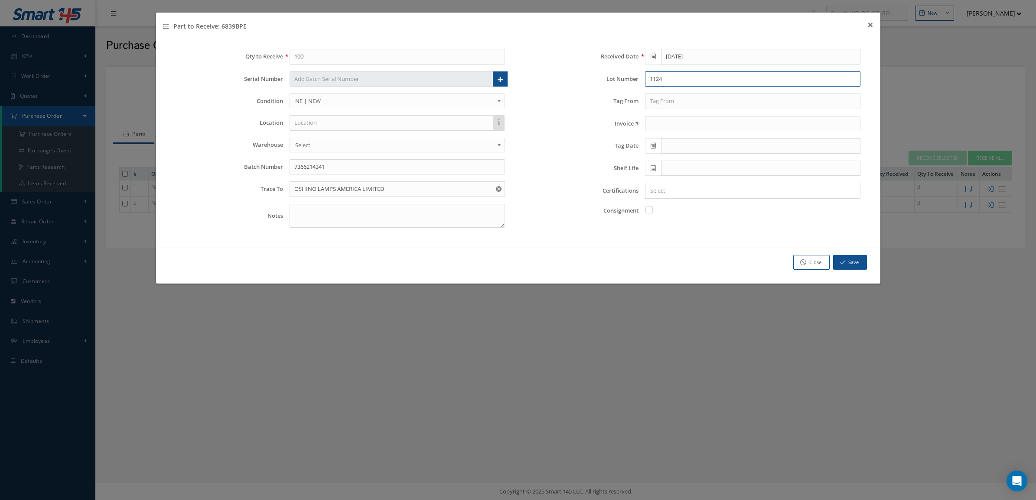
type input "1124"
click at [660, 195] on input "Search for option" at bounding box center [750, 190] width 209 height 9
click at [699, 193] on input "Search for option" at bounding box center [768, 190] width 174 height 9
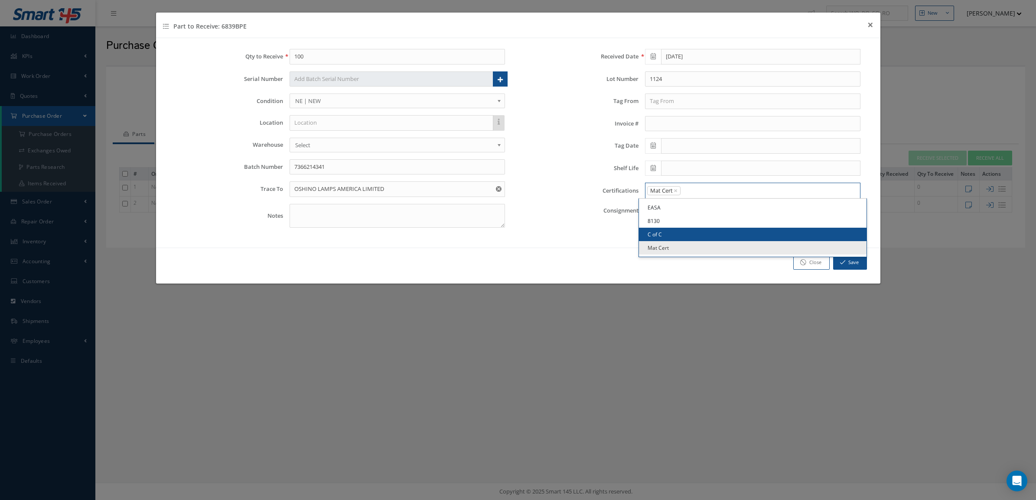
click at [692, 233] on link "C of C" at bounding box center [752, 234] width 227 height 13
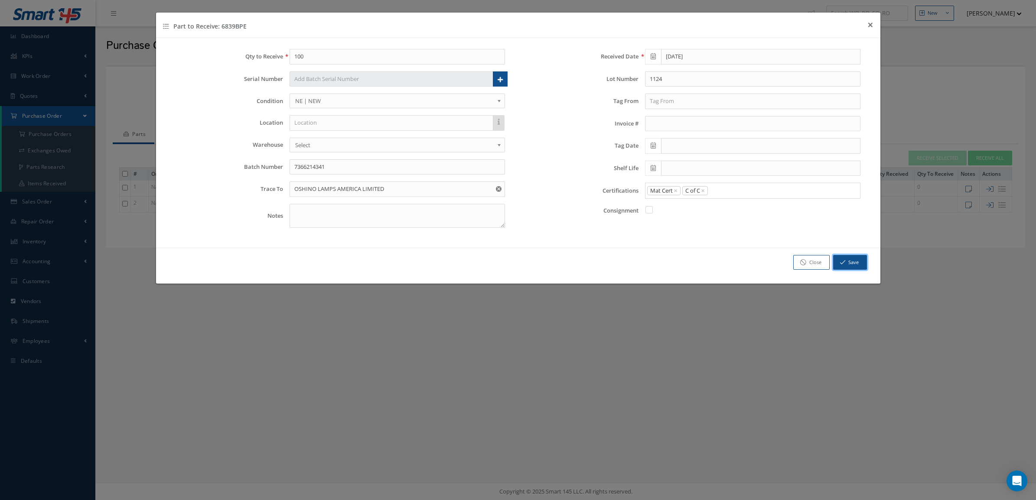
click at [847, 263] on button "Save" at bounding box center [850, 262] width 34 height 15
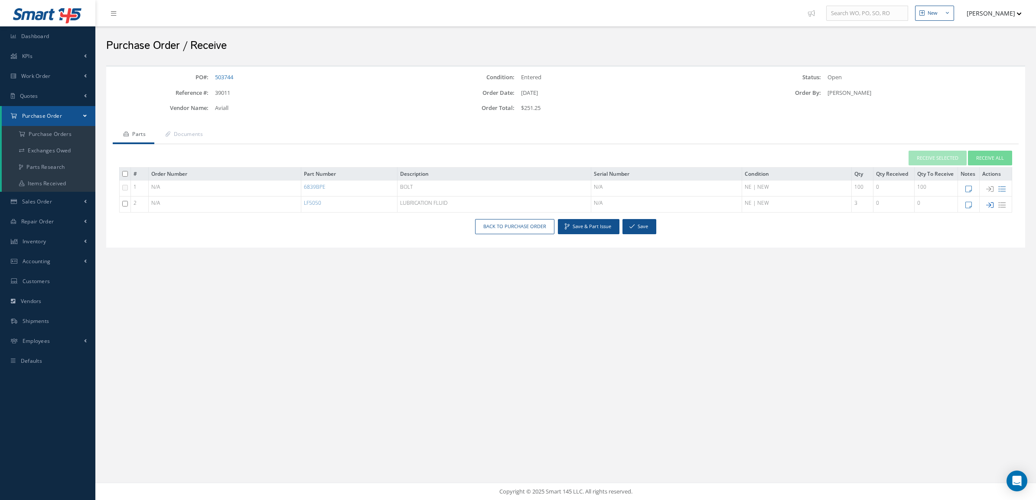
click at [991, 204] on icon at bounding box center [989, 204] width 7 height 7
type input "1"
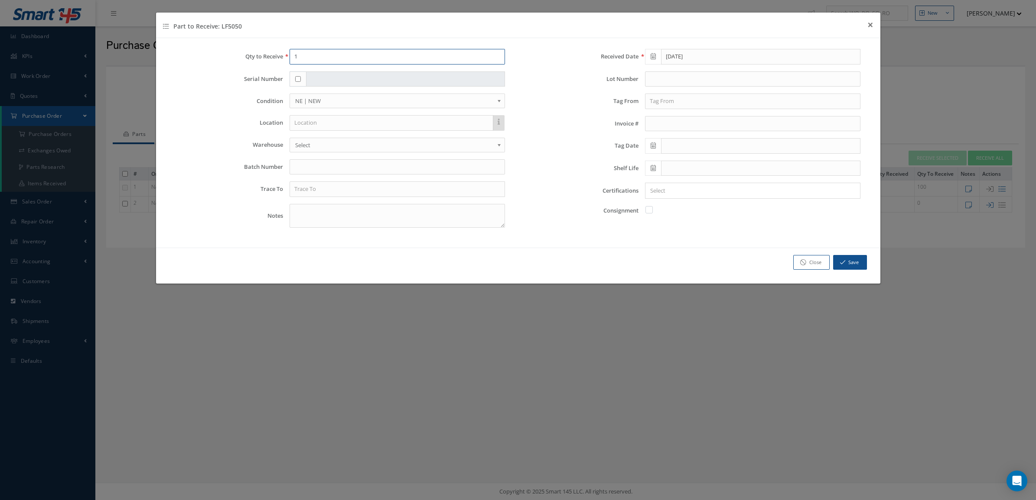
drag, startPoint x: 357, startPoint y: 56, endPoint x: 259, endPoint y: 61, distance: 98.5
click at [259, 61] on div "Qty to Receive 1" at bounding box center [340, 57] width 343 height 16
type input "3"
drag, startPoint x: 330, startPoint y: 191, endPoint x: 327, endPoint y: 182, distance: 9.0
click at [328, 187] on input "text" at bounding box center [396, 190] width 215 height 16
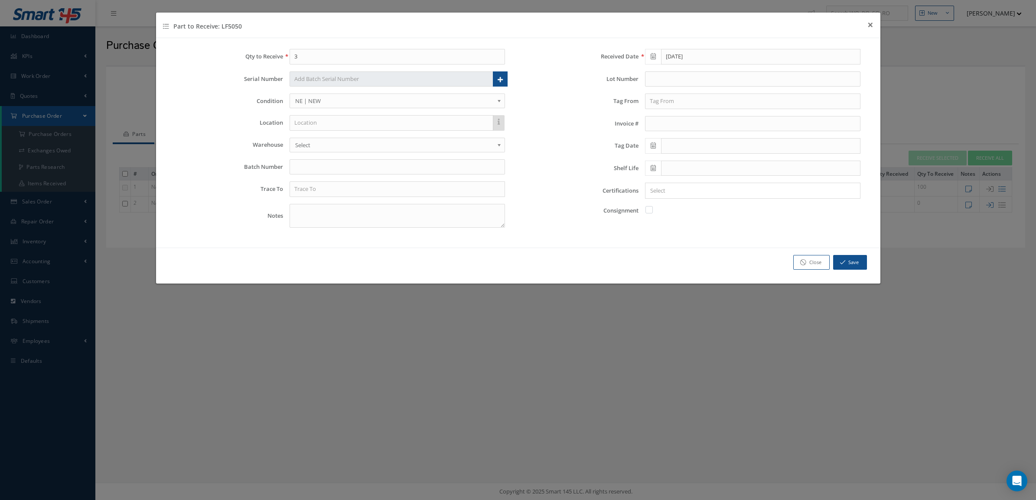
click at [320, 159] on div "Qty to Receive 3 Serial Number Serial Numbers You must enter 3 serial numbers (…" at bounding box center [340, 142] width 356 height 186
click at [320, 162] on input "text" at bounding box center [396, 167] width 215 height 16
paste input "7366269842"
type input "7366269842"
click at [655, 171] on icon at bounding box center [652, 168] width 5 height 6
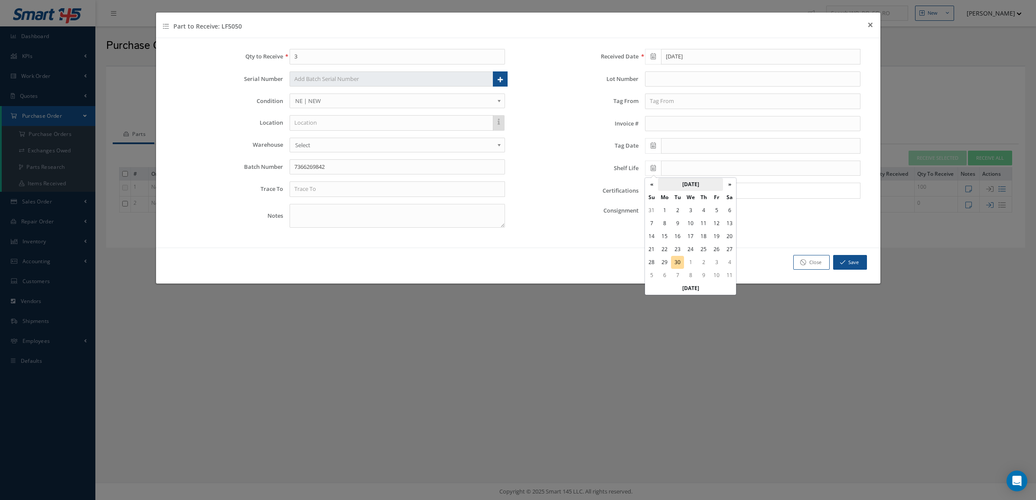
click at [683, 183] on th "September 2025" at bounding box center [690, 184] width 65 height 13
click at [727, 187] on th "»" at bounding box center [727, 184] width 13 height 13
click at [679, 232] on span "Jun" at bounding box center [679, 229] width 20 height 23
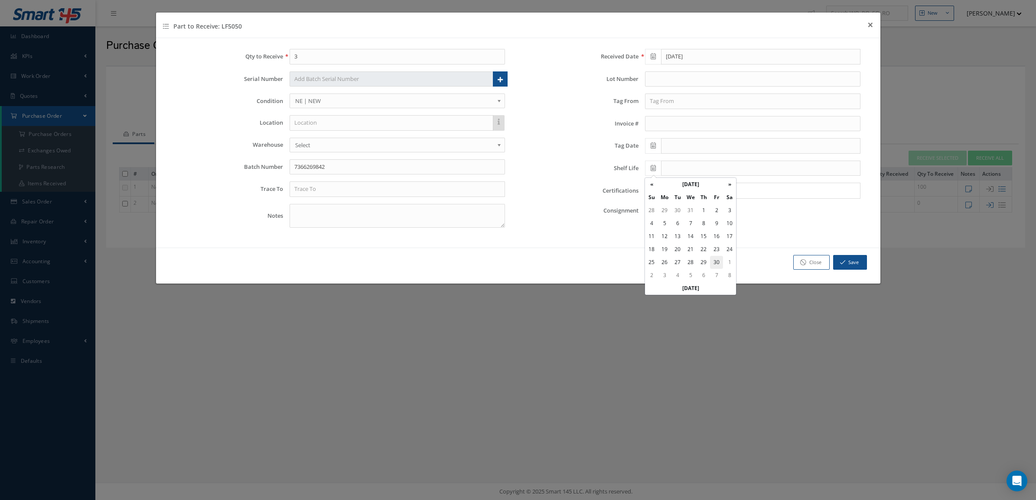
click at [715, 262] on td "30" at bounding box center [716, 262] width 13 height 13
type input "06/30/2028"
click at [655, 79] on input "text" at bounding box center [752, 79] width 215 height 16
type input "244770"
click at [439, 221] on textarea at bounding box center [396, 216] width 215 height 24
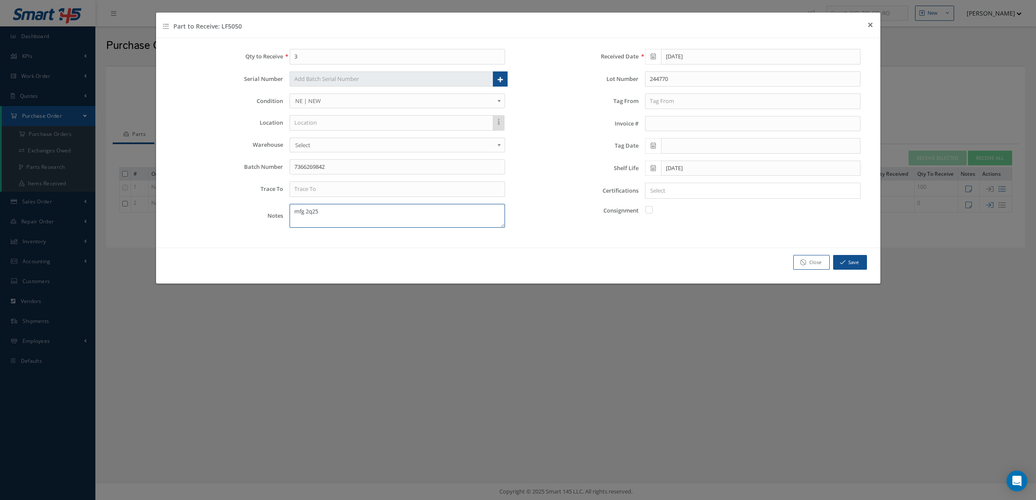
drag, startPoint x: 439, startPoint y: 221, endPoint x: 96, endPoint y: 229, distance: 342.8
click at [89, 243] on div "Part to Receive: LF5050 × Close Qty to Receive 3 Serial Number Serial Numbers Y…" at bounding box center [518, 250] width 1036 height 500
type textarea "MFG 2Q25"
click at [383, 192] on input "text" at bounding box center [396, 190] width 215 height 16
type input "NAV AIDS LTD"
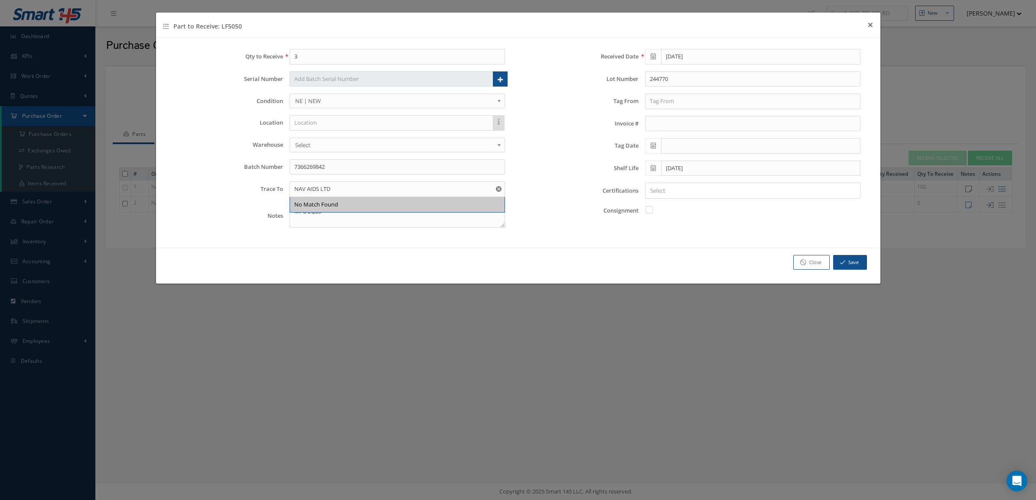
click at [736, 225] on div "Received Date 09/30/2025 Lot Number 244770 Tag From Invoice # Tag Date Shelf Li…" at bounding box center [696, 142] width 356 height 186
click at [727, 189] on input "Search for option" at bounding box center [750, 190] width 209 height 9
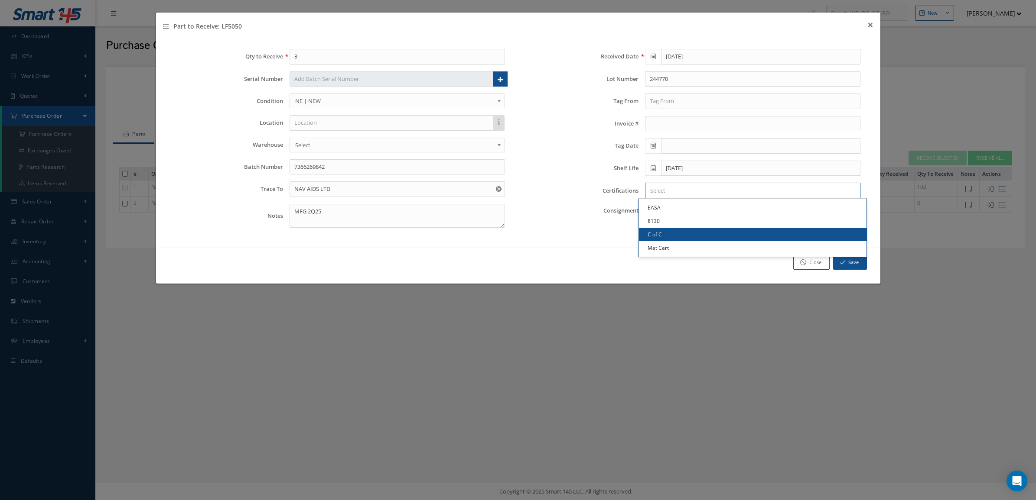
drag, startPoint x: 722, startPoint y: 237, endPoint x: 720, endPoint y: 231, distance: 6.7
click at [722, 237] on link "C of C" at bounding box center [752, 234] width 227 height 13
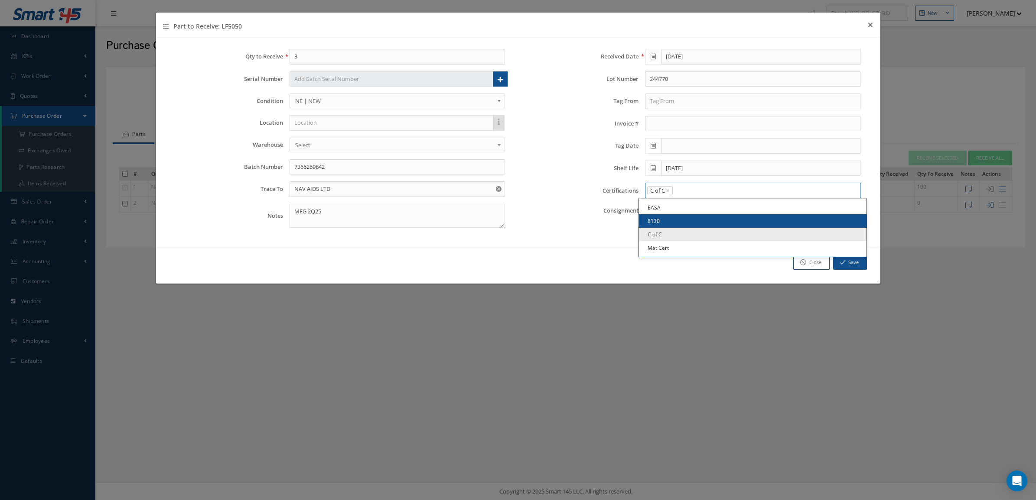
click at [722, 188] on input "Search for option" at bounding box center [764, 190] width 182 height 9
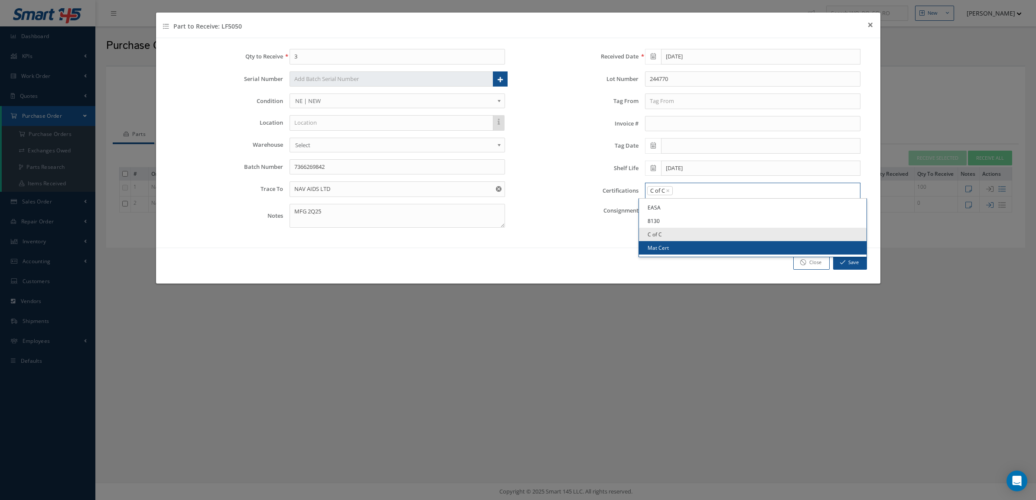
click at [720, 248] on link "Mat Cert" at bounding box center [752, 247] width 227 height 13
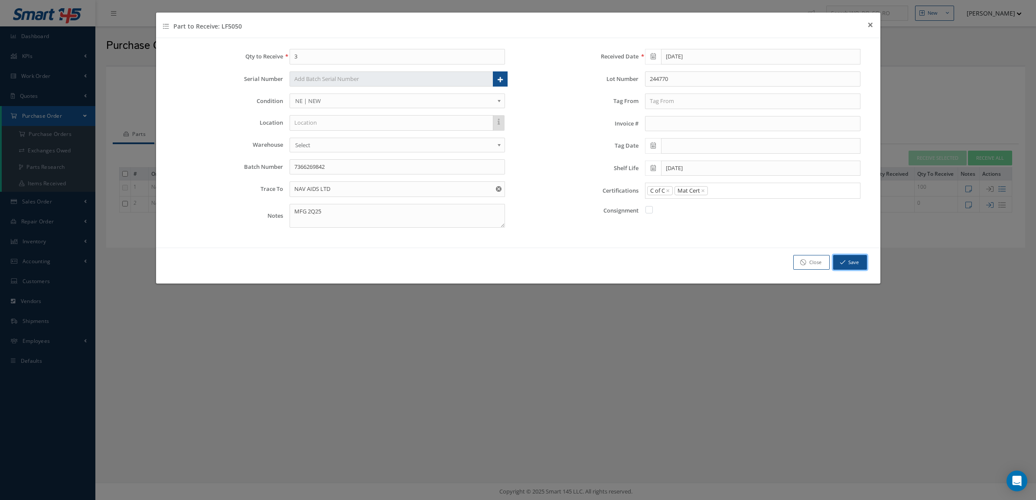
click at [845, 269] on button "Save" at bounding box center [850, 262] width 34 height 15
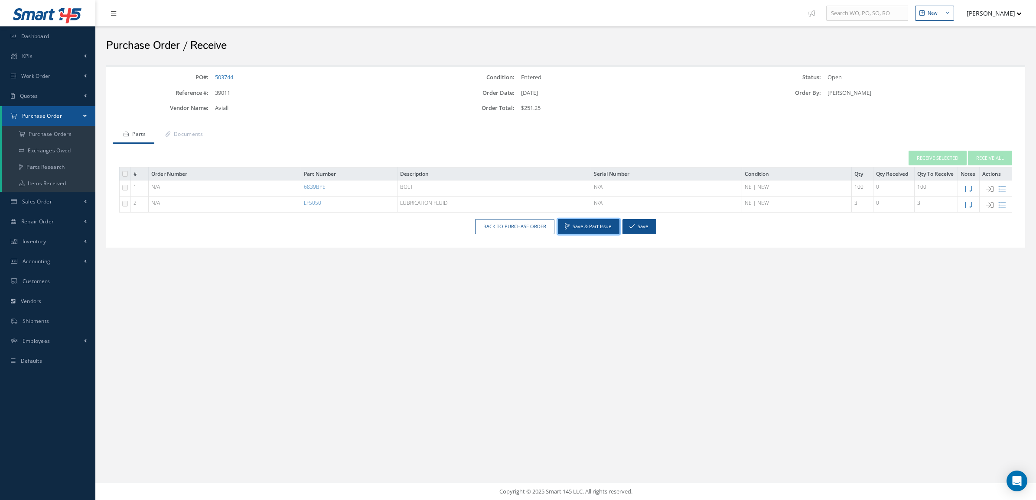
click at [590, 224] on button "Save & Part Issue" at bounding box center [589, 226] width 62 height 15
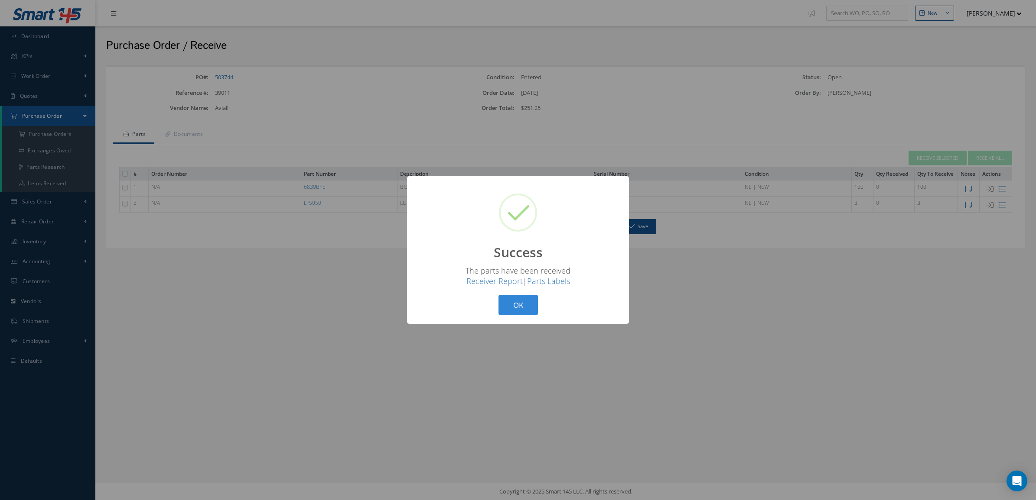
drag, startPoint x: 535, startPoint y: 306, endPoint x: 532, endPoint y: 301, distance: 6.2
click at [534, 305] on button "OK" at bounding box center [517, 305] width 39 height 20
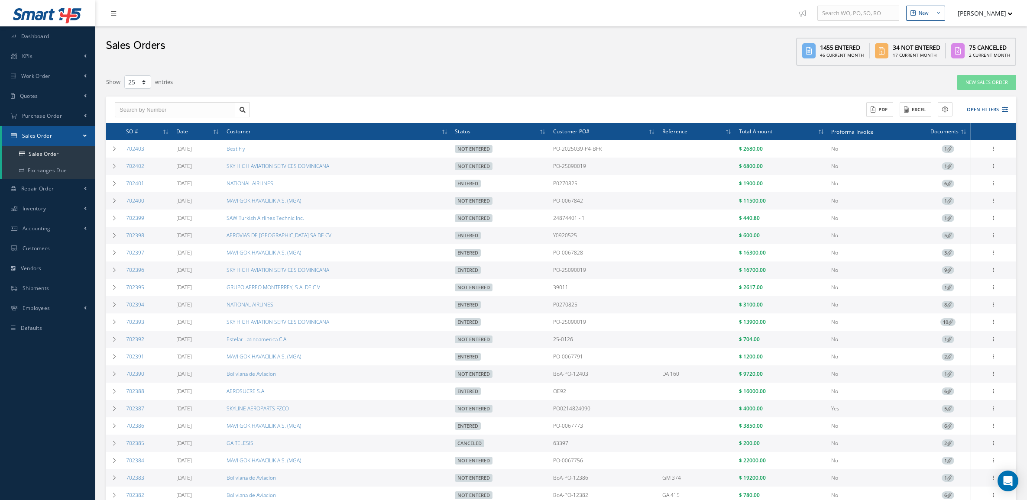
select select "25"
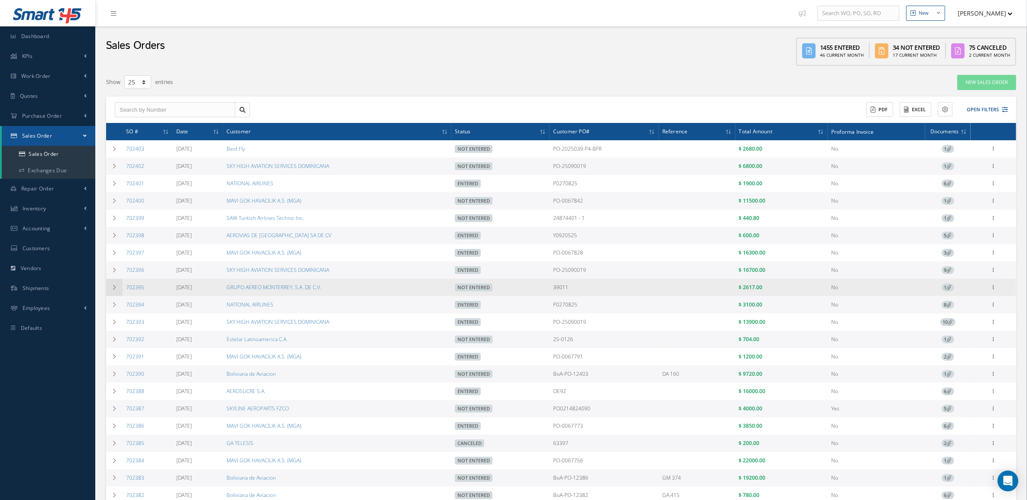
click at [117, 289] on icon at bounding box center [114, 287] width 6 height 5
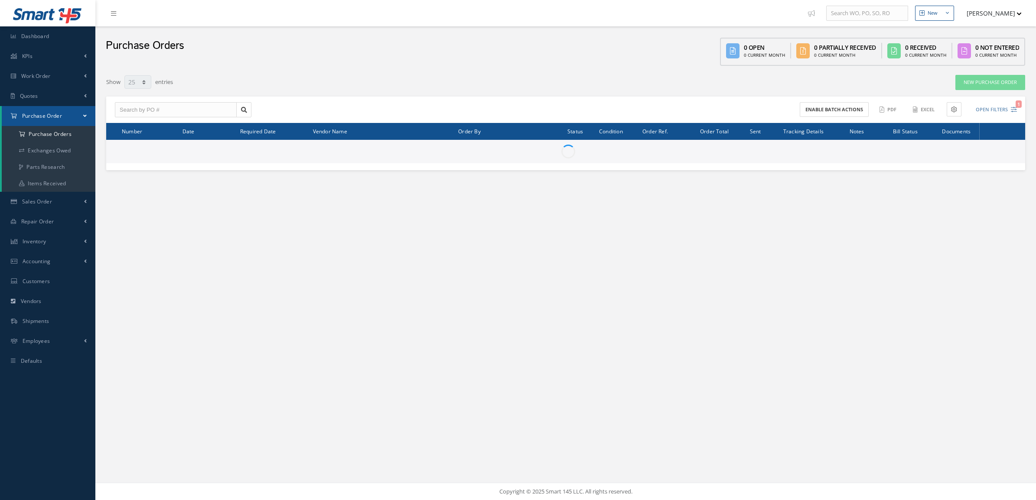
select select "25"
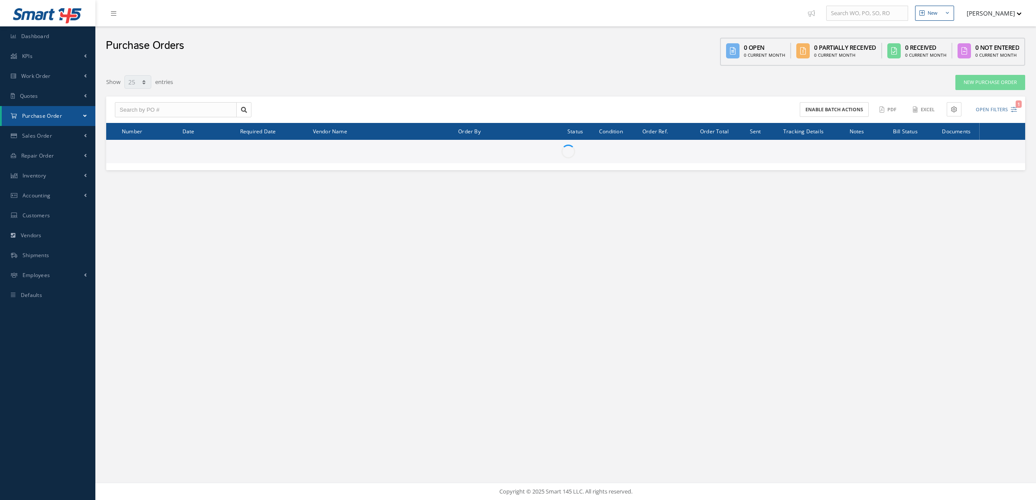
select select "25"
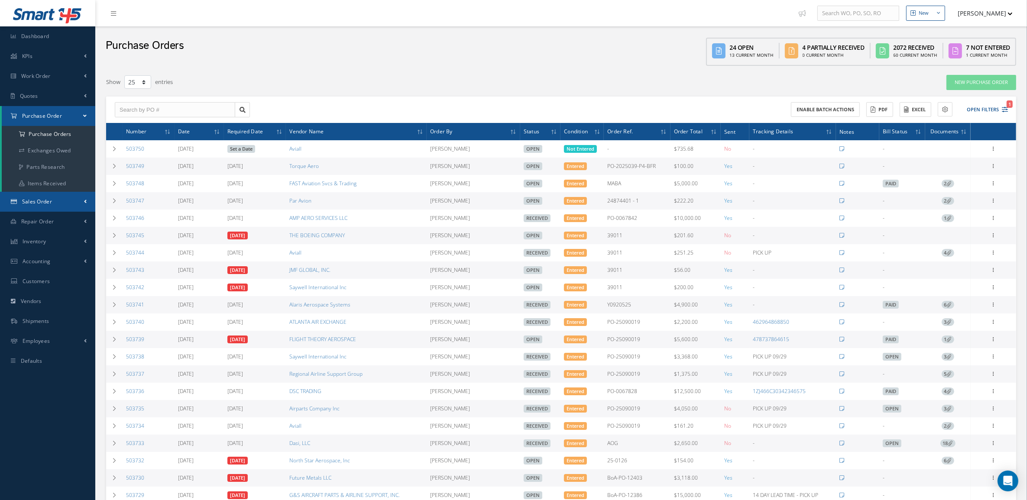
click at [31, 202] on span "Sales Order" at bounding box center [37, 201] width 30 height 7
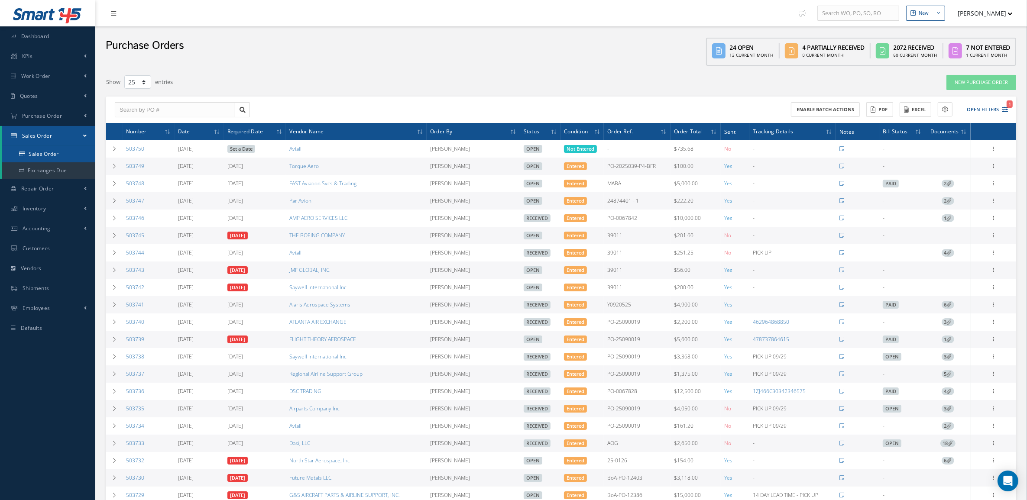
click at [39, 159] on link "Sales Order" at bounding box center [49, 154] width 94 height 16
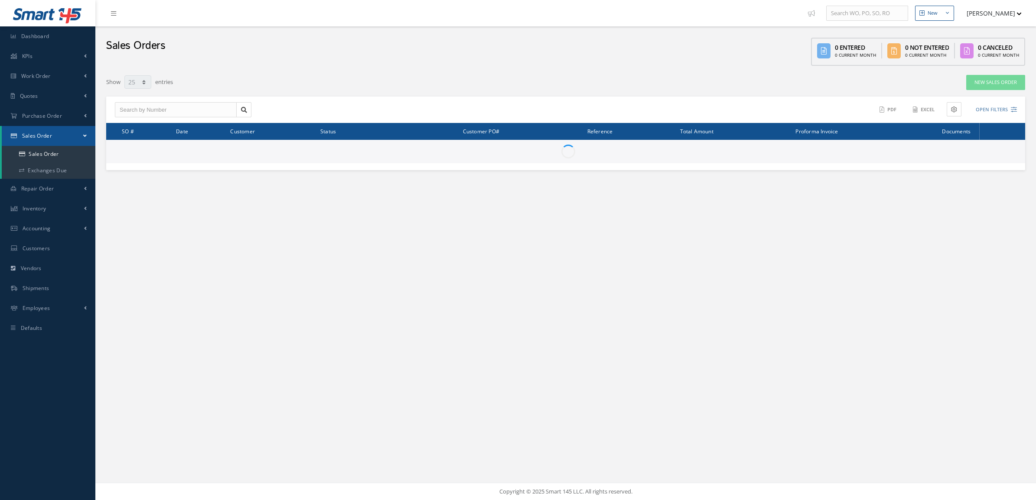
select select "25"
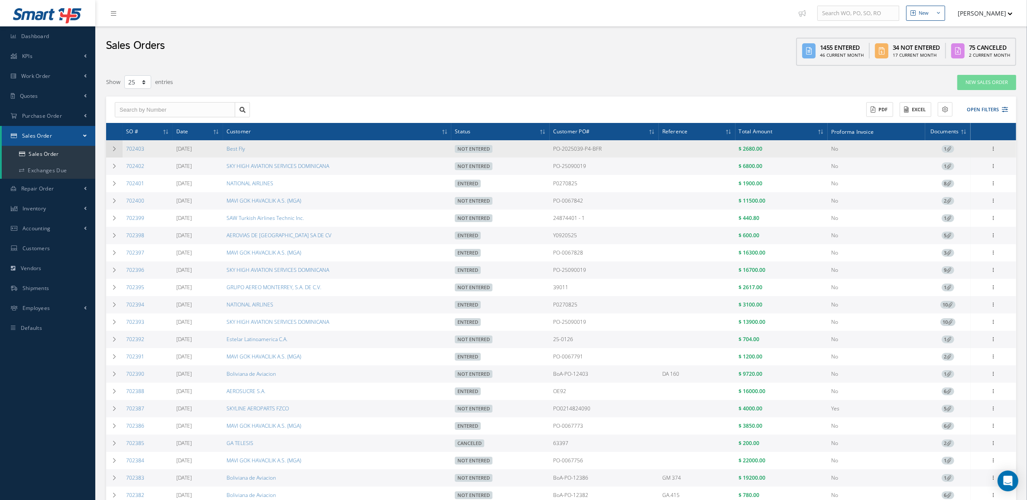
click at [118, 146] on td at bounding box center [114, 148] width 16 height 17
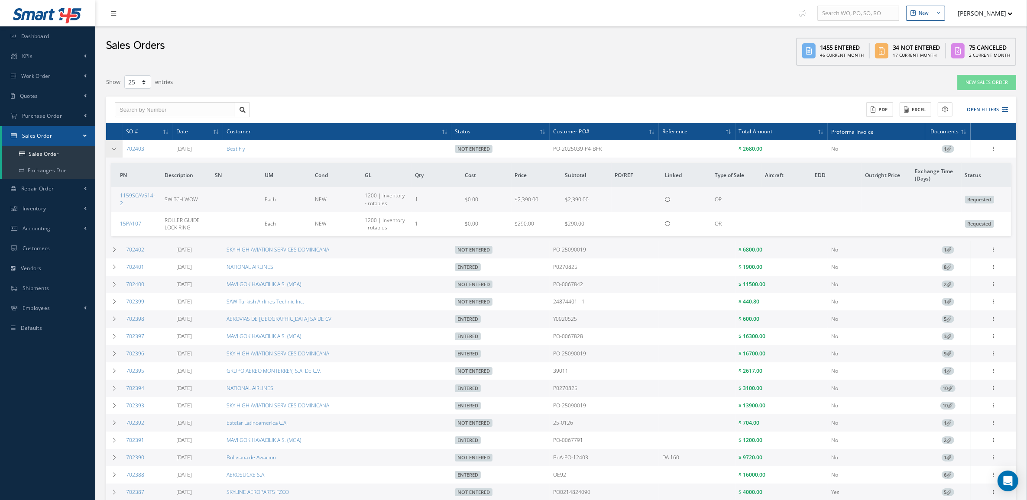
click at [118, 146] on td at bounding box center [114, 148] width 16 height 17
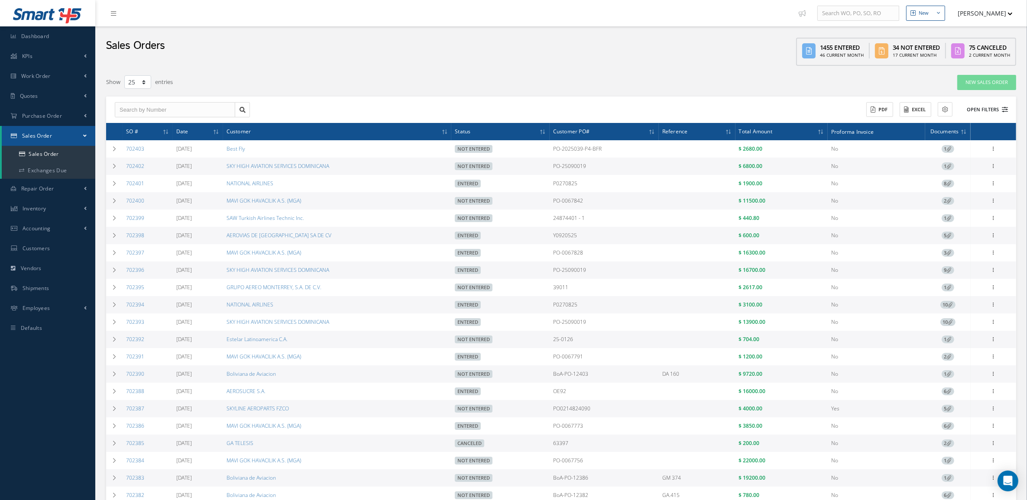
click at [974, 111] on button "Open Filters" at bounding box center [983, 110] width 49 height 14
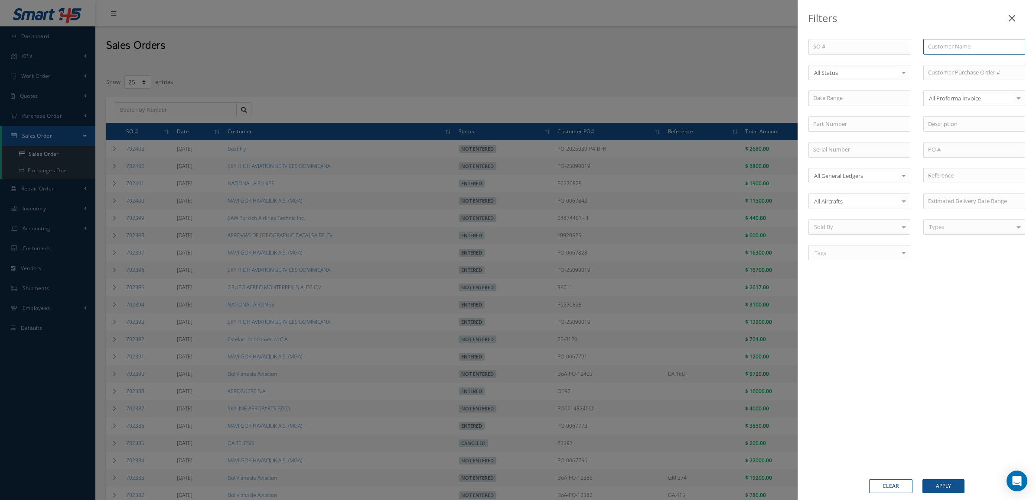
click at [952, 46] on input "text" at bounding box center [974, 47] width 102 height 16
click at [963, 78] on div "AEROSUCRE S.A." at bounding box center [973, 86] width 101 height 16
type input "AEROSUCRE S.A."
click at [860, 114] on span "Not Entered" at bounding box center [859, 117] width 101 height 15
click at [939, 486] on button "Apply" at bounding box center [943, 487] width 42 height 14
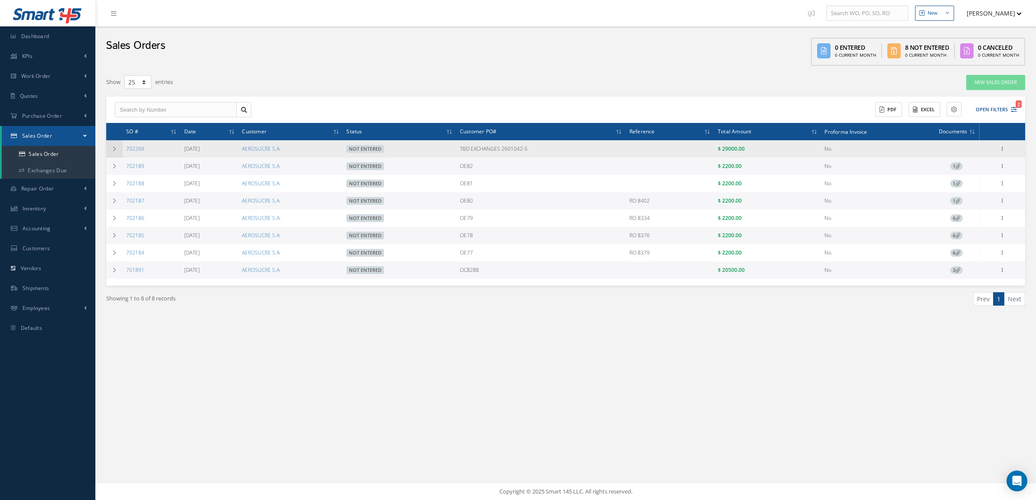
drag, startPoint x: 150, startPoint y: 152, endPoint x: 120, endPoint y: 152, distance: 29.9
click at [120, 152] on tr "702269 [DATE] AEROSUCRE S.A. Not Entered TBD EXCHANGES 2601042-5 $ 29000.00 No …" at bounding box center [565, 148] width 919 height 17
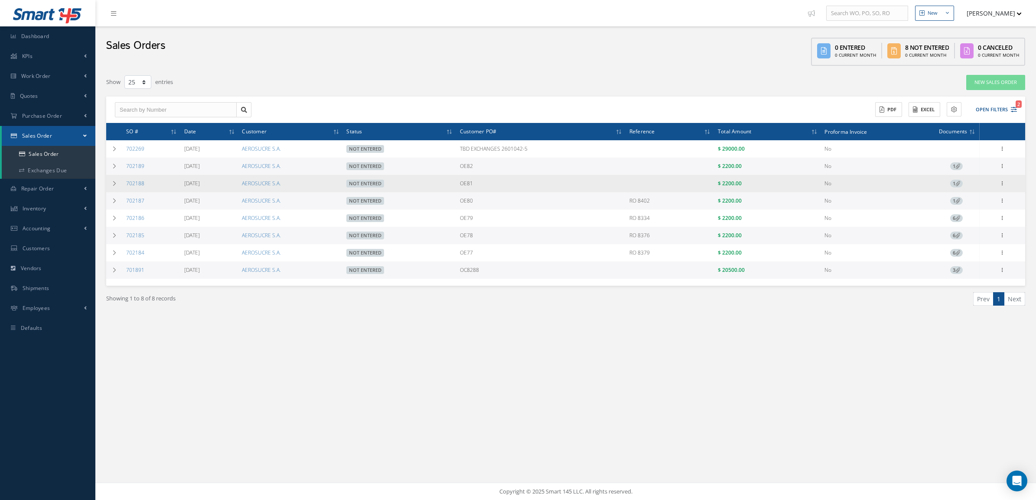
copy tr "702269"
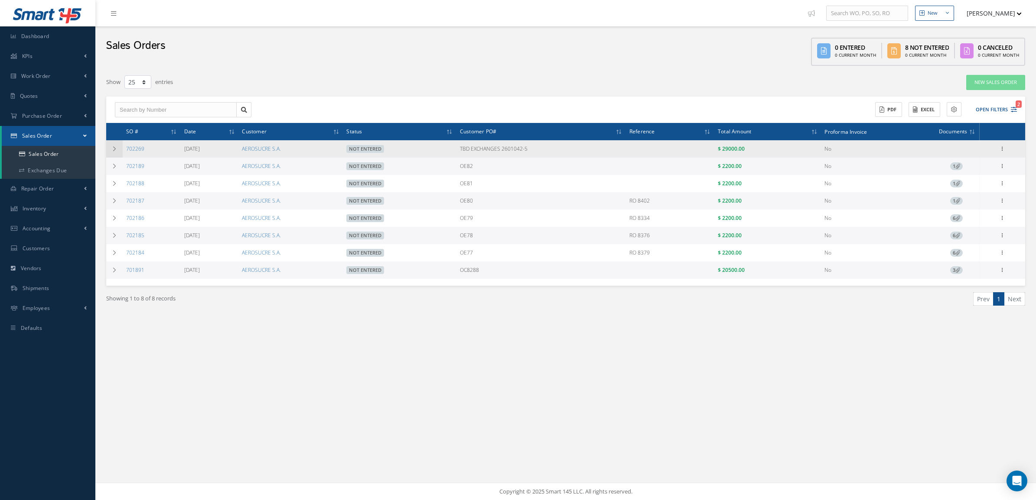
click at [118, 152] on td at bounding box center [114, 148] width 16 height 17
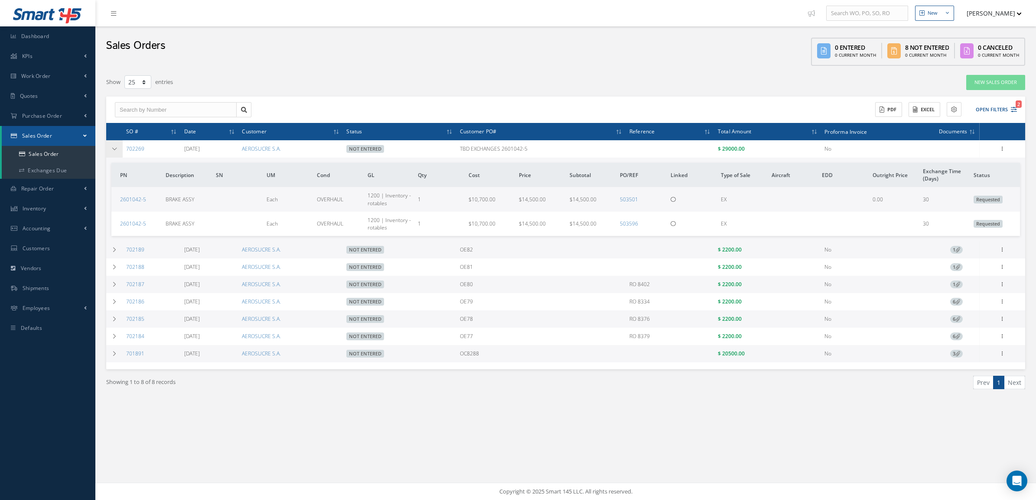
click at [115, 142] on td at bounding box center [114, 148] width 16 height 17
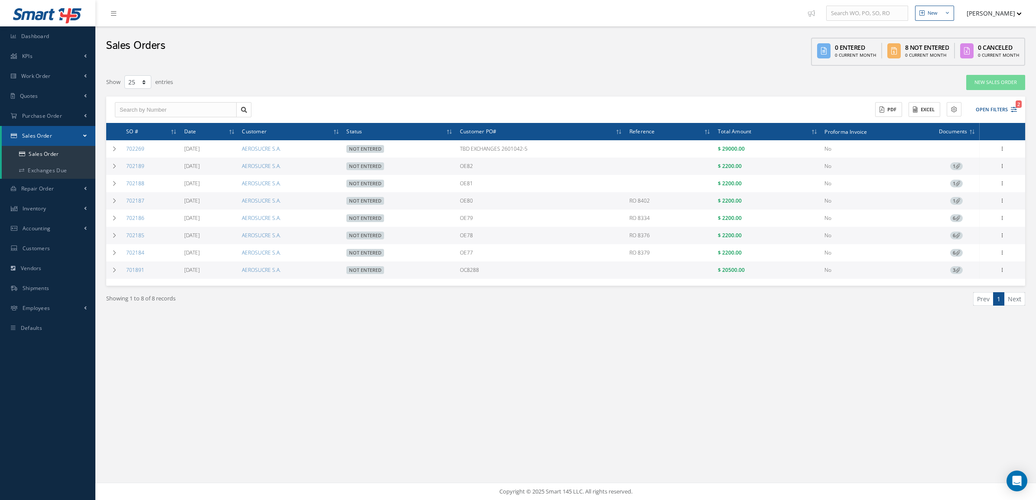
click at [716, 380] on div "New New Work Order New Purchase Order New Customer Quote New Sales Order New Re…" at bounding box center [565, 250] width 940 height 500
